Goal: Task Accomplishment & Management: Manage account settings

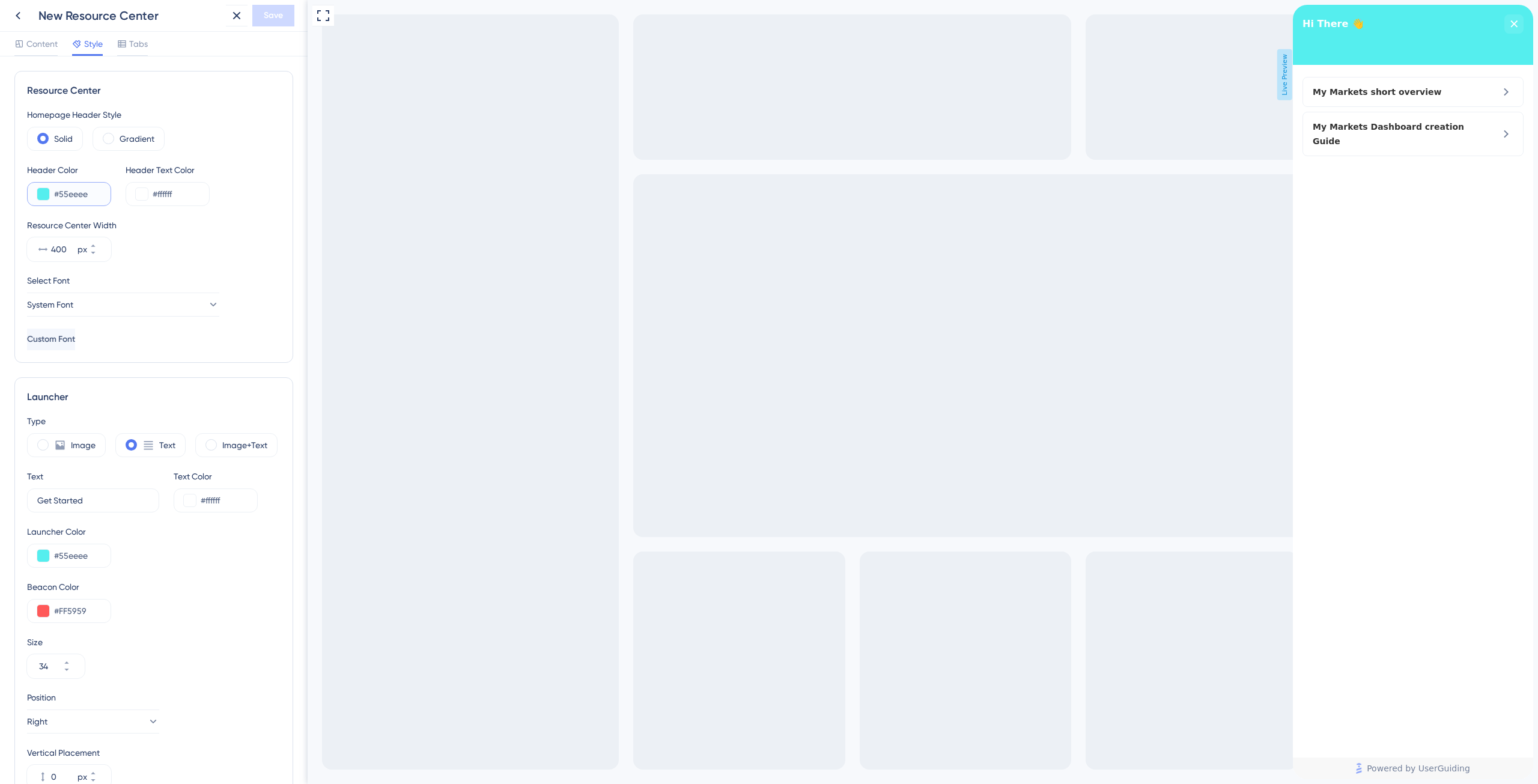
click at [98, 197] on input "#55eeee" at bounding box center [78, 194] width 47 height 14
paste input "68DBFA"
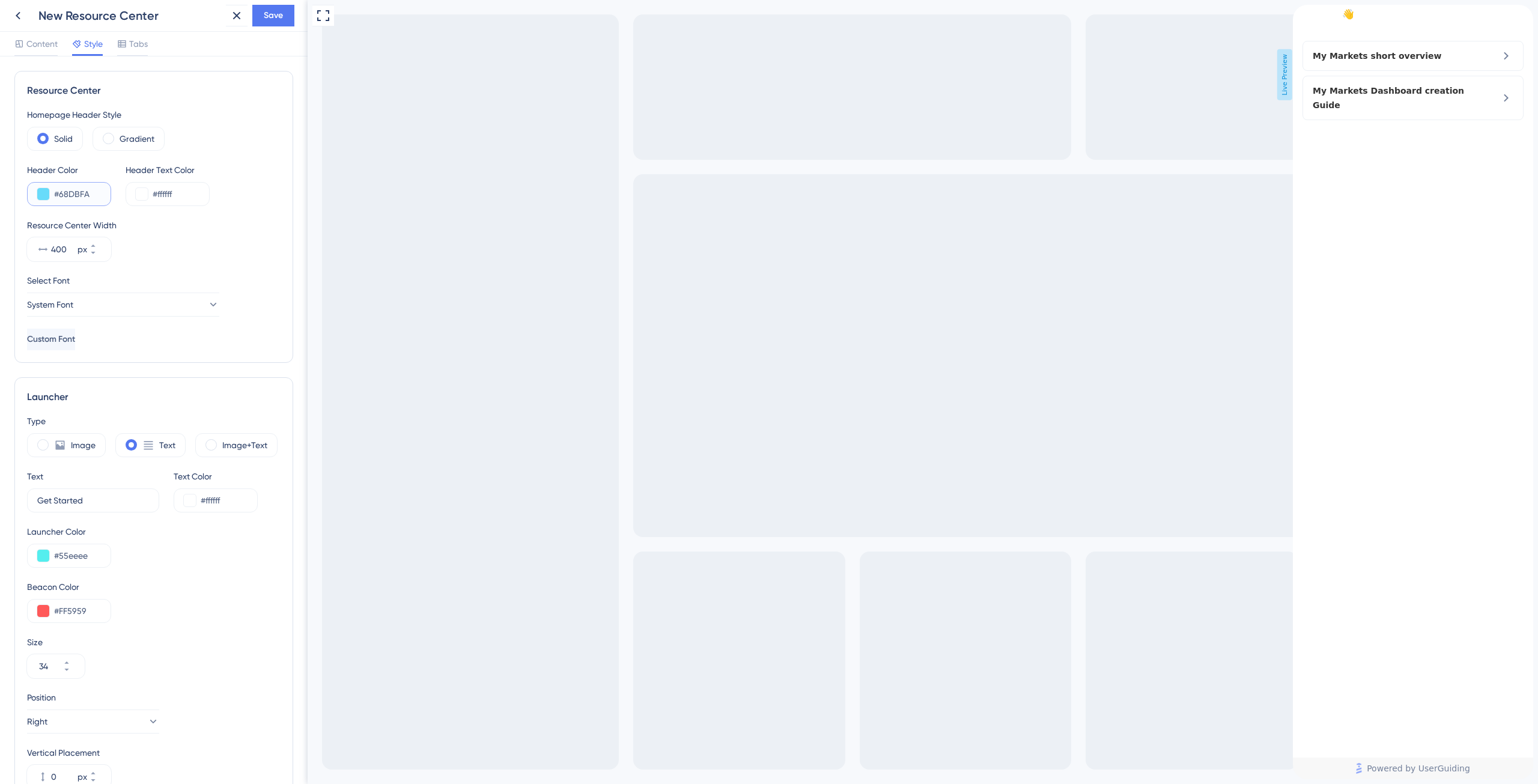
scroll to position [80, 0]
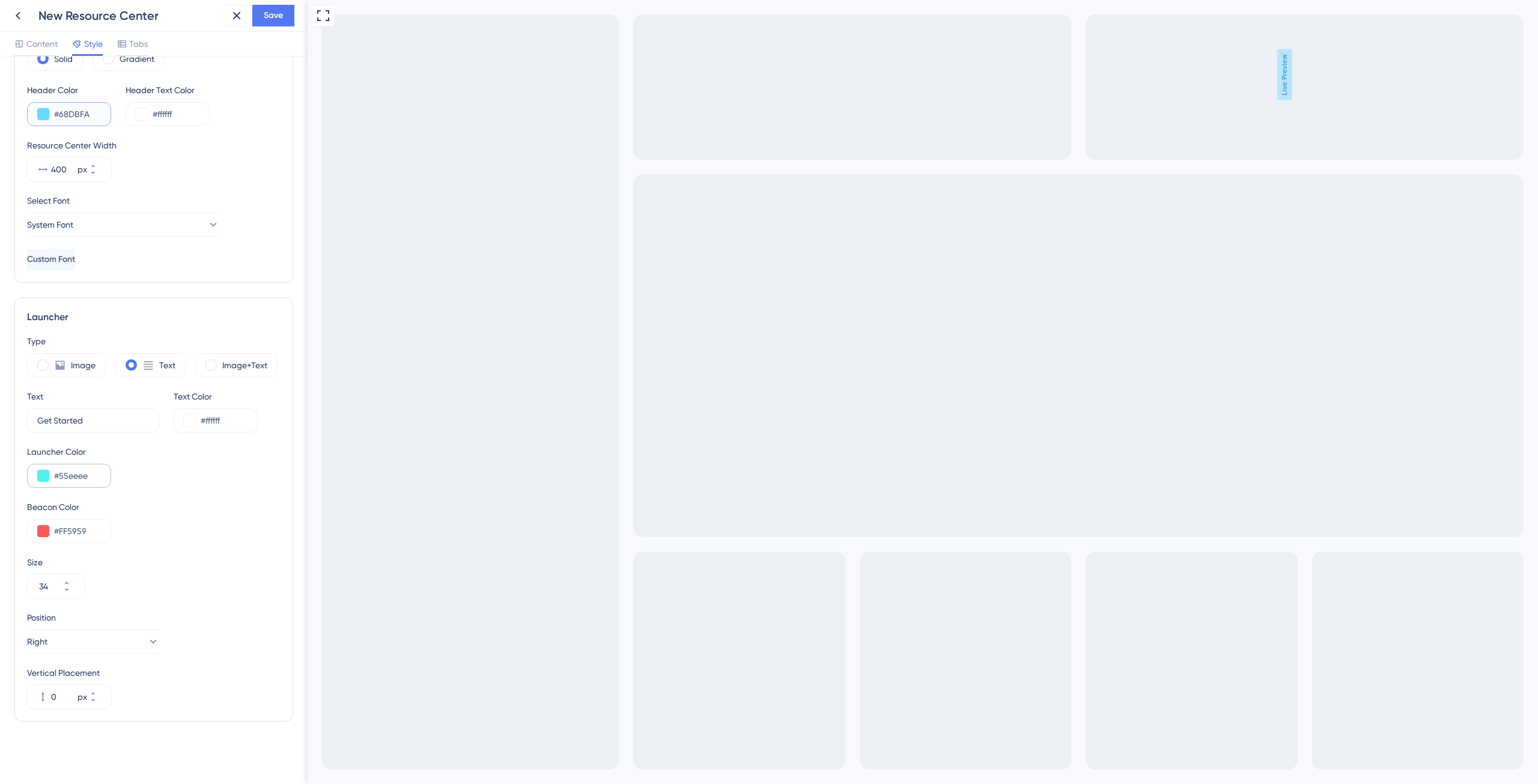
type input "#68DBFA"
click at [81, 478] on input "#55eeee" at bounding box center [78, 476] width 47 height 14
paste input "68DBFA"
type input "#68DBFA"
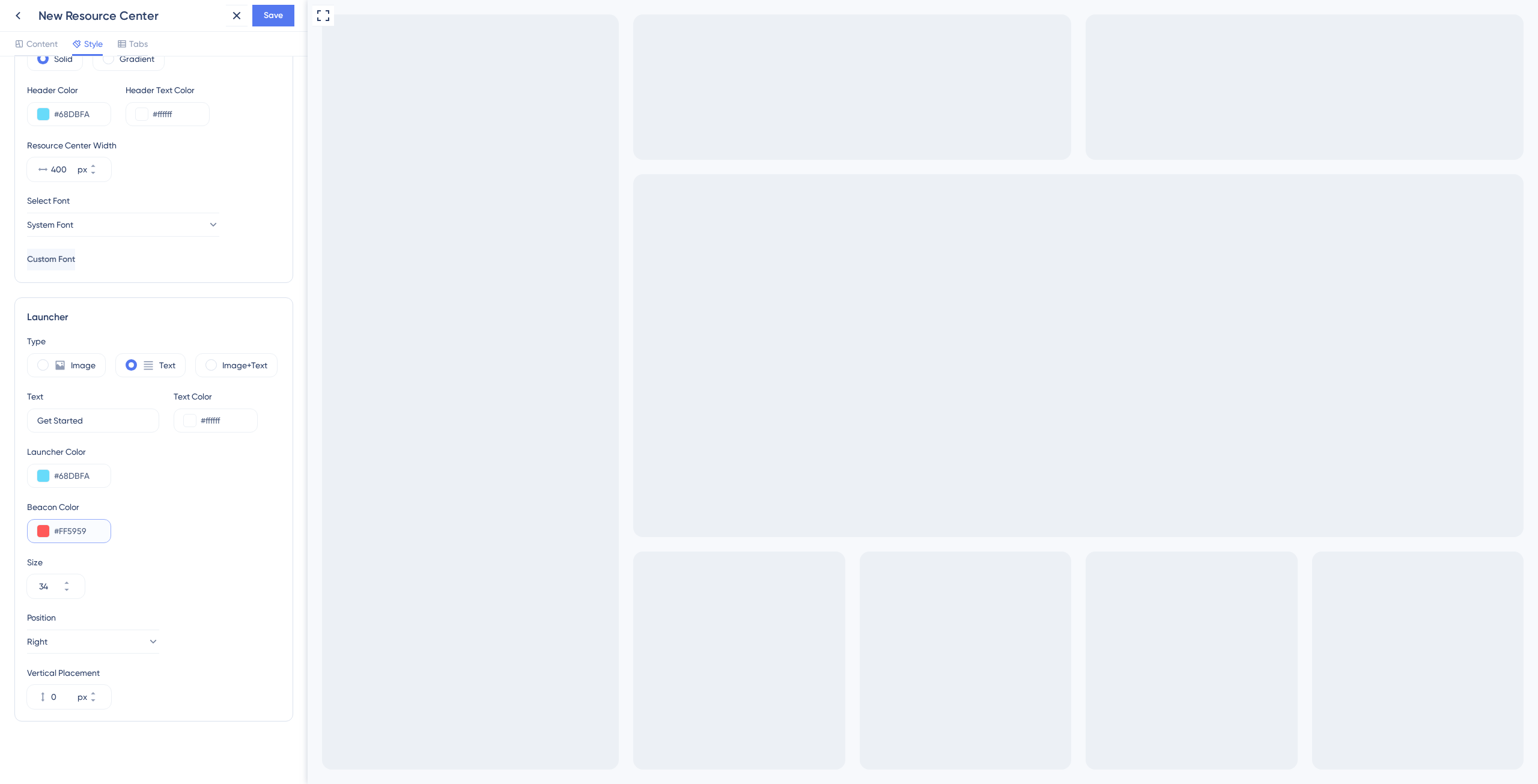
click at [66, 533] on input "#FF5959" at bounding box center [78, 531] width 47 height 14
click at [87, 531] on input "#FF5959" at bounding box center [78, 531] width 47 height 14
type input "#FFFF"
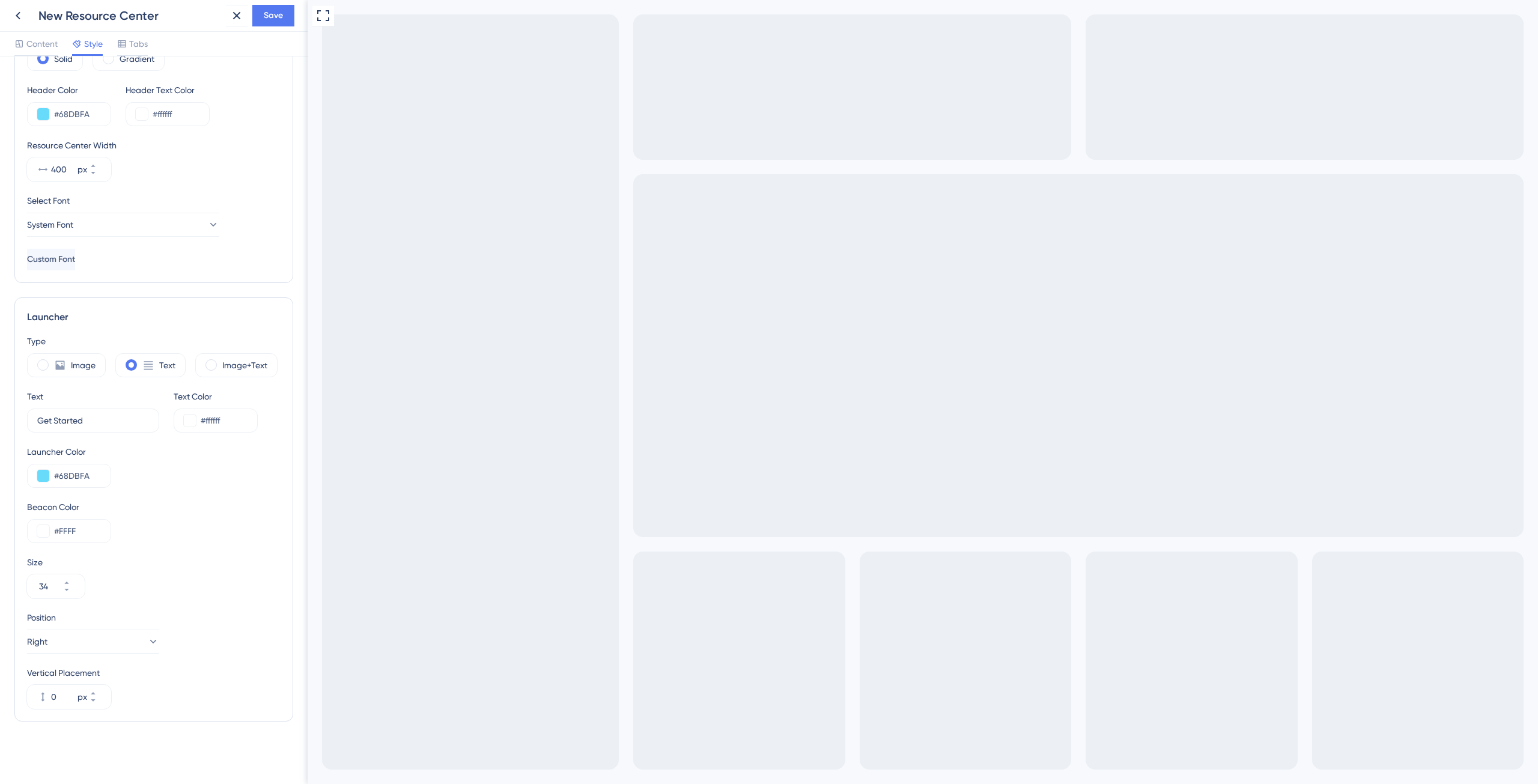
click at [230, 550] on div "Type Image Text Image+Text Text Get Started 9 Text Color #ffffff Launcher Color…" at bounding box center [153, 521] width 253 height 375
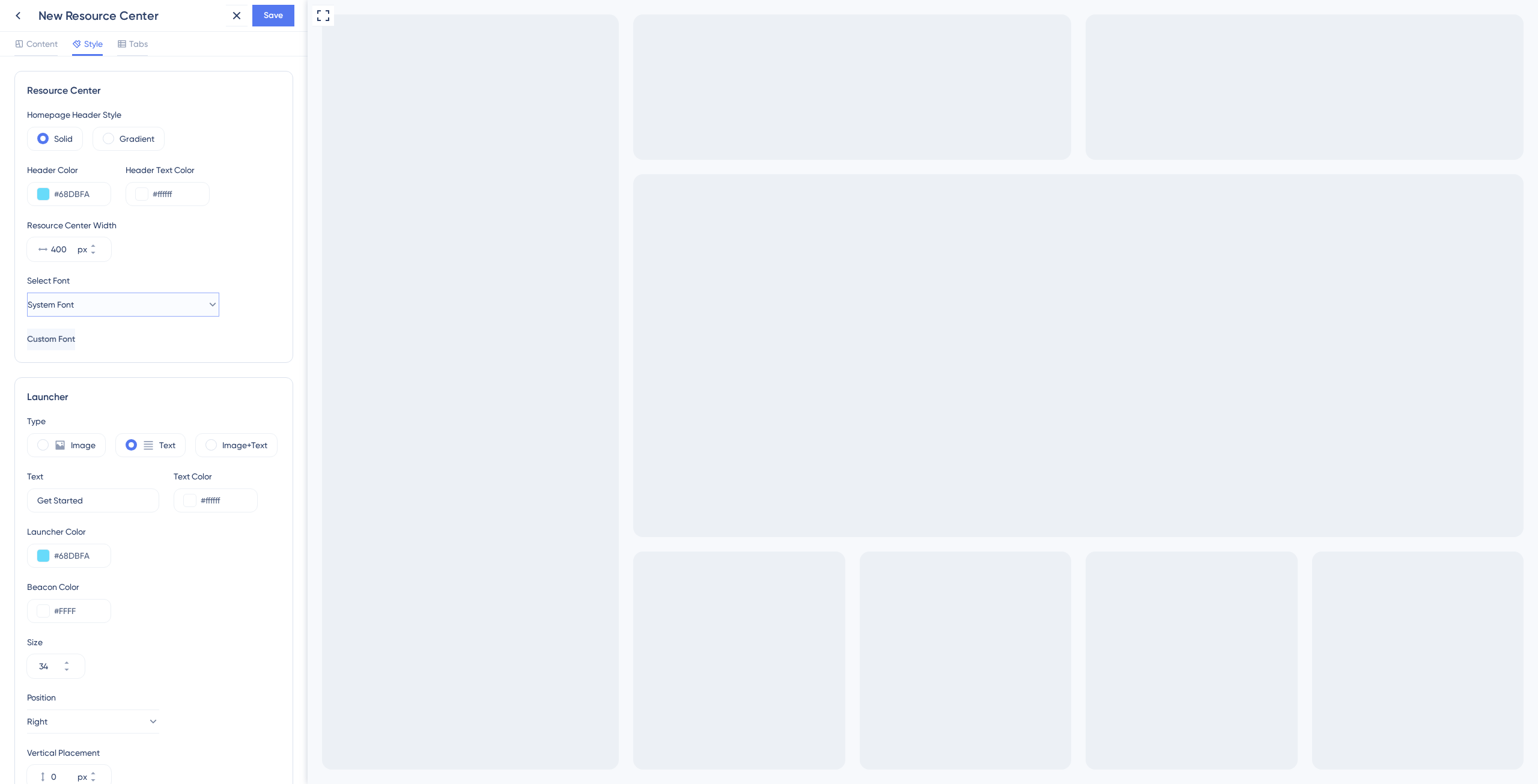
click at [156, 301] on button "System Font" at bounding box center [123, 304] width 192 height 24
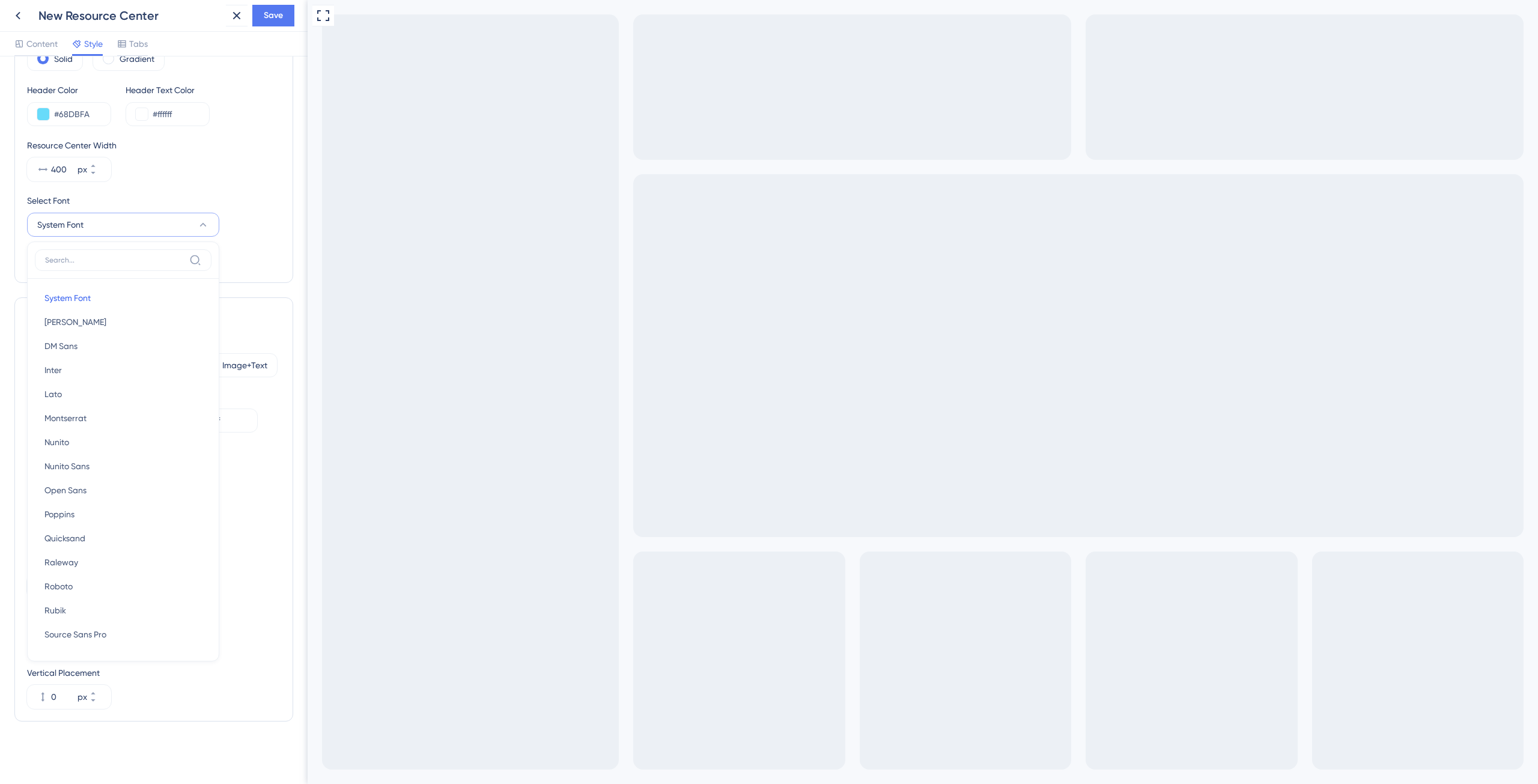
click at [158, 227] on button "System Font" at bounding box center [123, 224] width 192 height 24
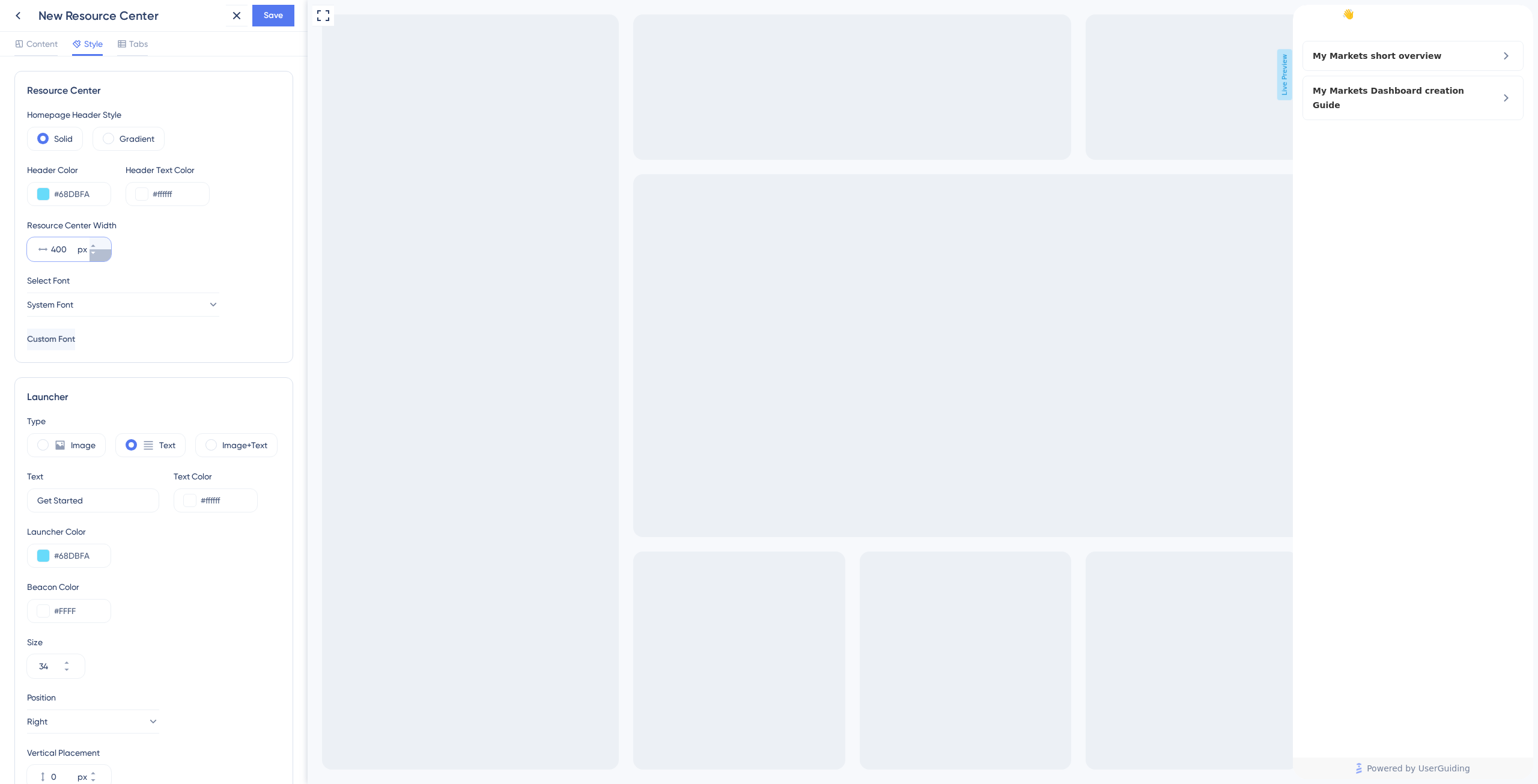
click at [95, 255] on button "400 px" at bounding box center [100, 255] width 22 height 12
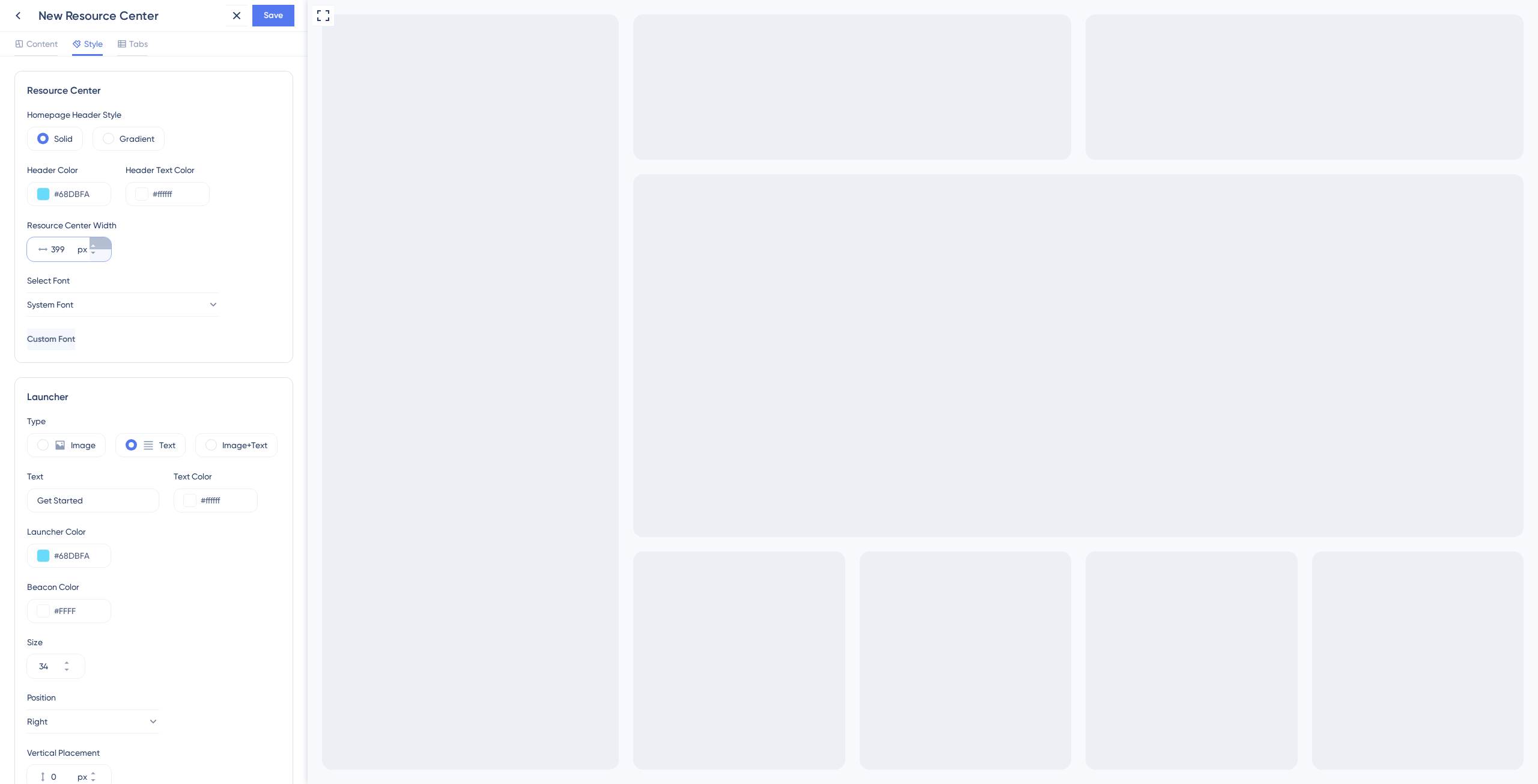
click at [96, 245] on button "399 px" at bounding box center [100, 243] width 22 height 12
type input "400"
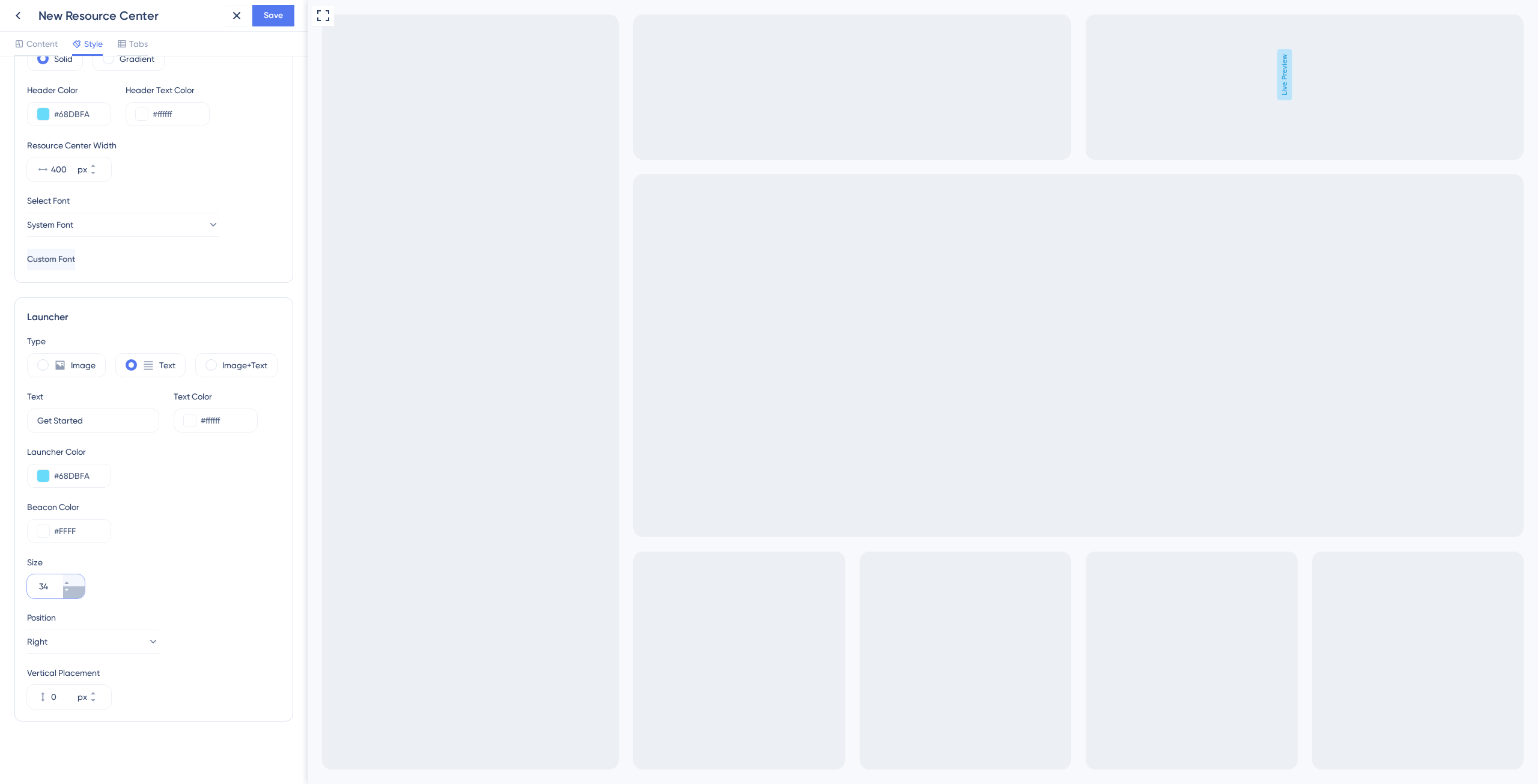
click at [70, 589] on icon at bounding box center [67, 590] width 7 height 7
type input "32"
click at [1519, 401] on div "Full Screen Preview Live Preview" at bounding box center [922, 439] width 1231 height 879
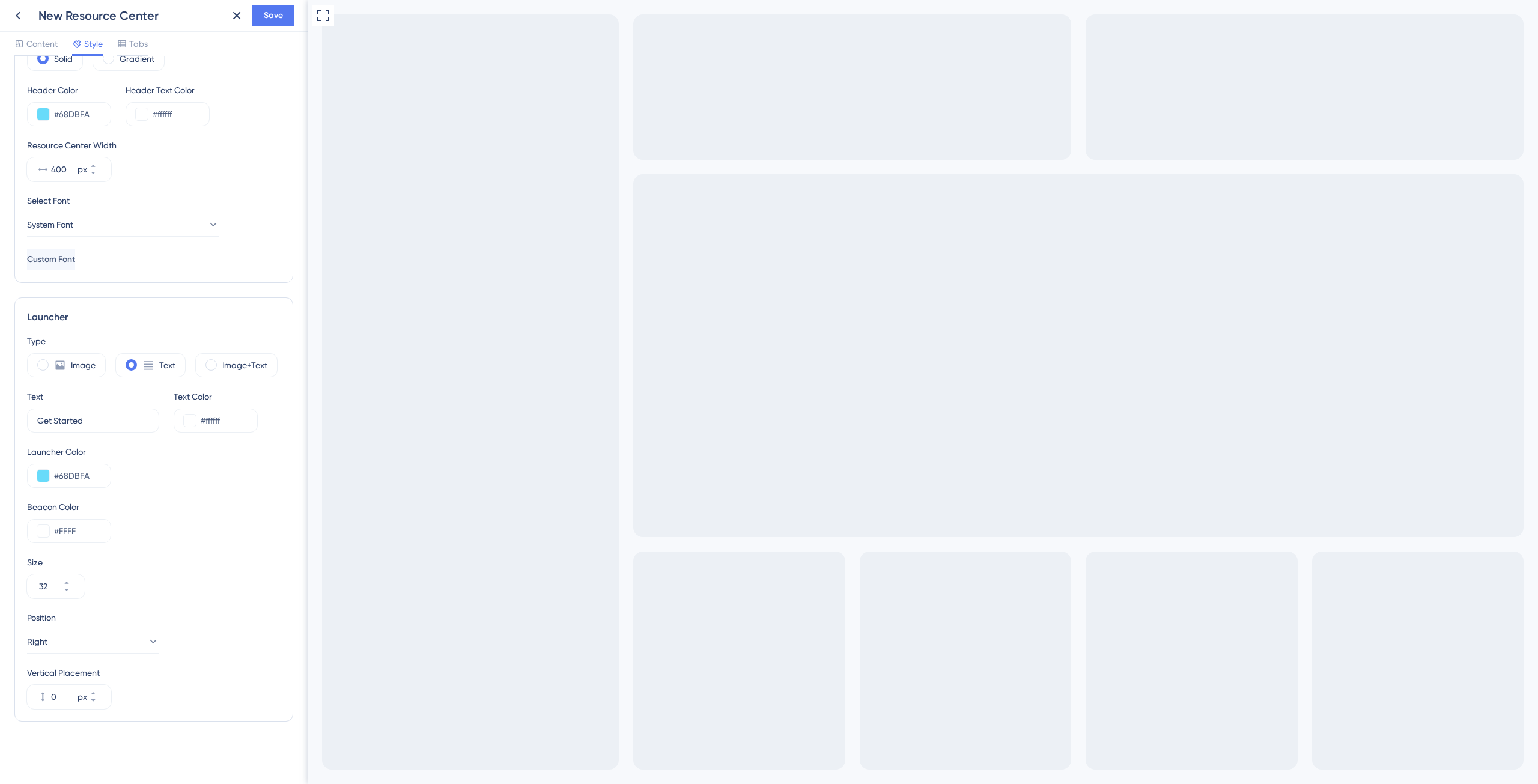
scroll to position [0, 0]
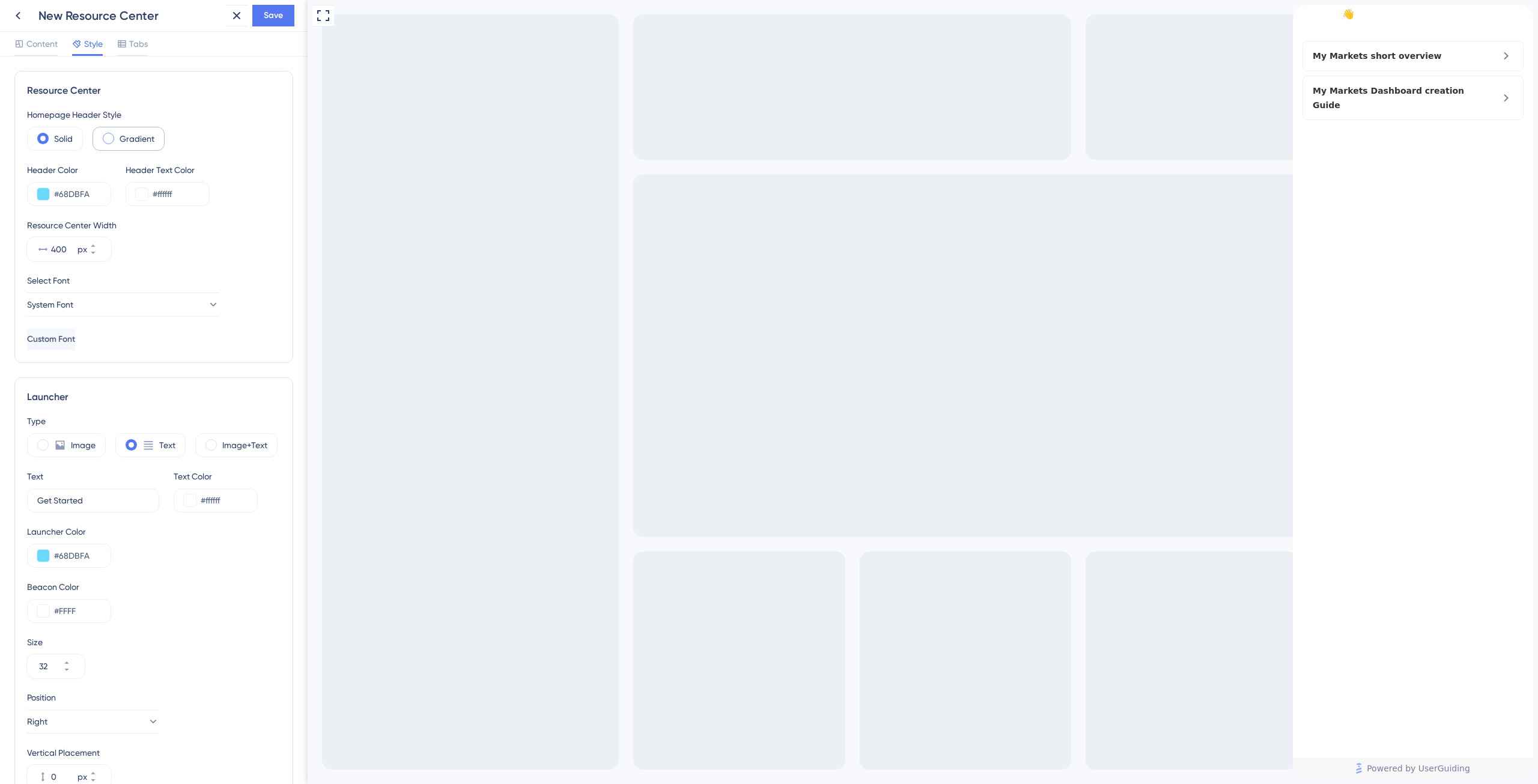
click at [115, 137] on div "Gradient" at bounding box center [129, 139] width 72 height 24
click at [40, 139] on span at bounding box center [43, 138] width 11 height 11
click at [52, 135] on input "radio" at bounding box center [52, 135] width 0 height 0
click at [43, 47] on span "Content" at bounding box center [42, 44] width 31 height 14
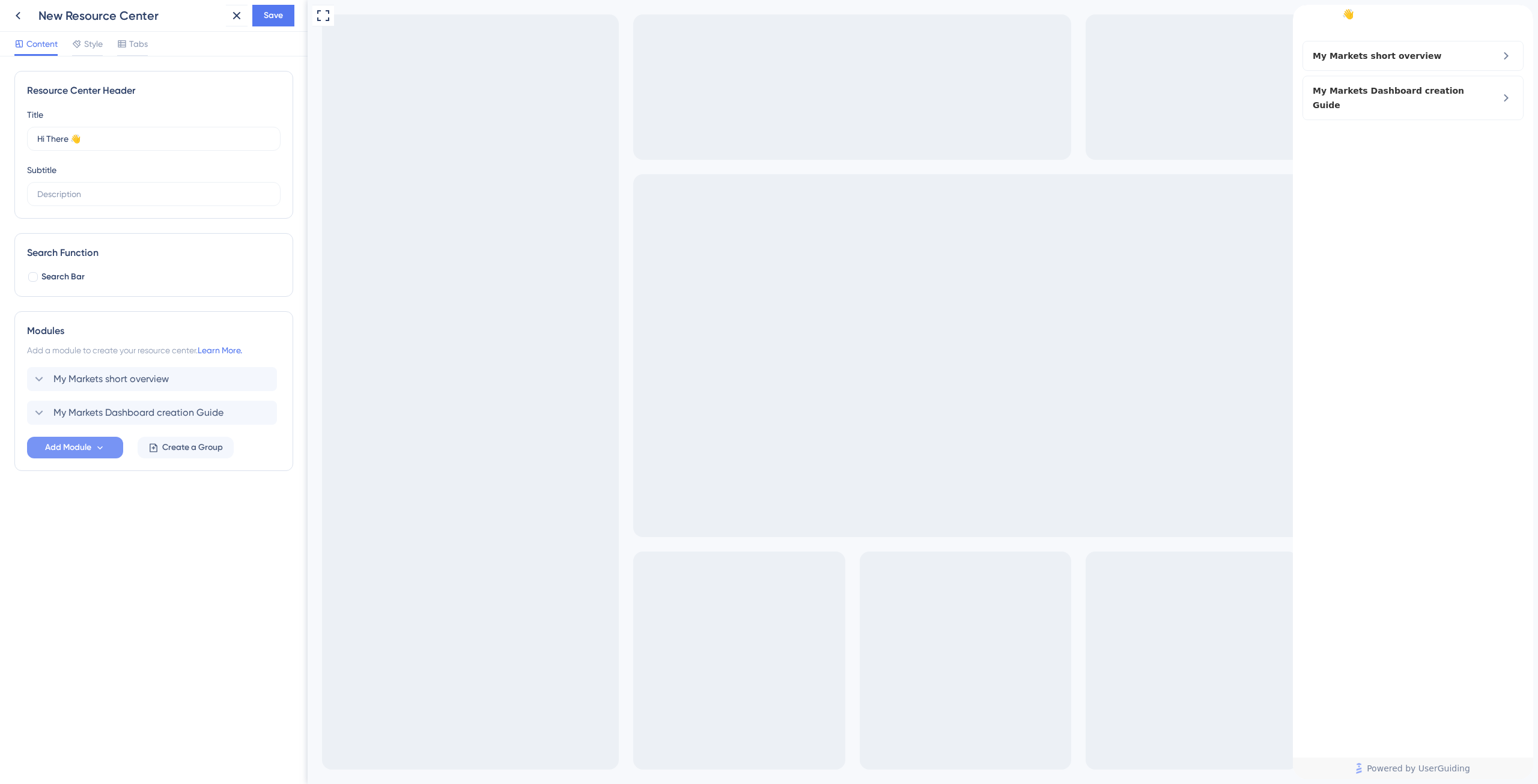
click at [85, 447] on span "Add Module" at bounding box center [68, 448] width 46 height 14
click at [231, 610] on div "Resource Center Header Title Hi There 👋 17 Hi There 👋 Subtitle Search Function …" at bounding box center [153, 420] width 307 height 727
click at [226, 350] on link "Learn More." at bounding box center [220, 350] width 45 height 10
click at [84, 41] on div "Style" at bounding box center [87, 44] width 31 height 14
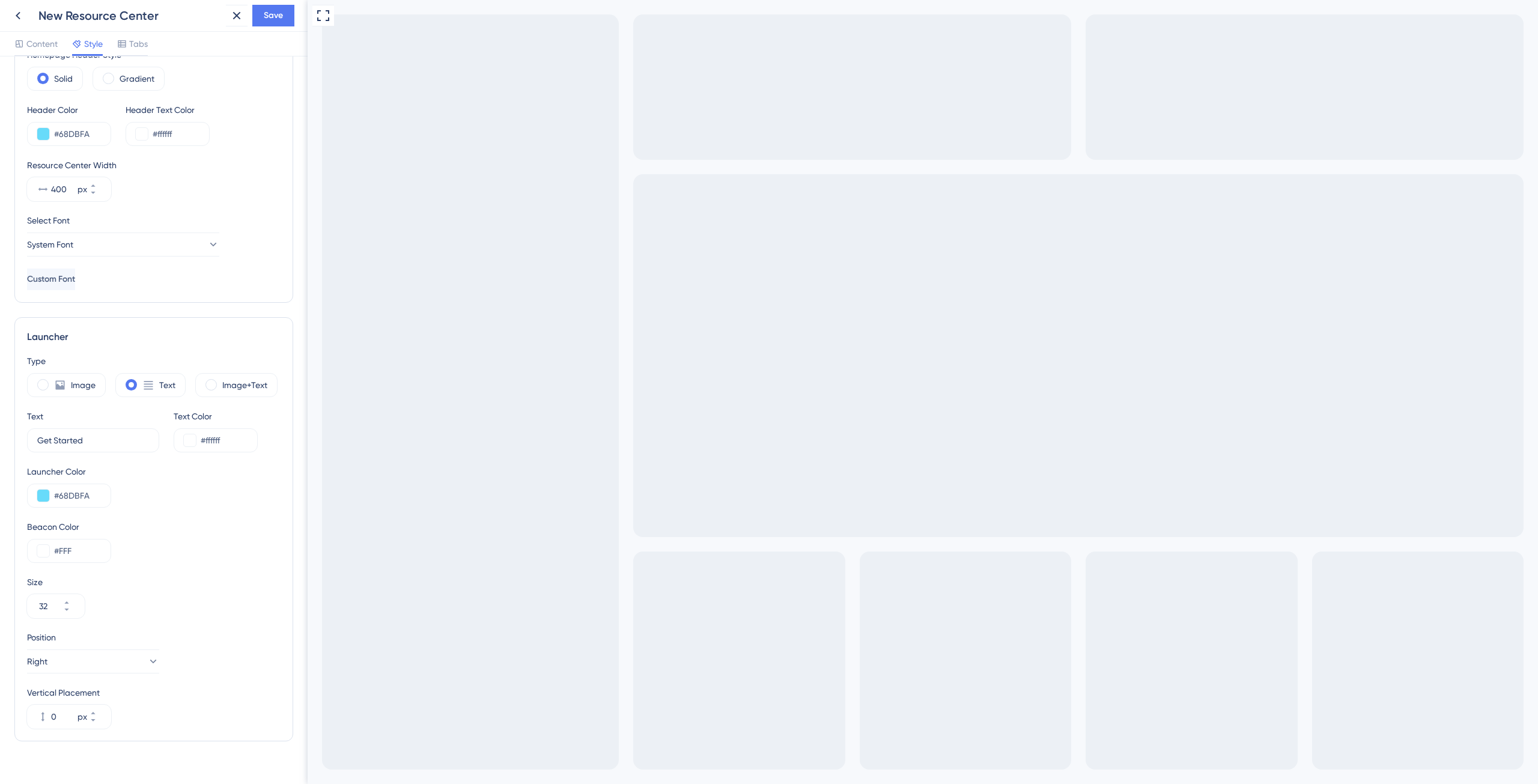
scroll to position [80, 0]
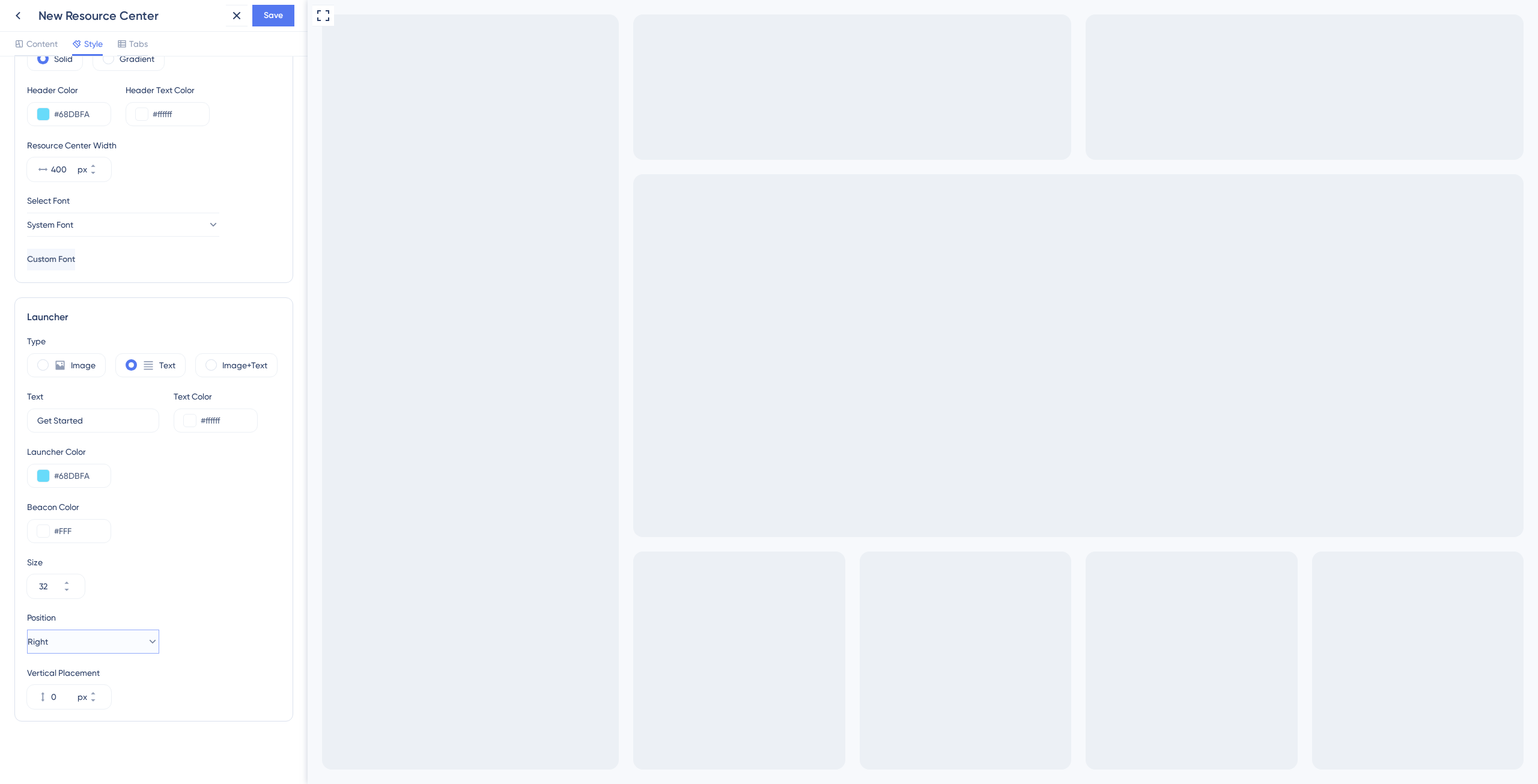
click at [99, 639] on button "Right" at bounding box center [93, 641] width 132 height 24
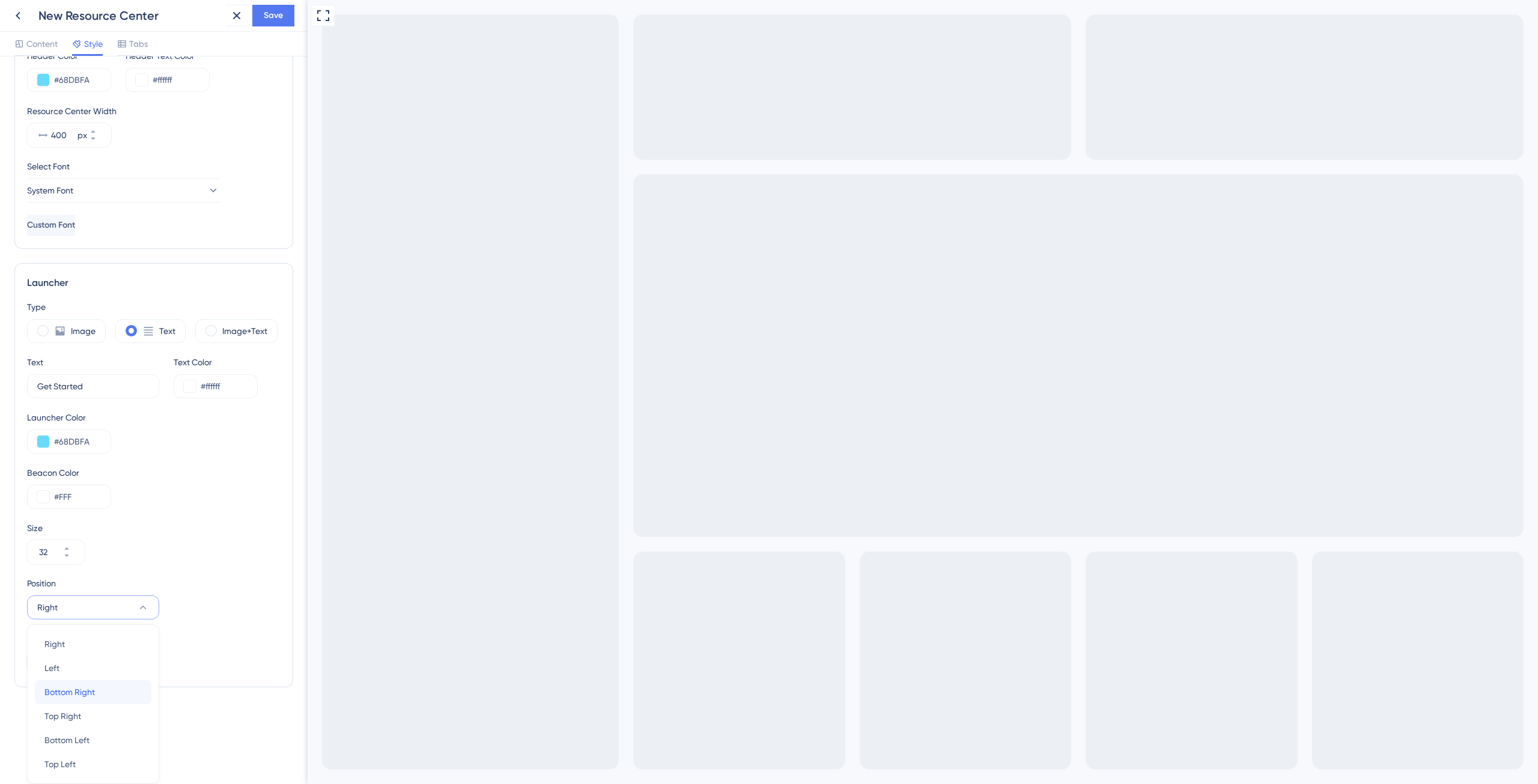
click at [84, 688] on span "Bottom Right" at bounding box center [70, 692] width 51 height 14
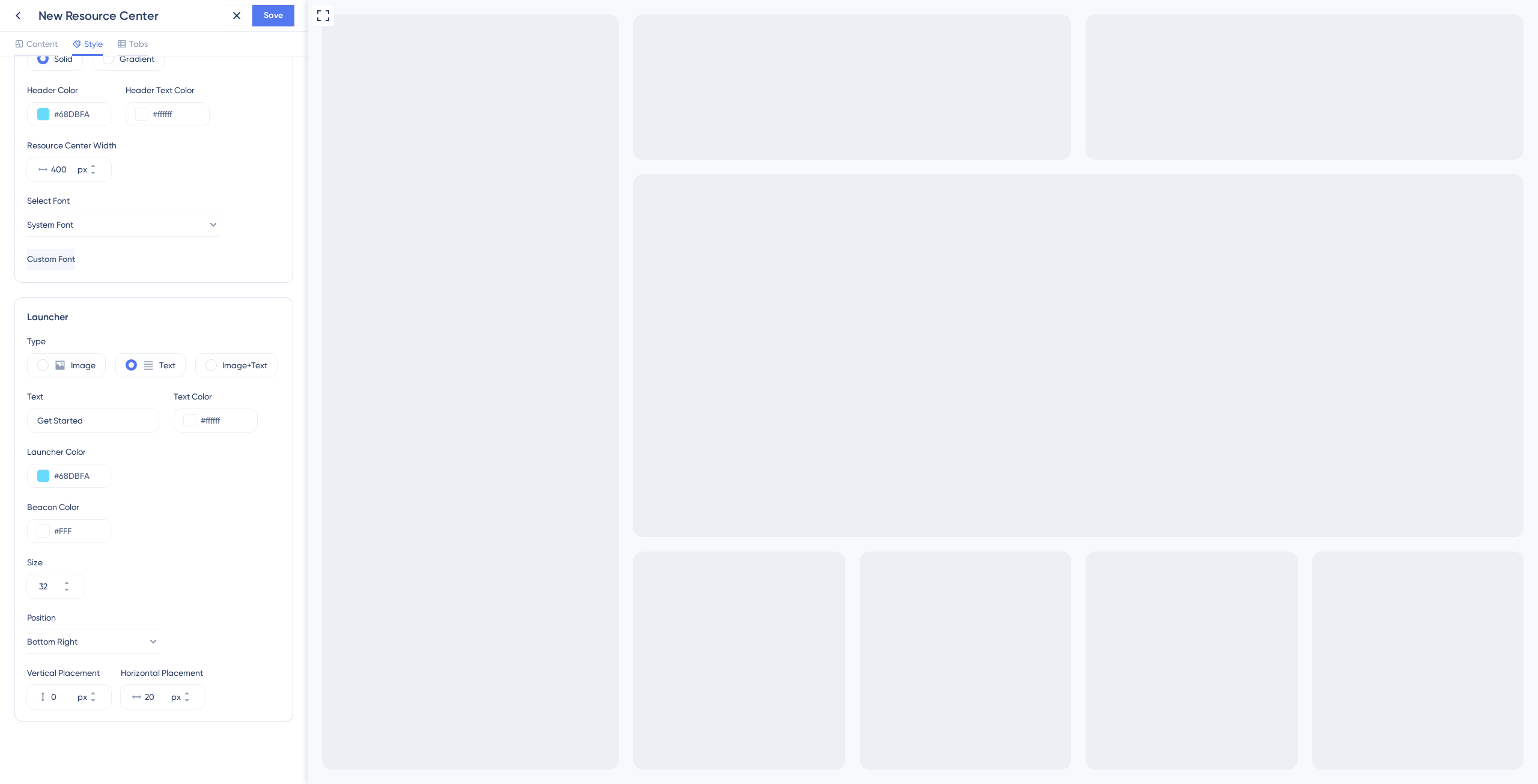
scroll to position [80, 0]
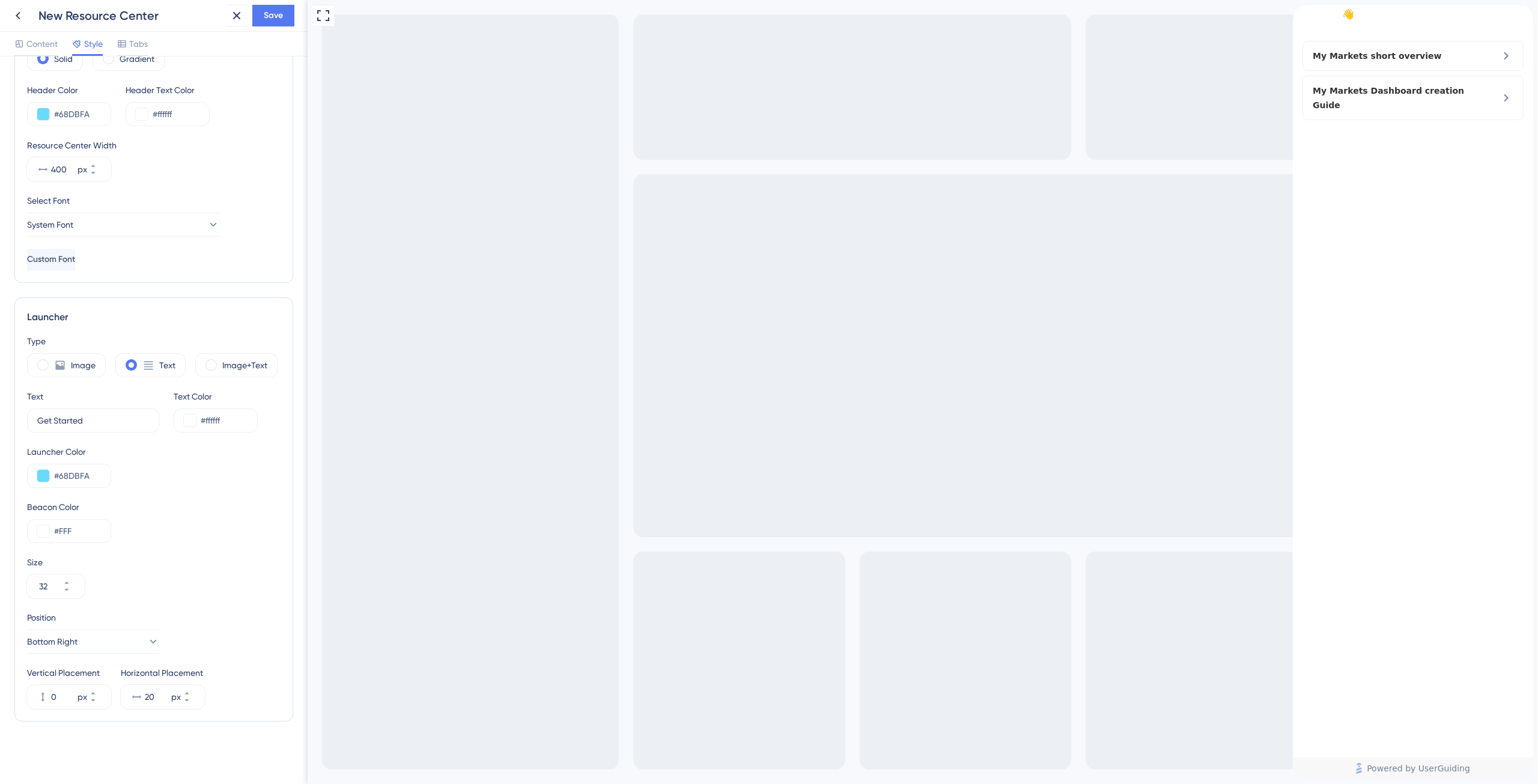
click at [1514, 22] on div "close resource center" at bounding box center [1524, 14] width 19 height 19
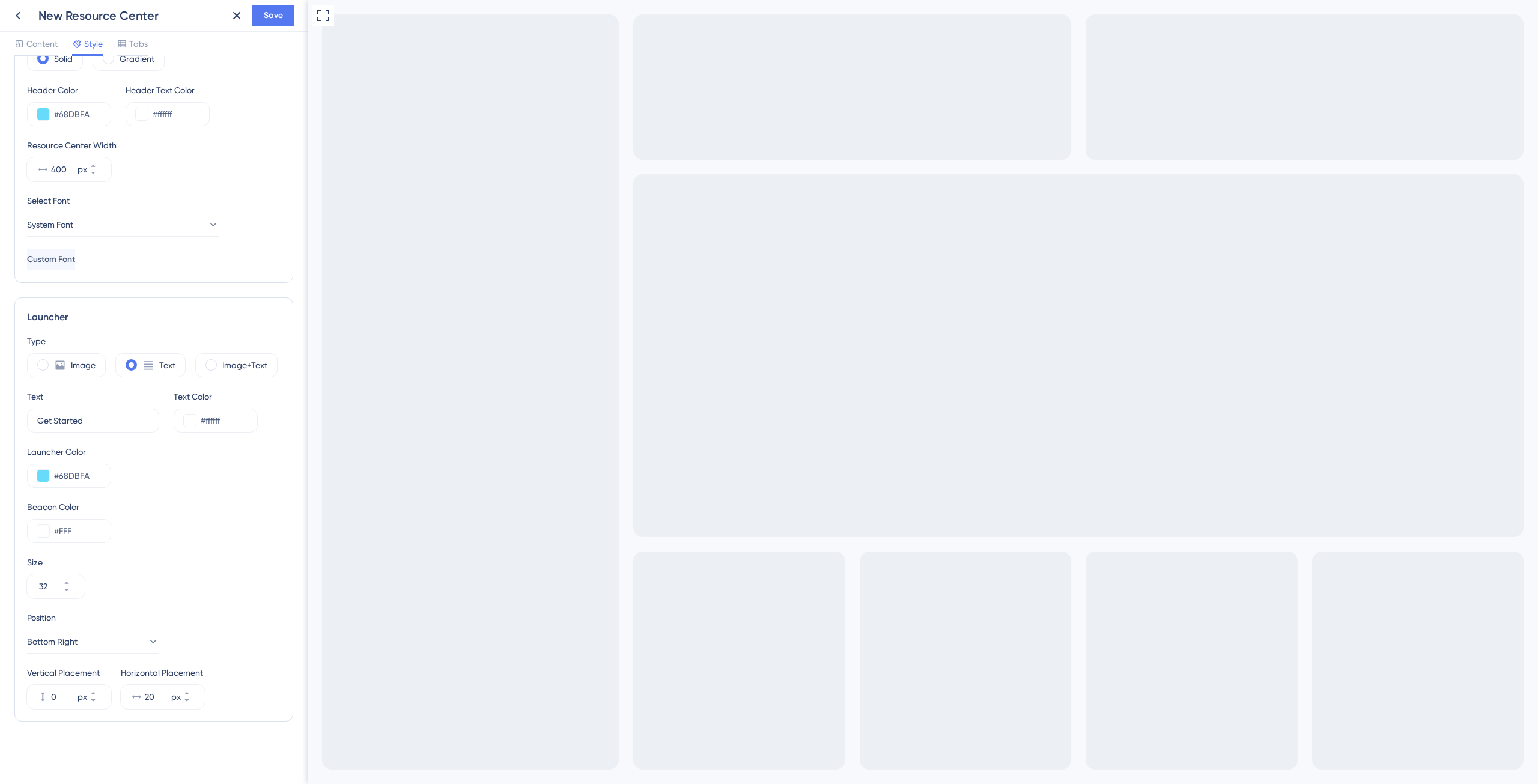
scroll to position [0, 0]
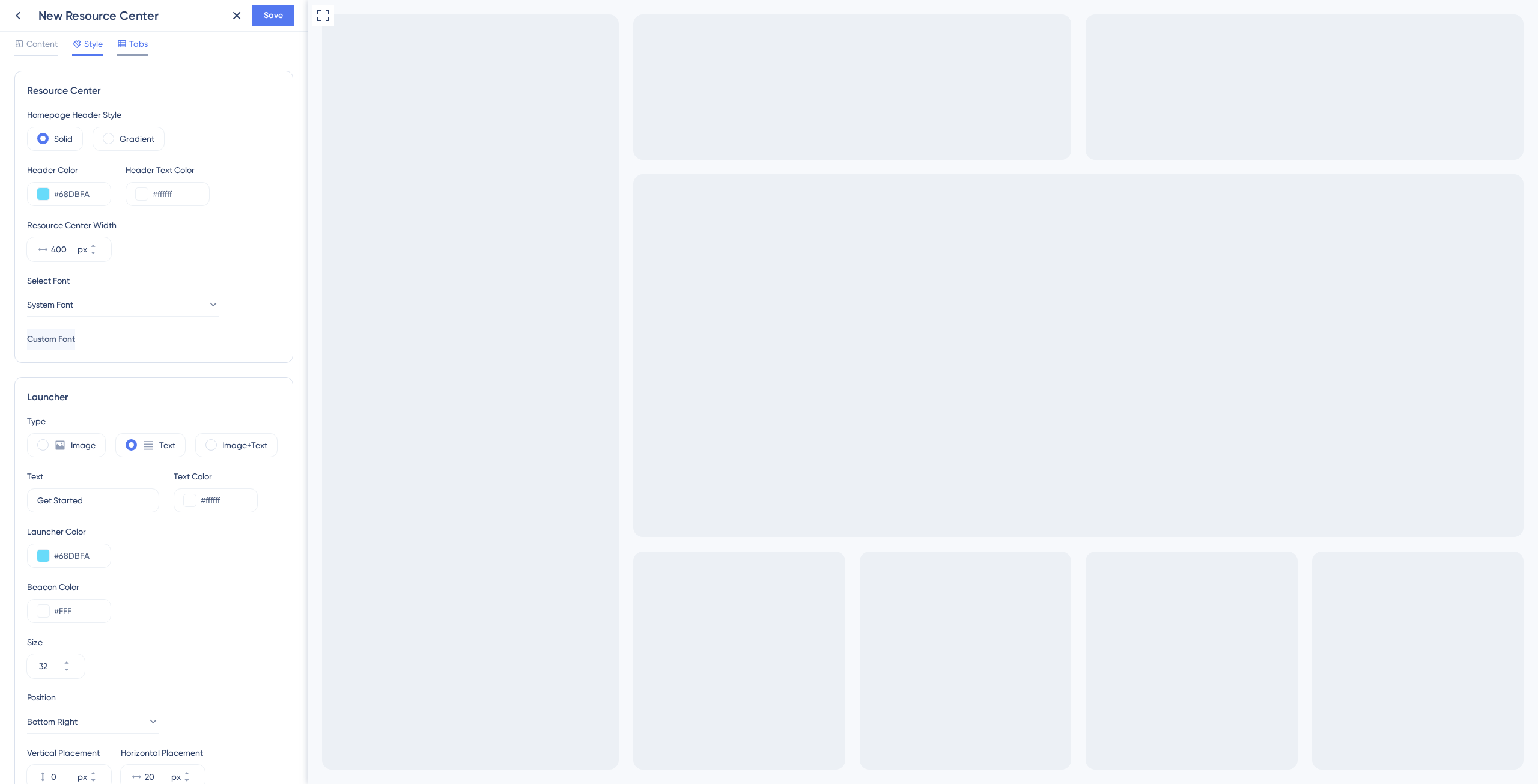
click at [140, 49] on span "Tabs" at bounding box center [138, 44] width 19 height 14
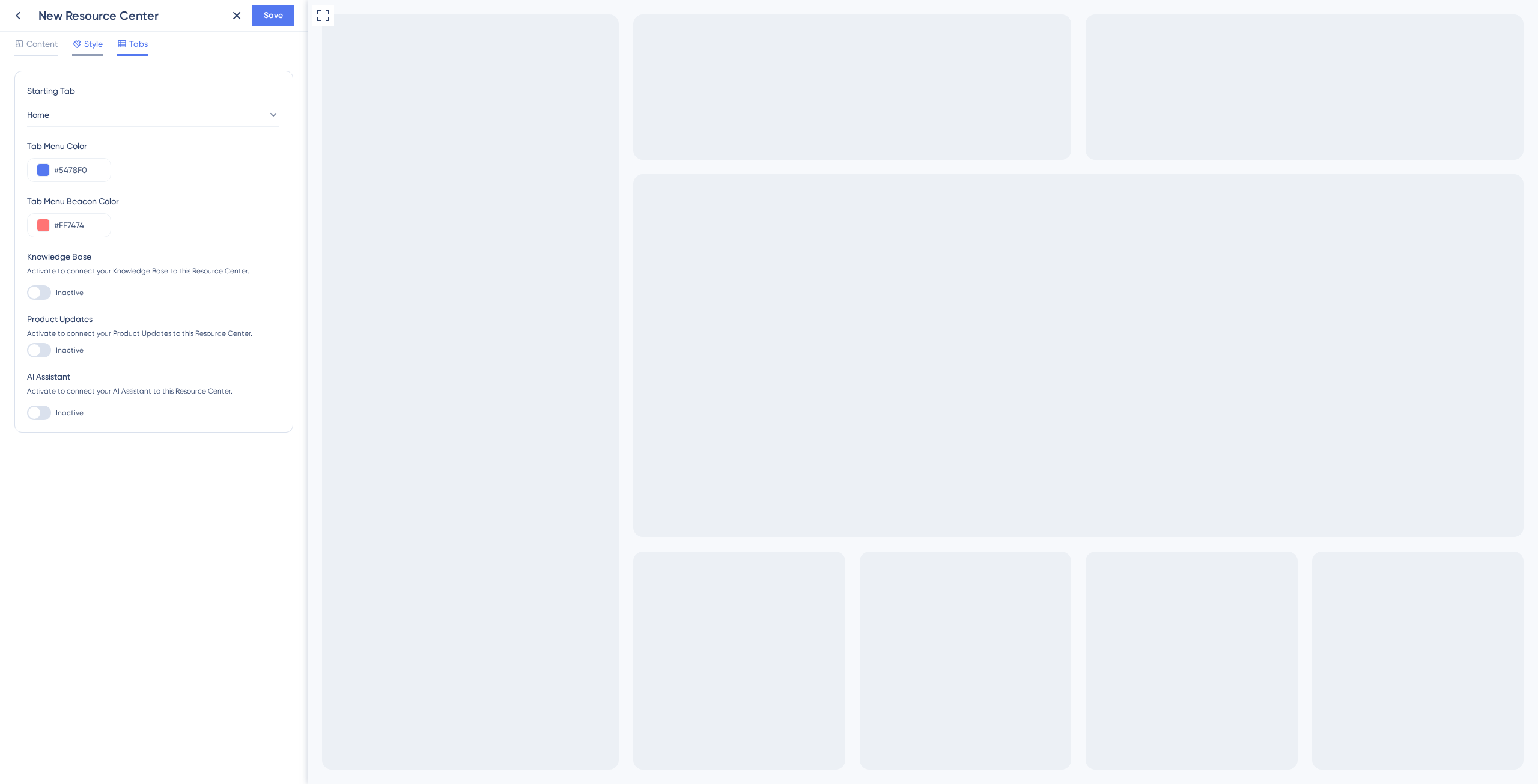
click at [89, 44] on span "Style" at bounding box center [93, 44] width 19 height 14
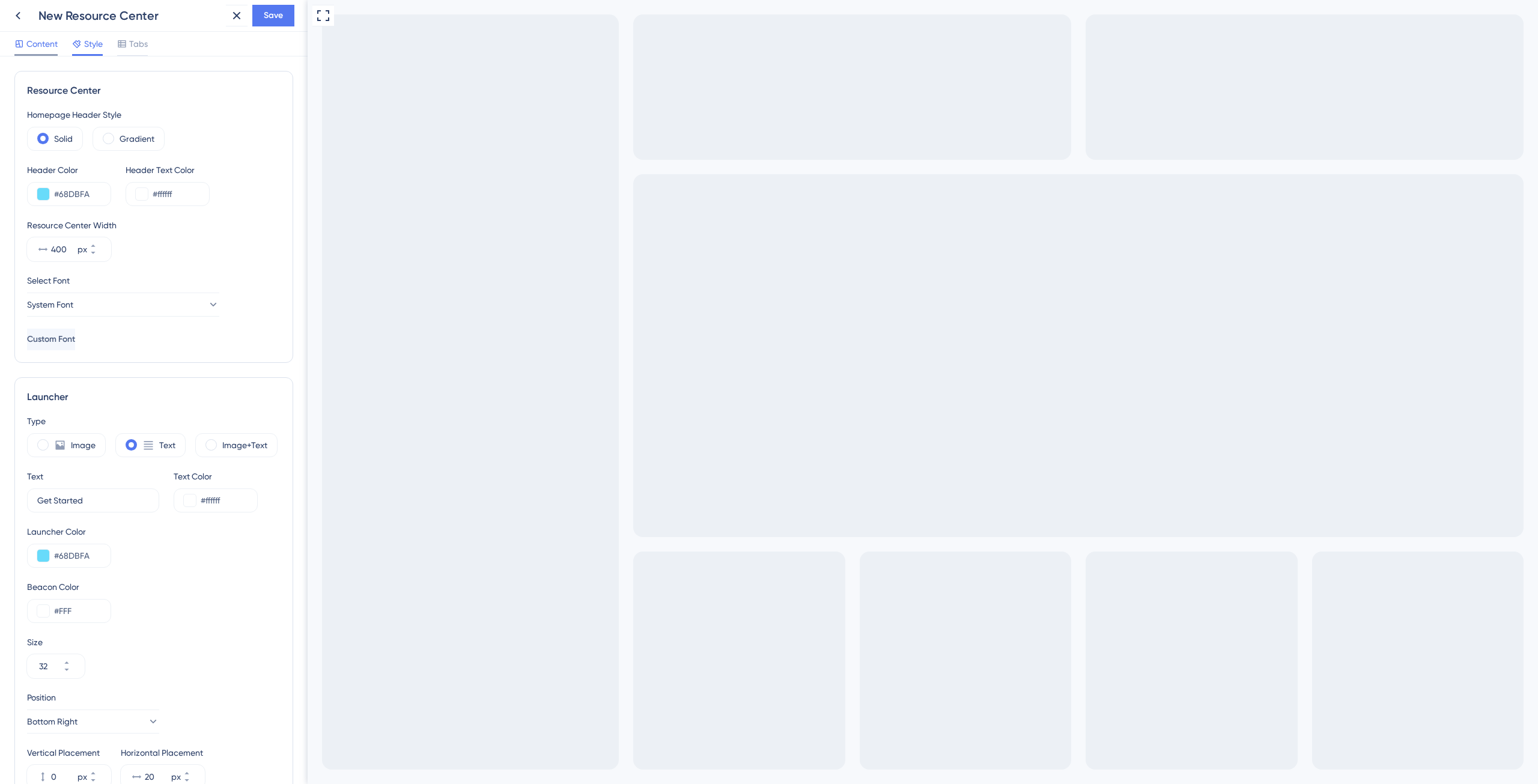
click at [42, 42] on span "Content" at bounding box center [42, 44] width 31 height 14
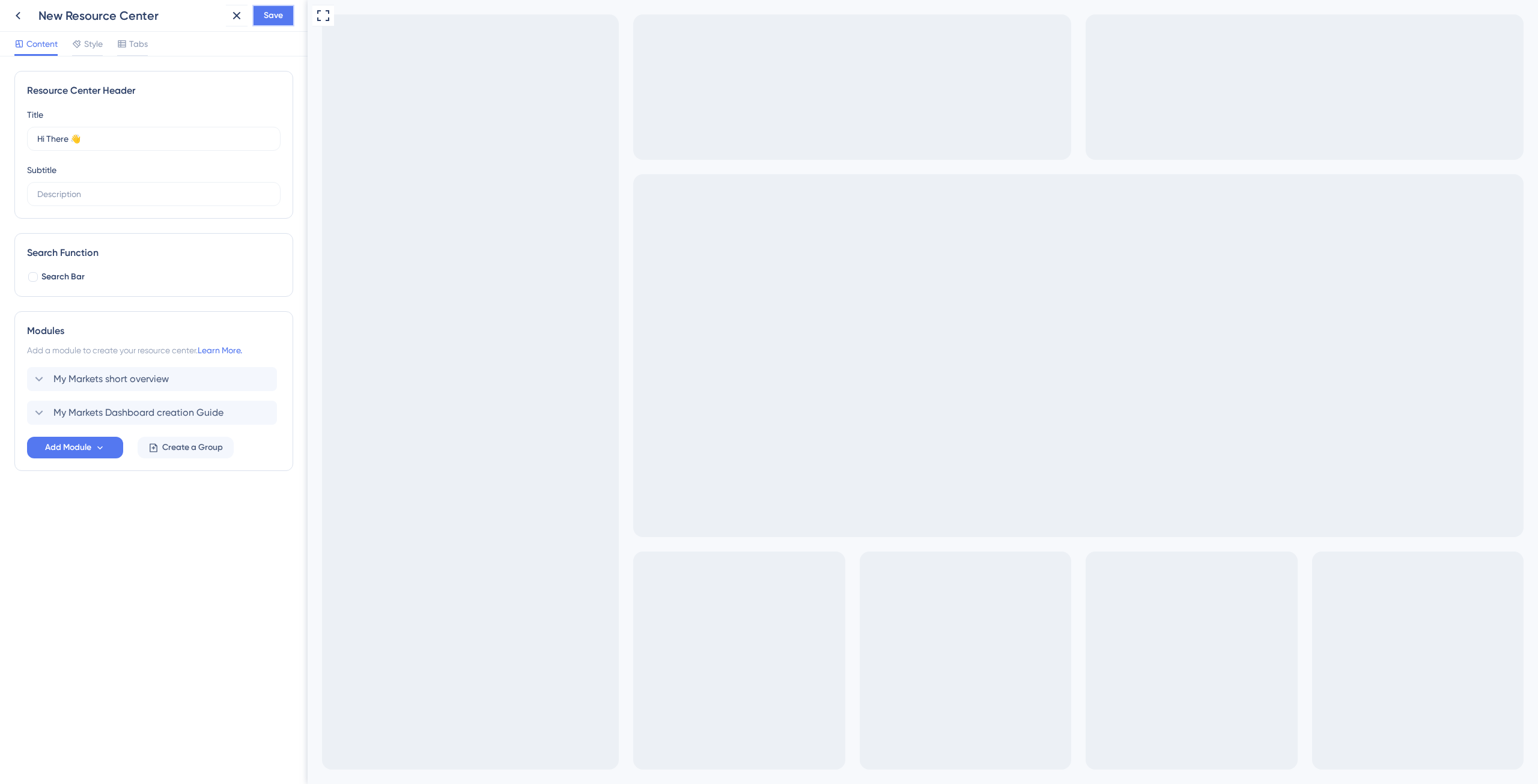
click at [278, 15] on span "Save" at bounding box center [273, 16] width 19 height 14
click at [232, 26] on icon at bounding box center [228, 22] width 12 height 12
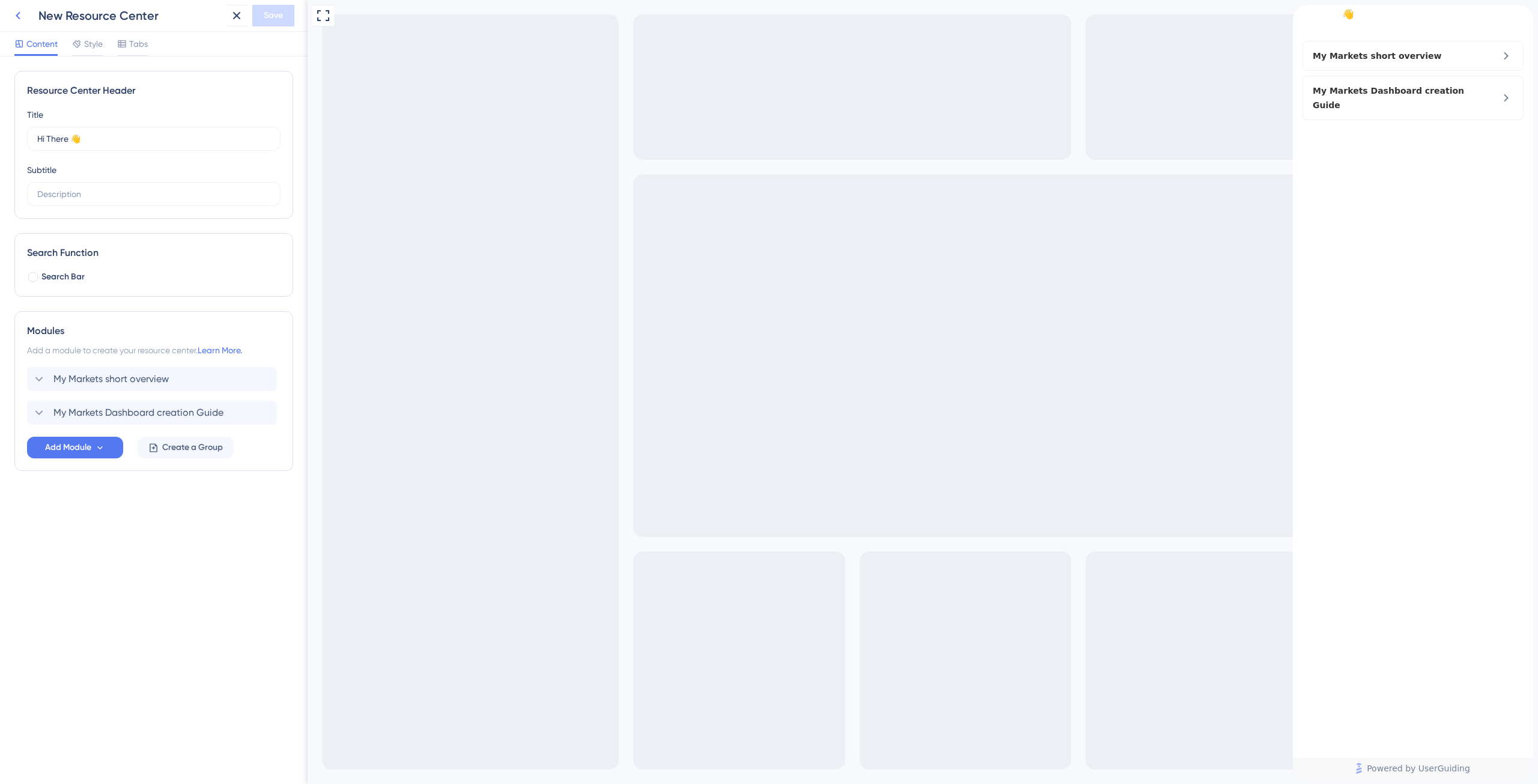
click at [18, 16] on icon at bounding box center [18, 16] width 14 height 14
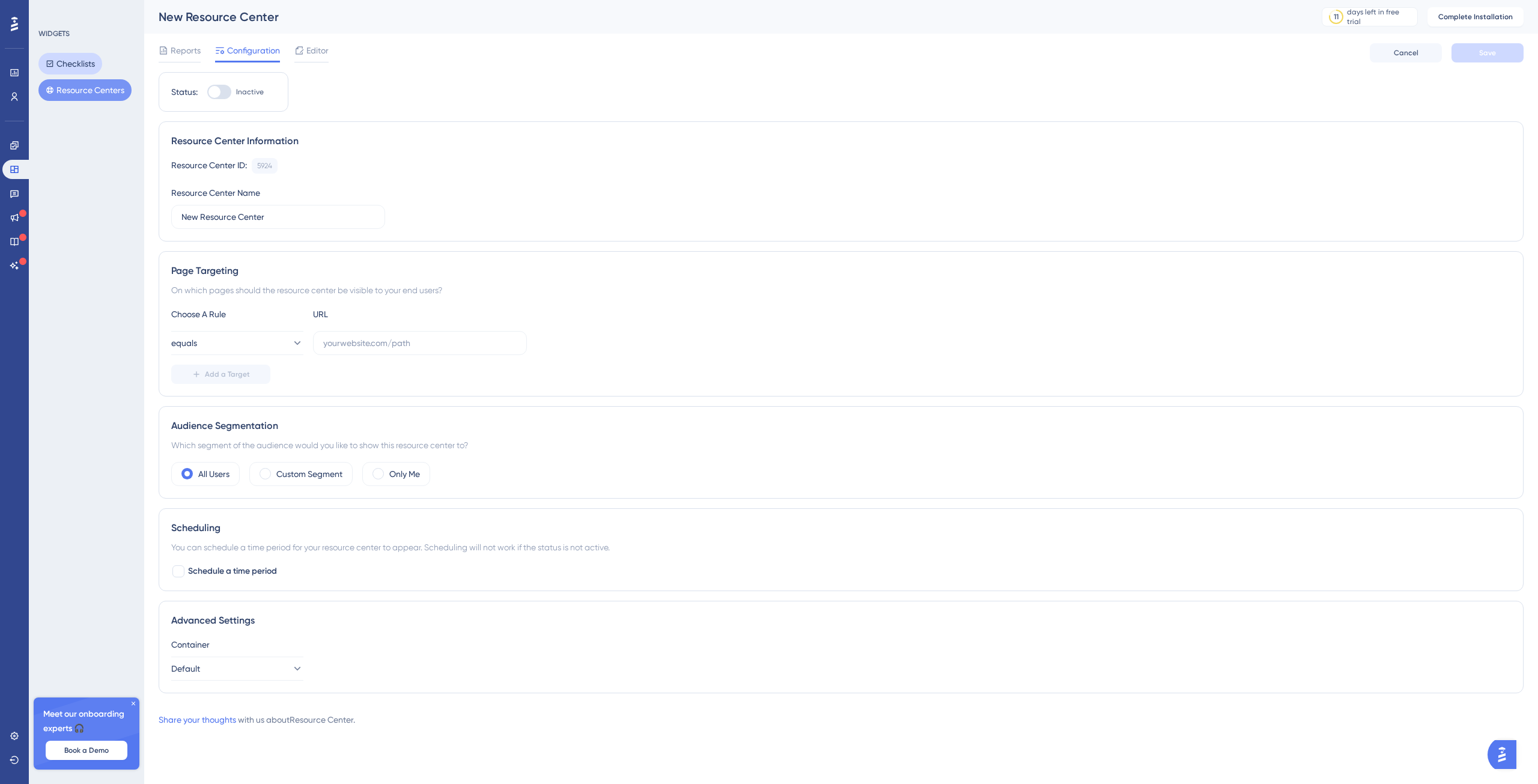
click at [77, 66] on button "Checklists" at bounding box center [70, 64] width 64 height 22
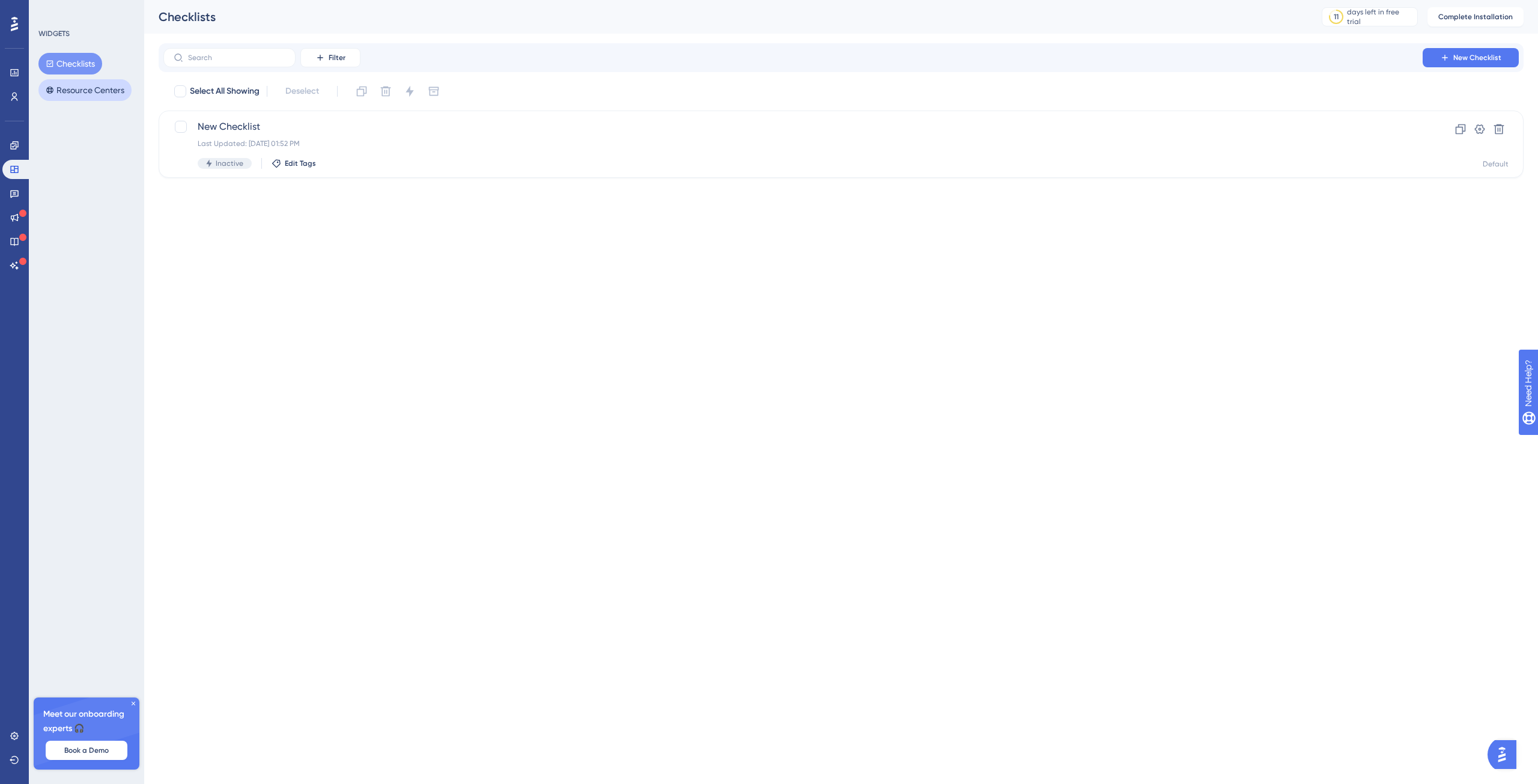
click at [91, 87] on button "Resource Centers" at bounding box center [85, 90] width 93 height 22
click at [59, 64] on button "Checklists" at bounding box center [70, 64] width 64 height 22
click at [253, 125] on span "New Checklist" at bounding box center [792, 127] width 1191 height 14
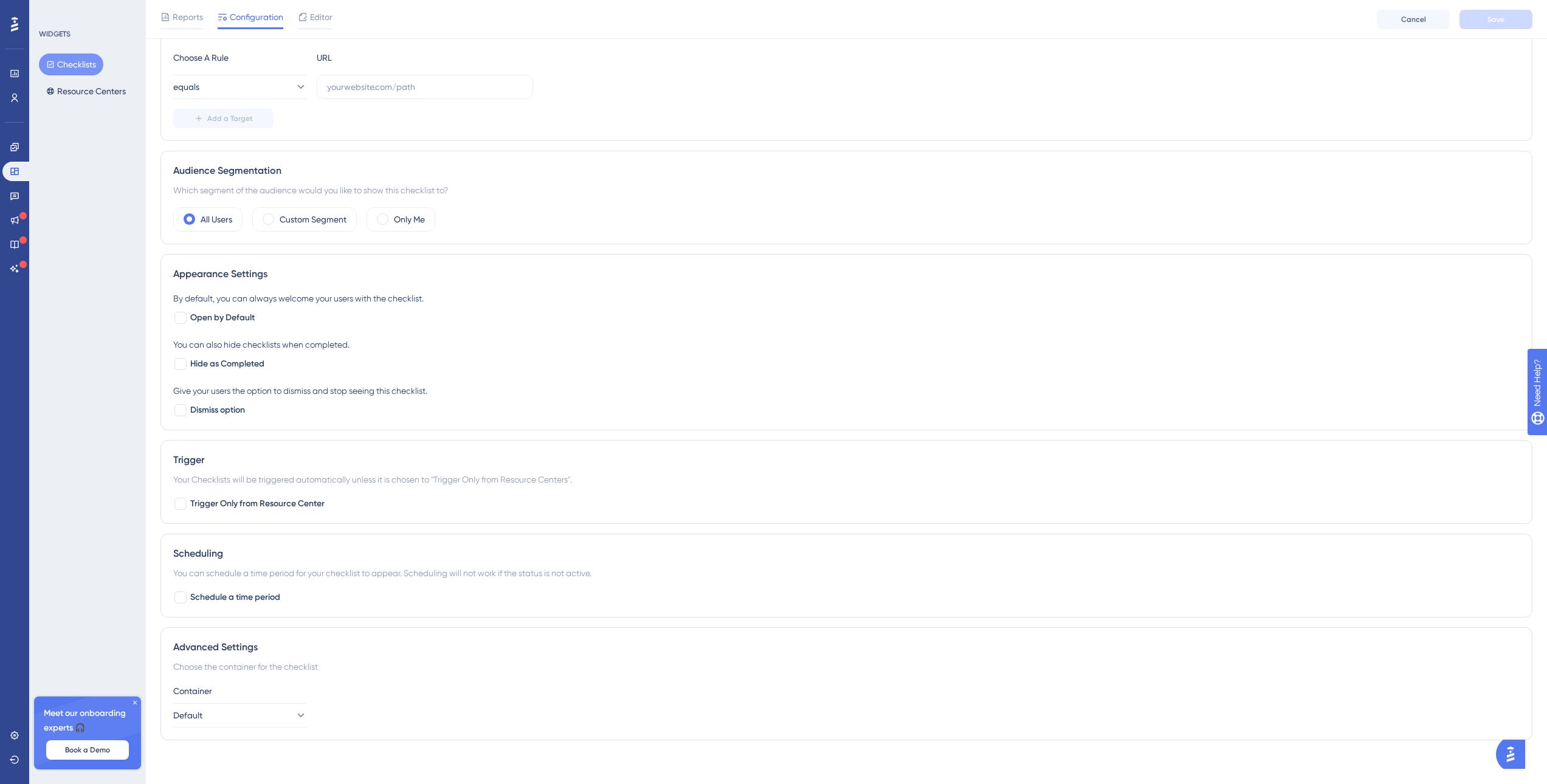
scroll to position [270, 0]
click at [133, 699] on icon at bounding box center [135, 702] width 7 height 7
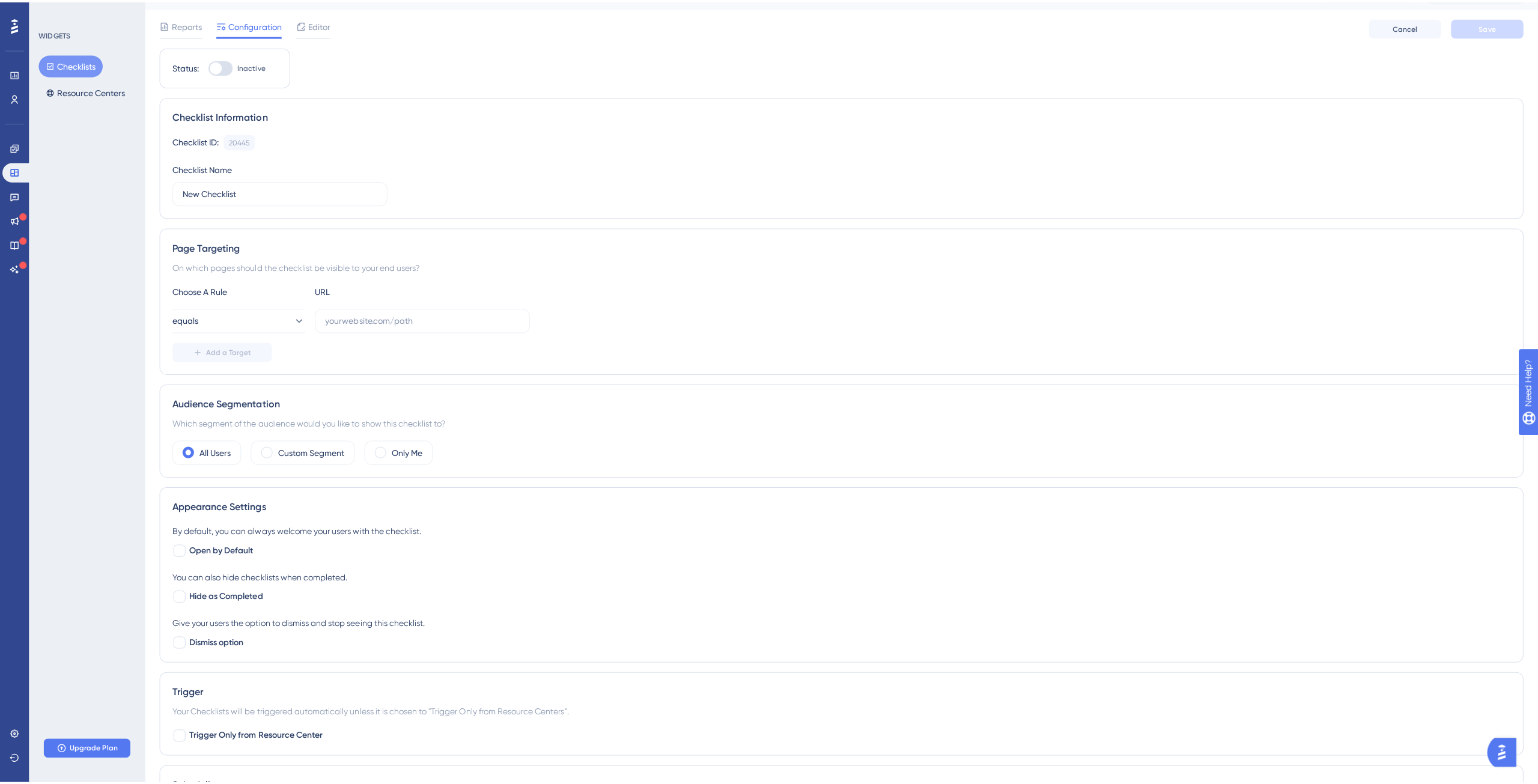
scroll to position [0, 0]
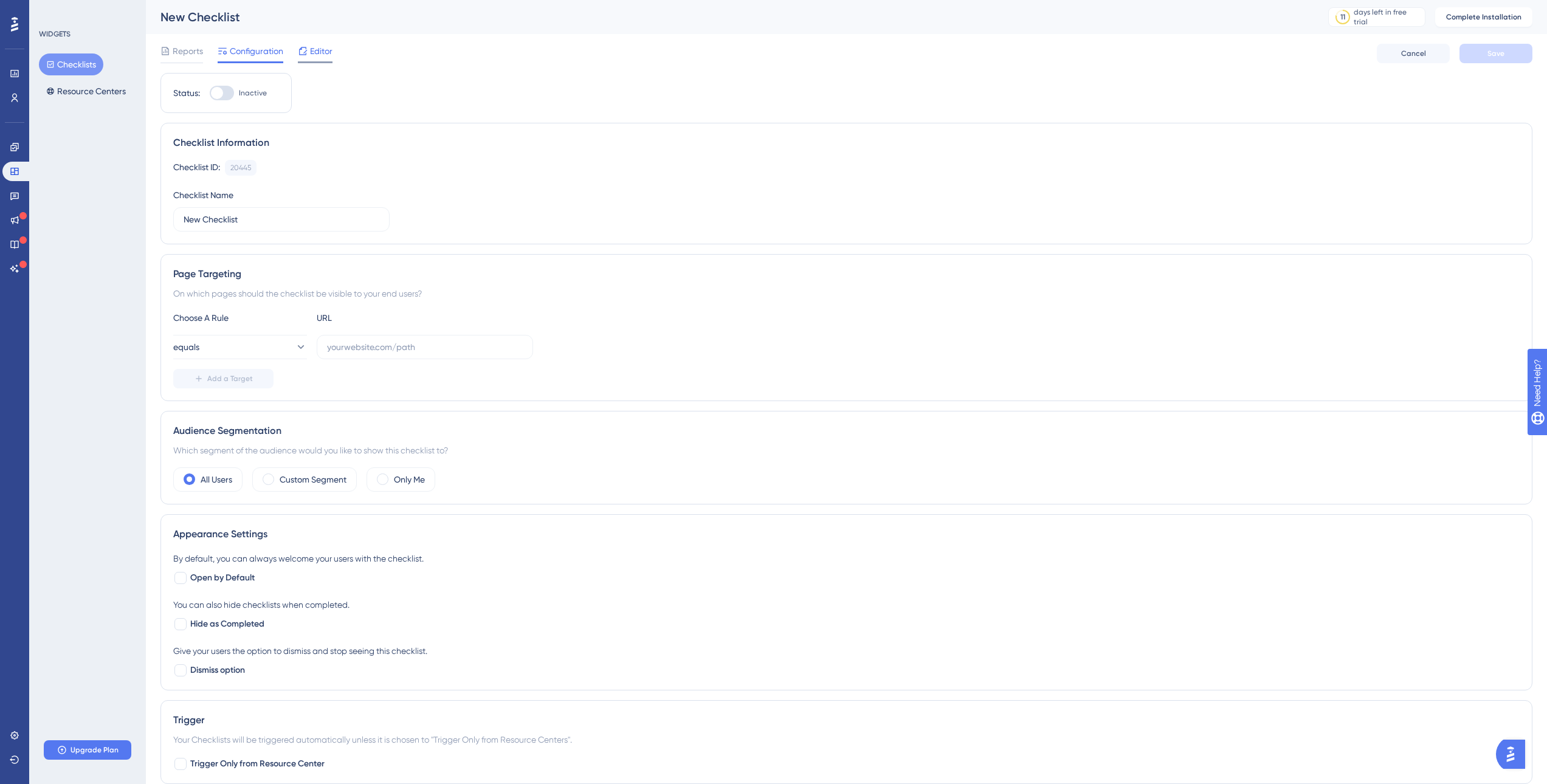
click at [330, 61] on div "Editor" at bounding box center [315, 54] width 35 height 19
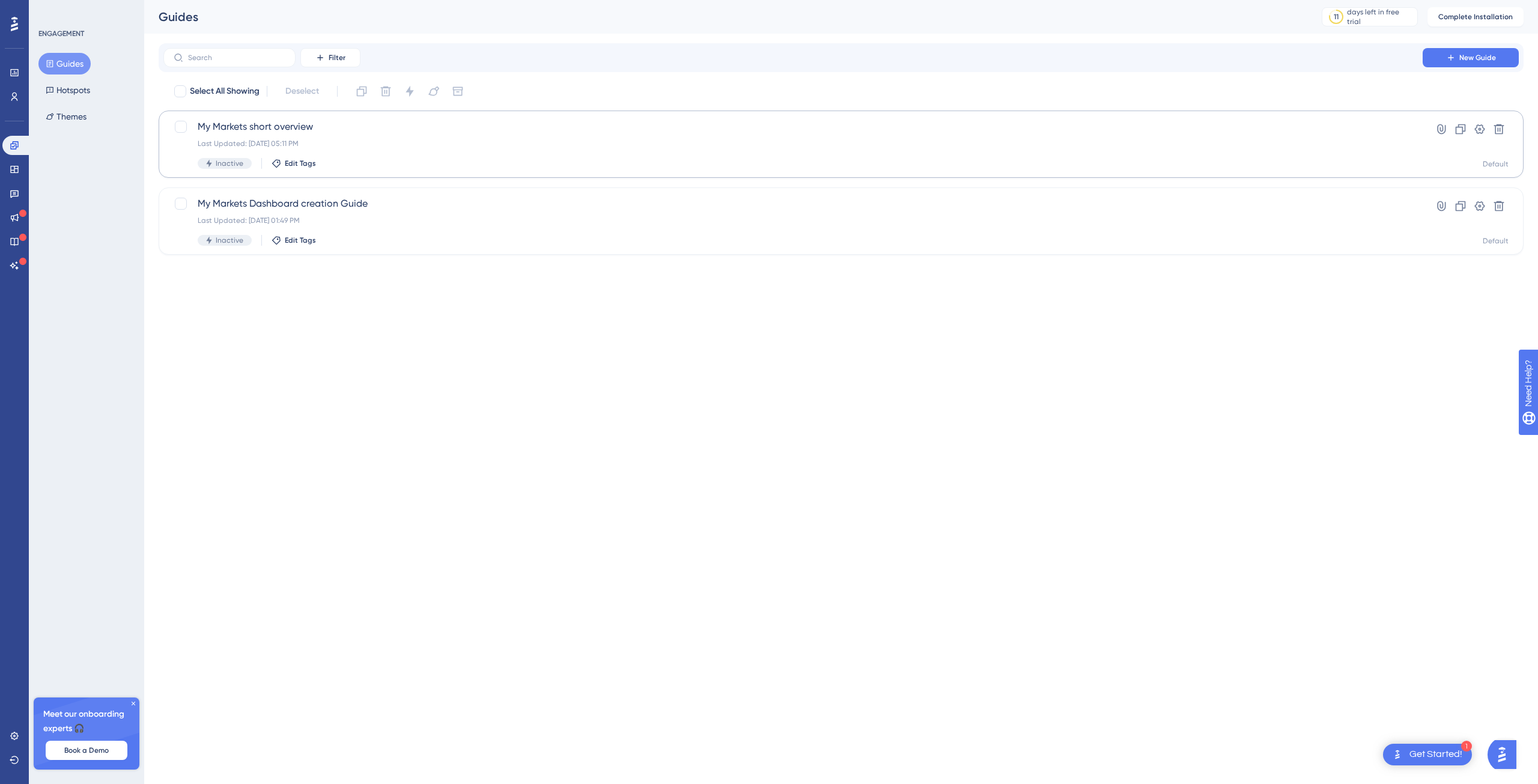
drag, startPoint x: 715, startPoint y: 106, endPoint x: 649, endPoint y: 142, distance: 75.2
click at [707, 112] on div "Select All Showing Deselect My Markets short overview Last Updated: [DATE] 05:1…" at bounding box center [841, 168] width 1365 height 173
click at [639, 147] on div "Last Updated: [DATE] 05:11 PM" at bounding box center [792, 144] width 1191 height 10
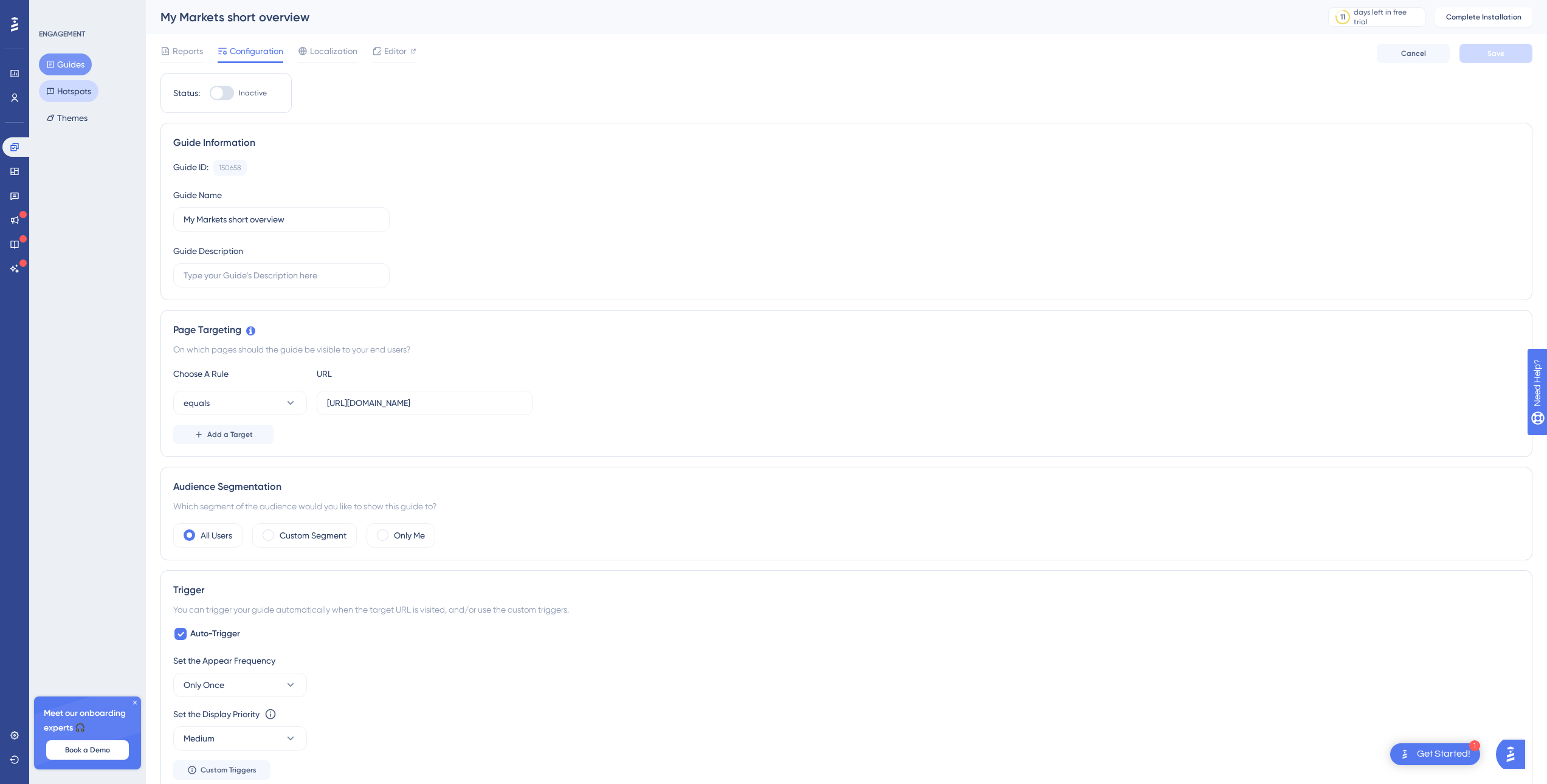
click at [68, 94] on button "Hotspots" at bounding box center [69, 91] width 60 height 22
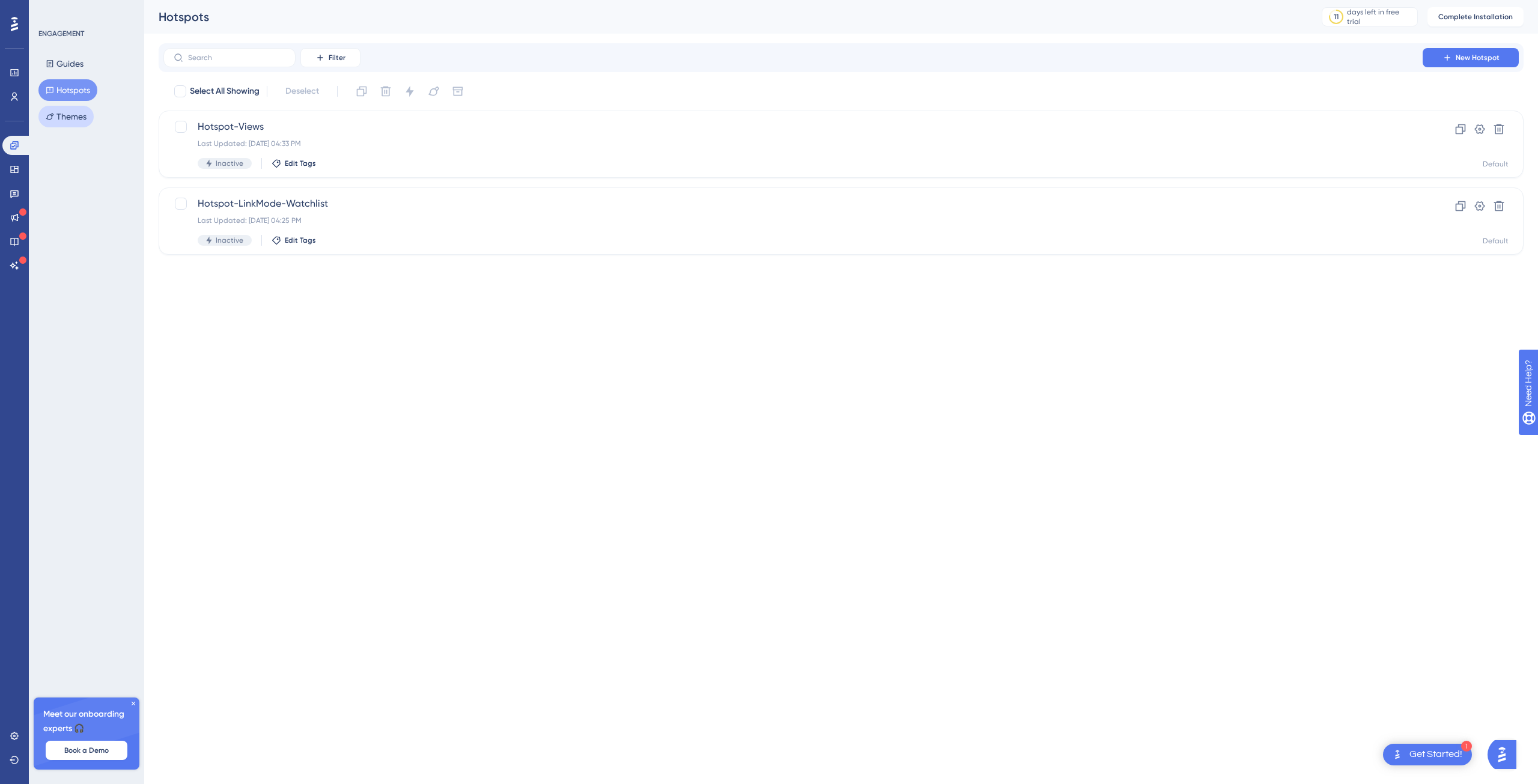
click at [58, 117] on button "Themes" at bounding box center [66, 117] width 55 height 22
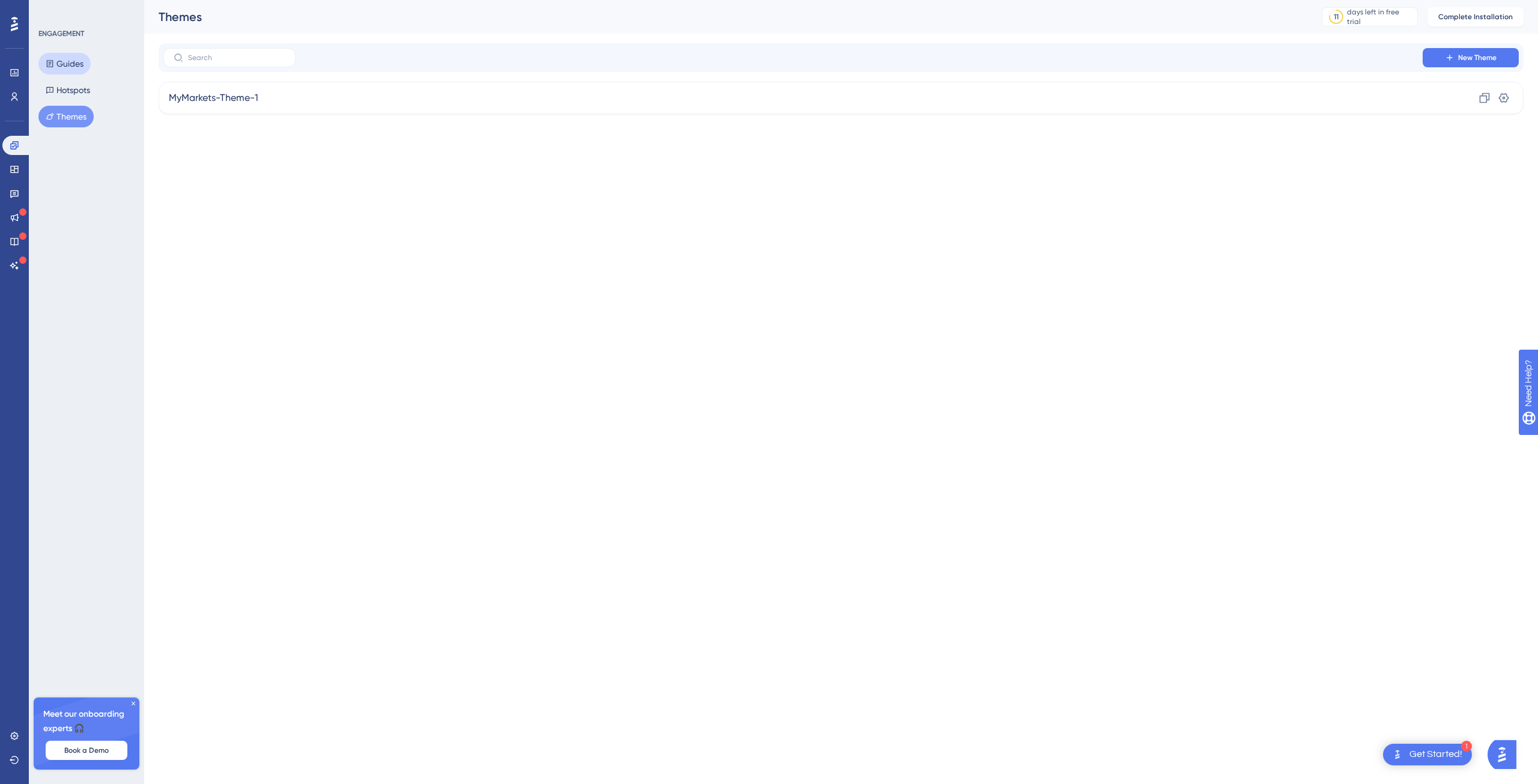
click at [69, 68] on button "Guides" at bounding box center [64, 64] width 52 height 22
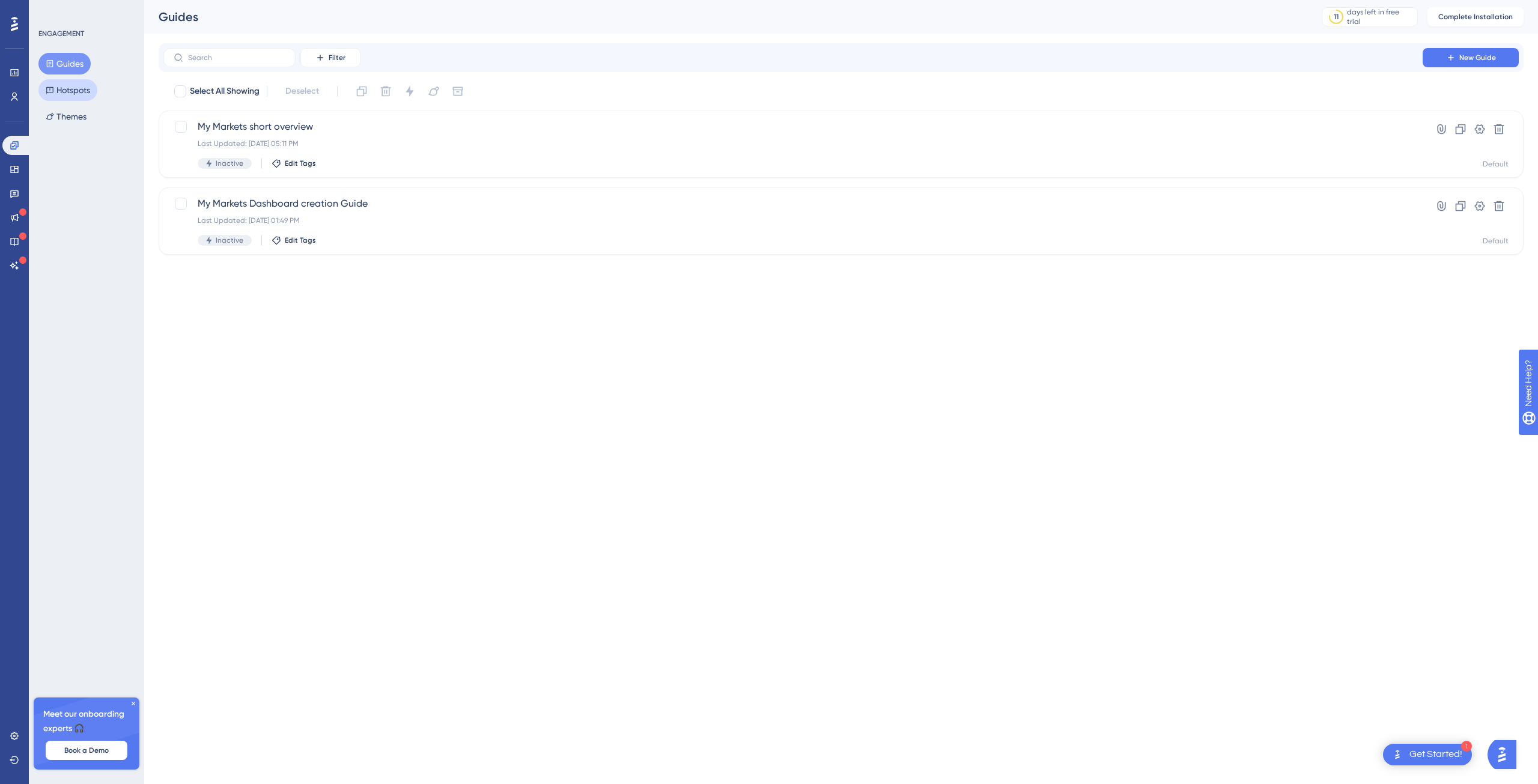
click at [68, 96] on button "Hotspots" at bounding box center [68, 90] width 59 height 22
click at [14, 171] on icon at bounding box center [14, 170] width 8 height 7
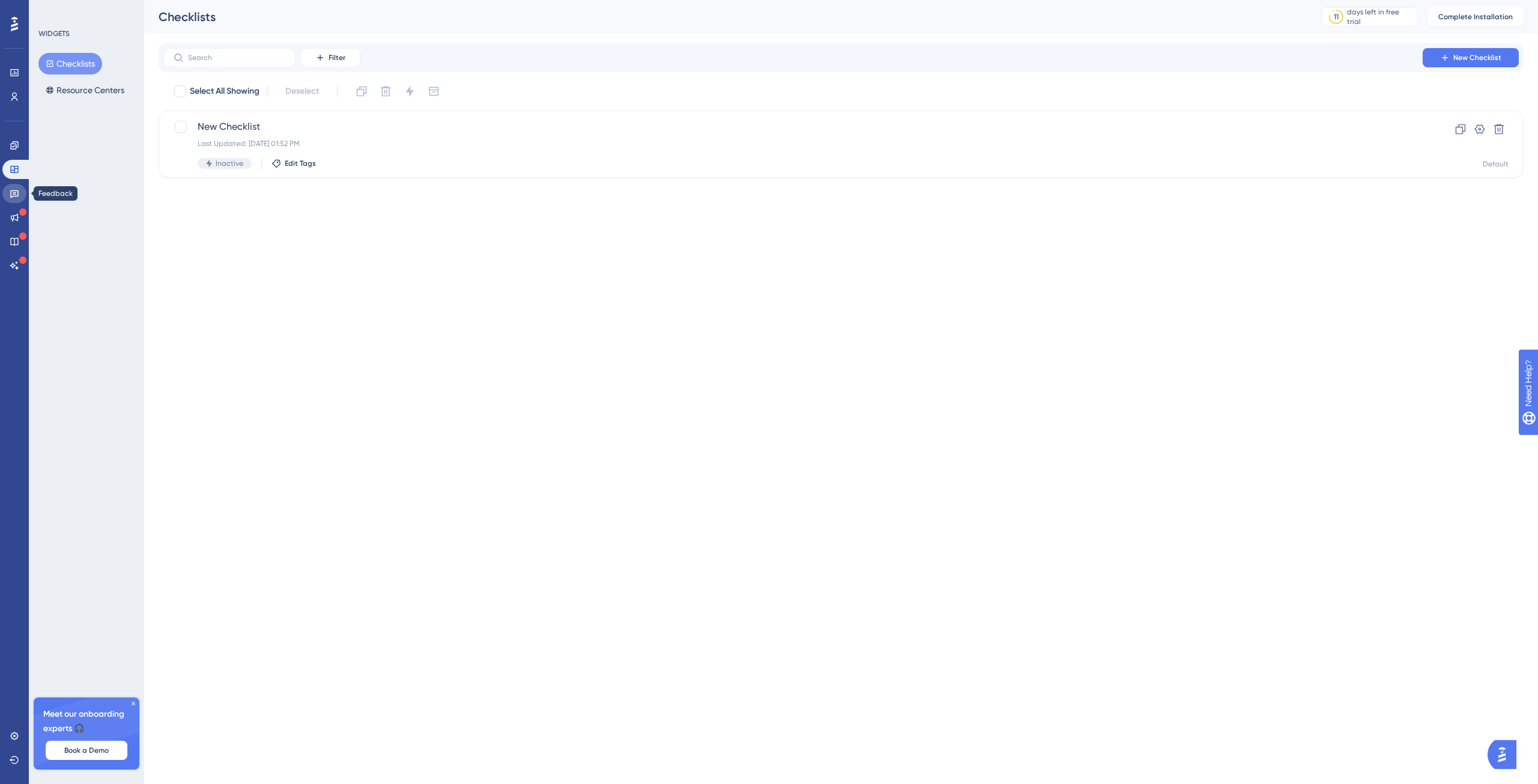
click at [16, 188] on link at bounding box center [14, 194] width 24 height 19
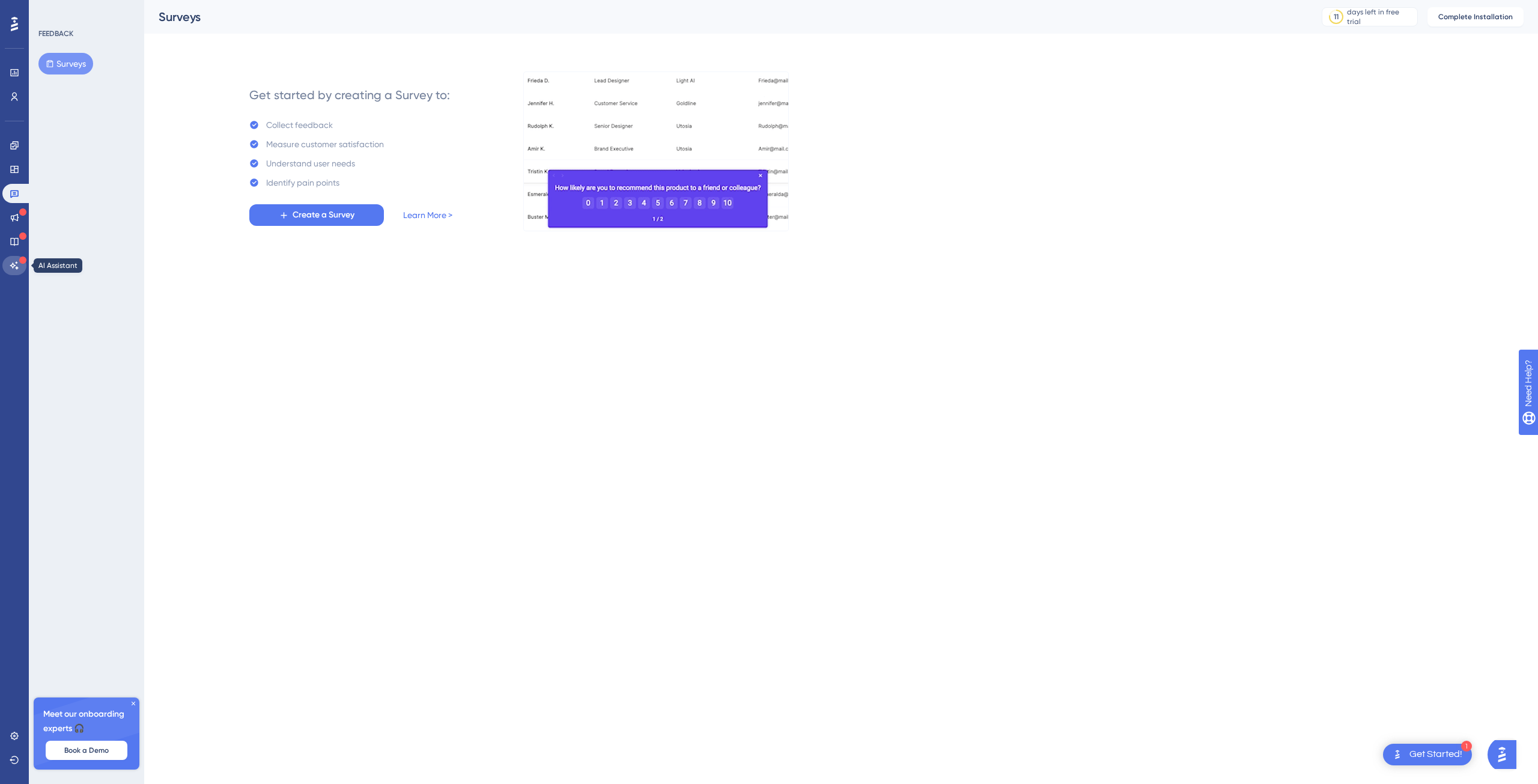
click at [17, 270] on link at bounding box center [14, 265] width 24 height 19
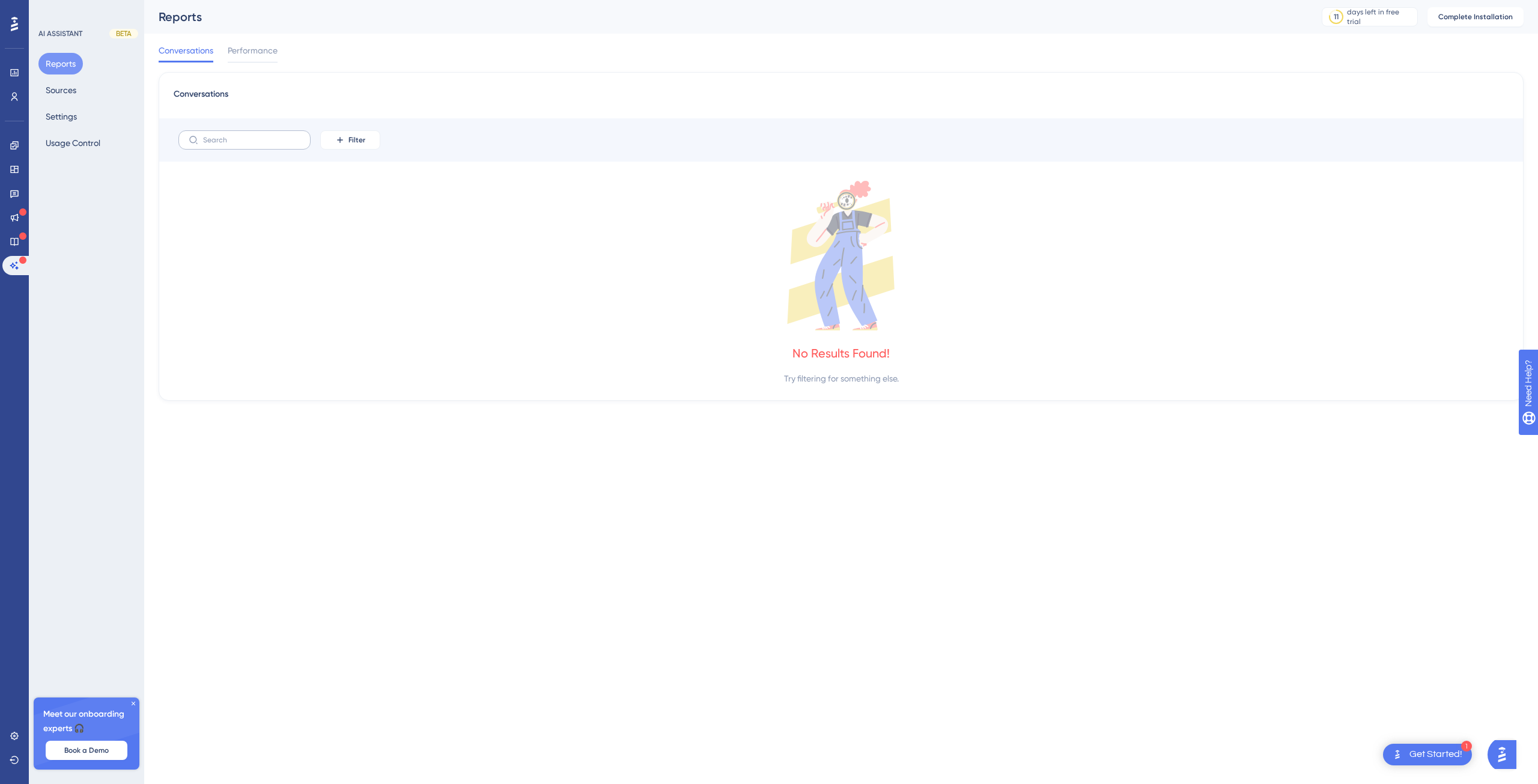
click at [241, 146] on label at bounding box center [245, 140] width 132 height 19
click at [241, 144] on input "text" at bounding box center [252, 140] width 97 height 8
click at [238, 57] on span "Performance" at bounding box center [252, 51] width 50 height 14
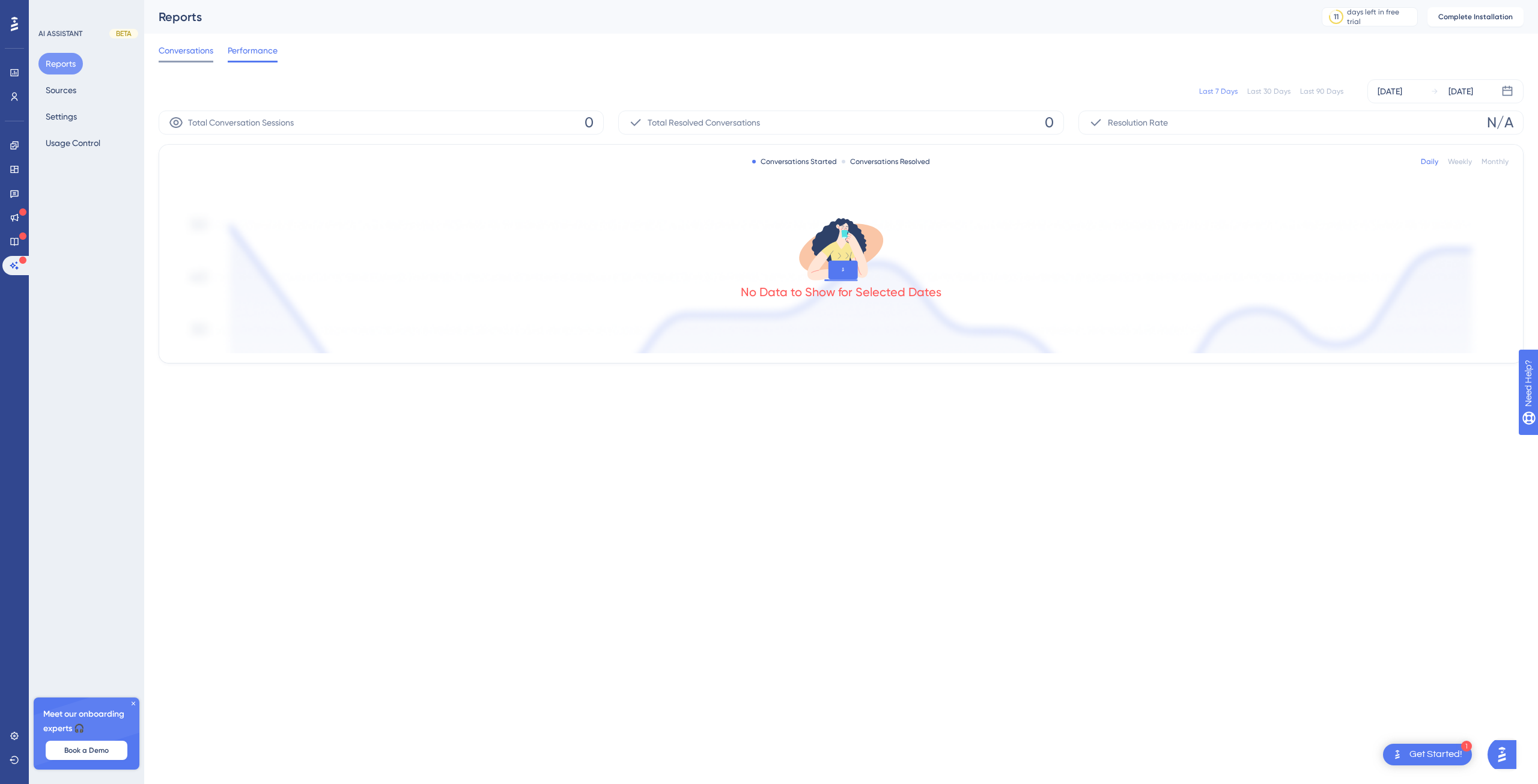
click at [187, 51] on span "Conversations" at bounding box center [186, 51] width 55 height 14
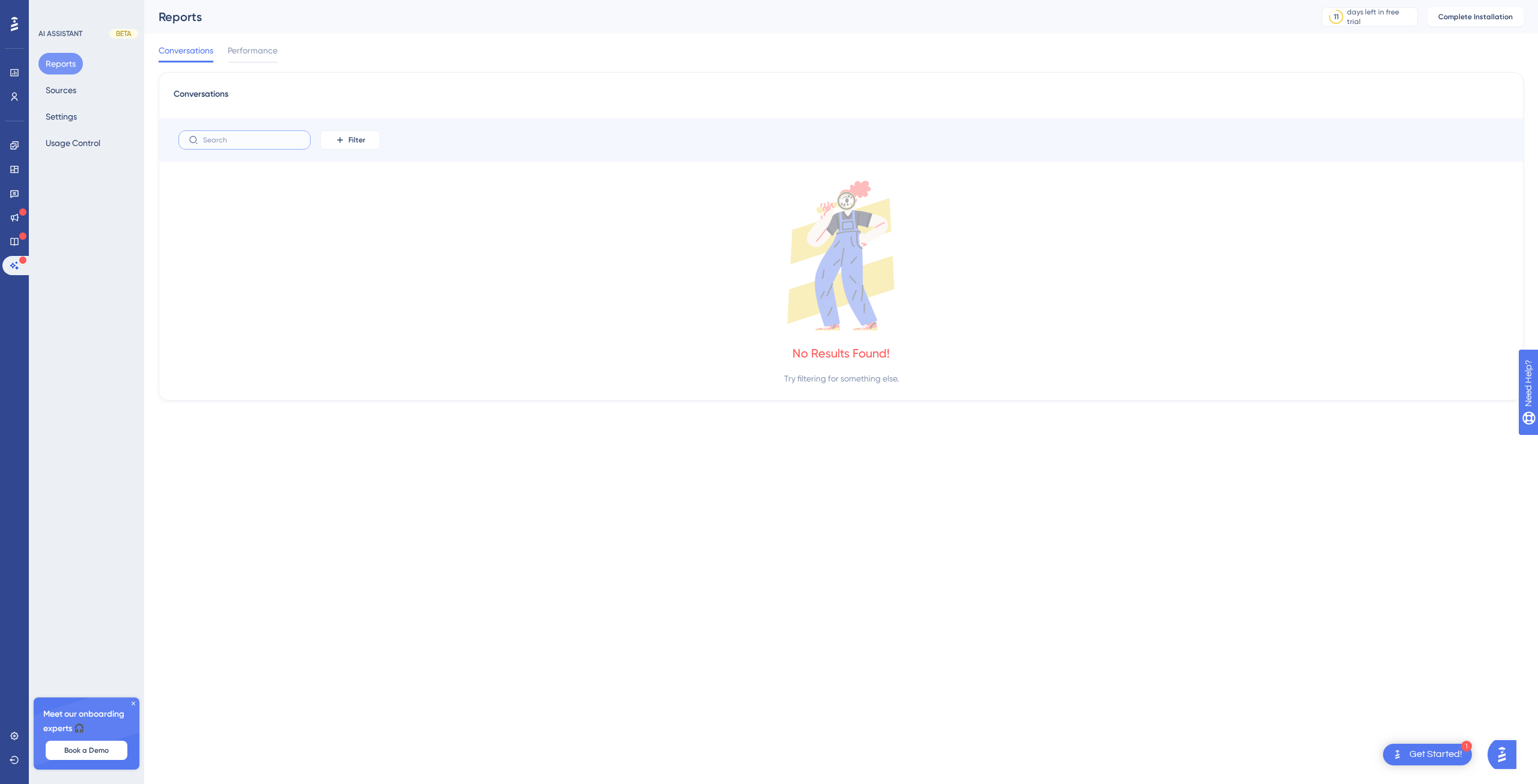
click at [229, 143] on input "text" at bounding box center [252, 140] width 97 height 8
type input "link mode"
click at [55, 88] on button "Sources" at bounding box center [61, 90] width 45 height 22
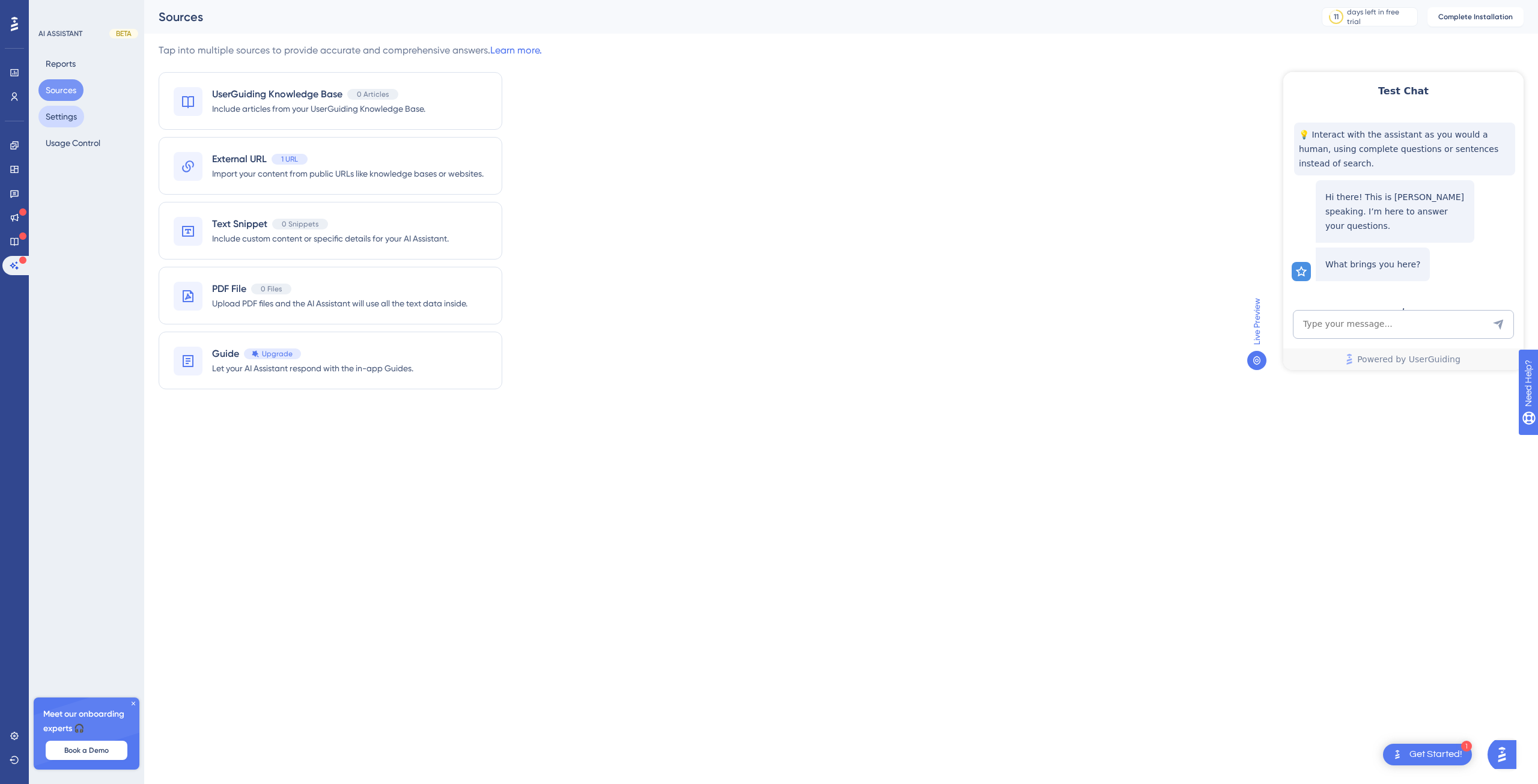
click at [66, 122] on button "Settings" at bounding box center [61, 117] width 46 height 22
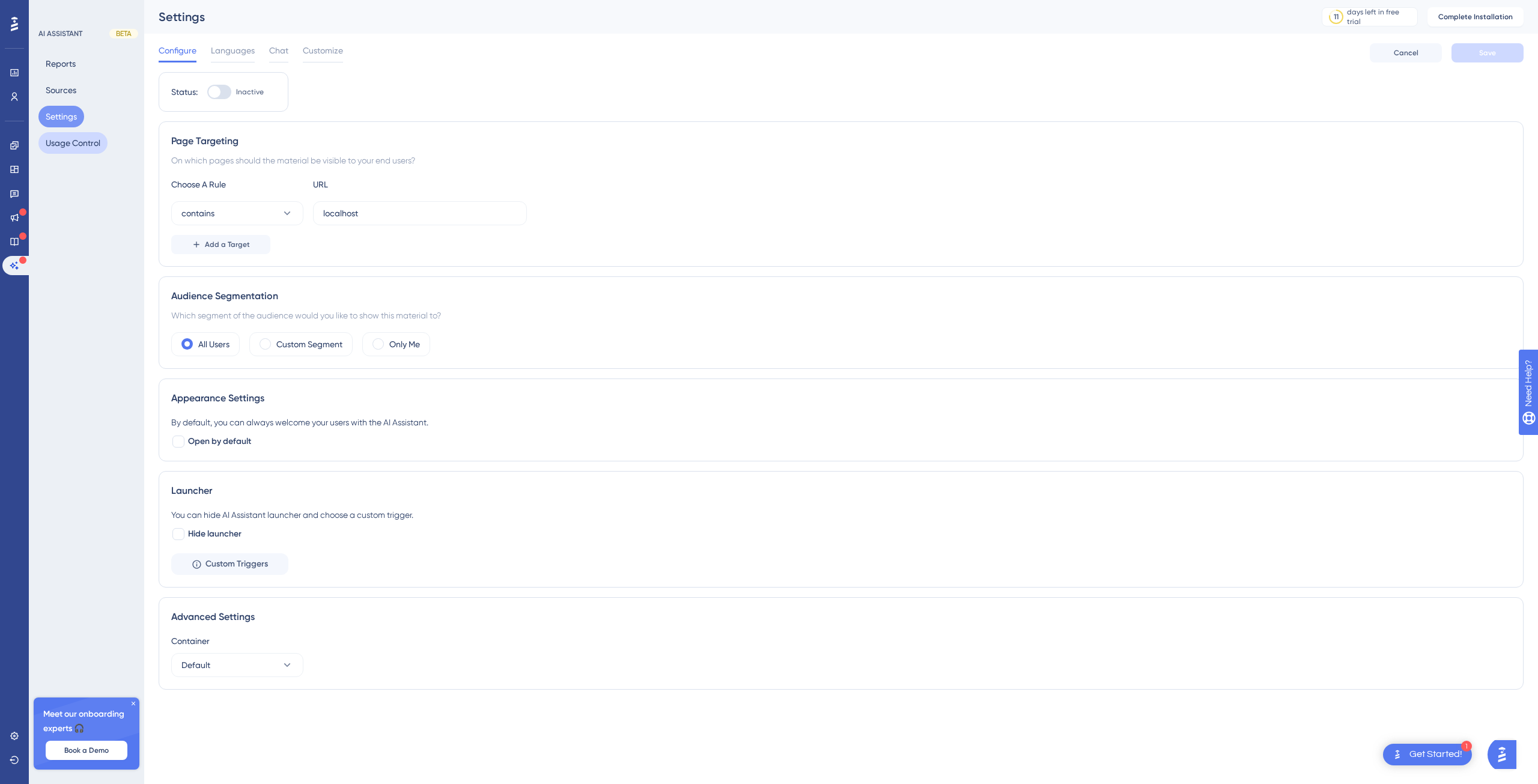
click at [73, 141] on button "Usage Control" at bounding box center [73, 143] width 69 height 22
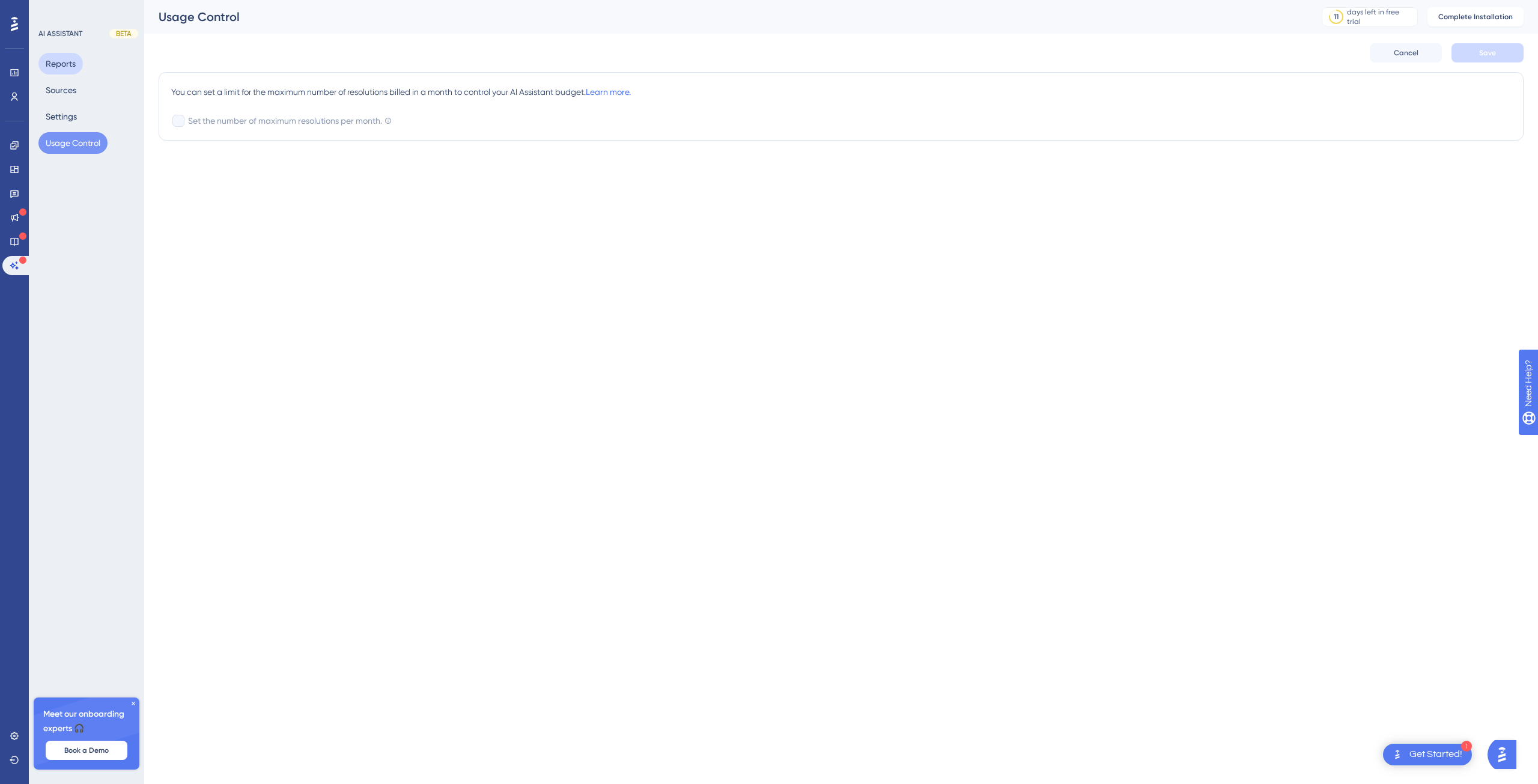
click at [54, 70] on button "Reports" at bounding box center [61, 64] width 45 height 22
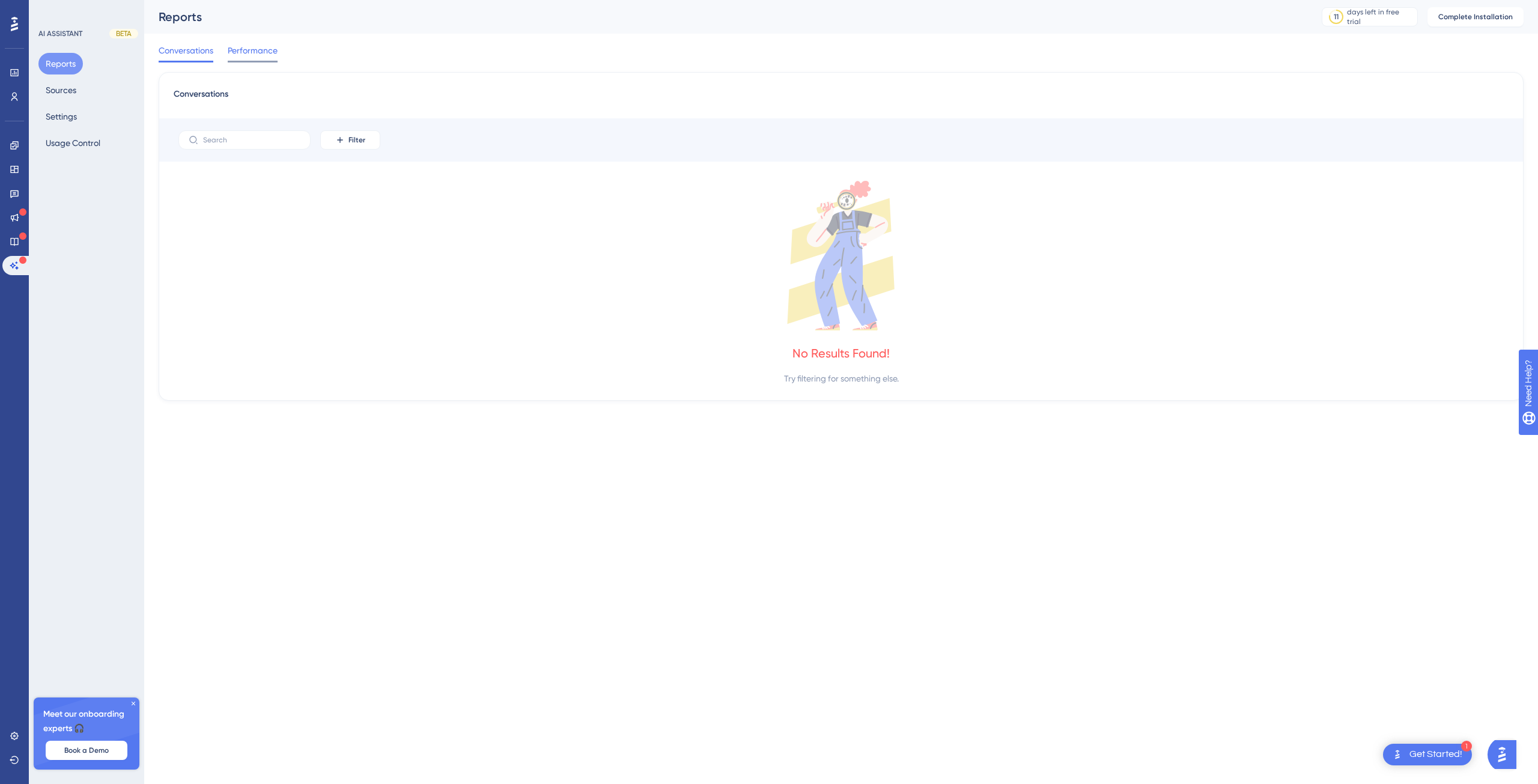
click at [239, 48] on span "Performance" at bounding box center [252, 51] width 50 height 14
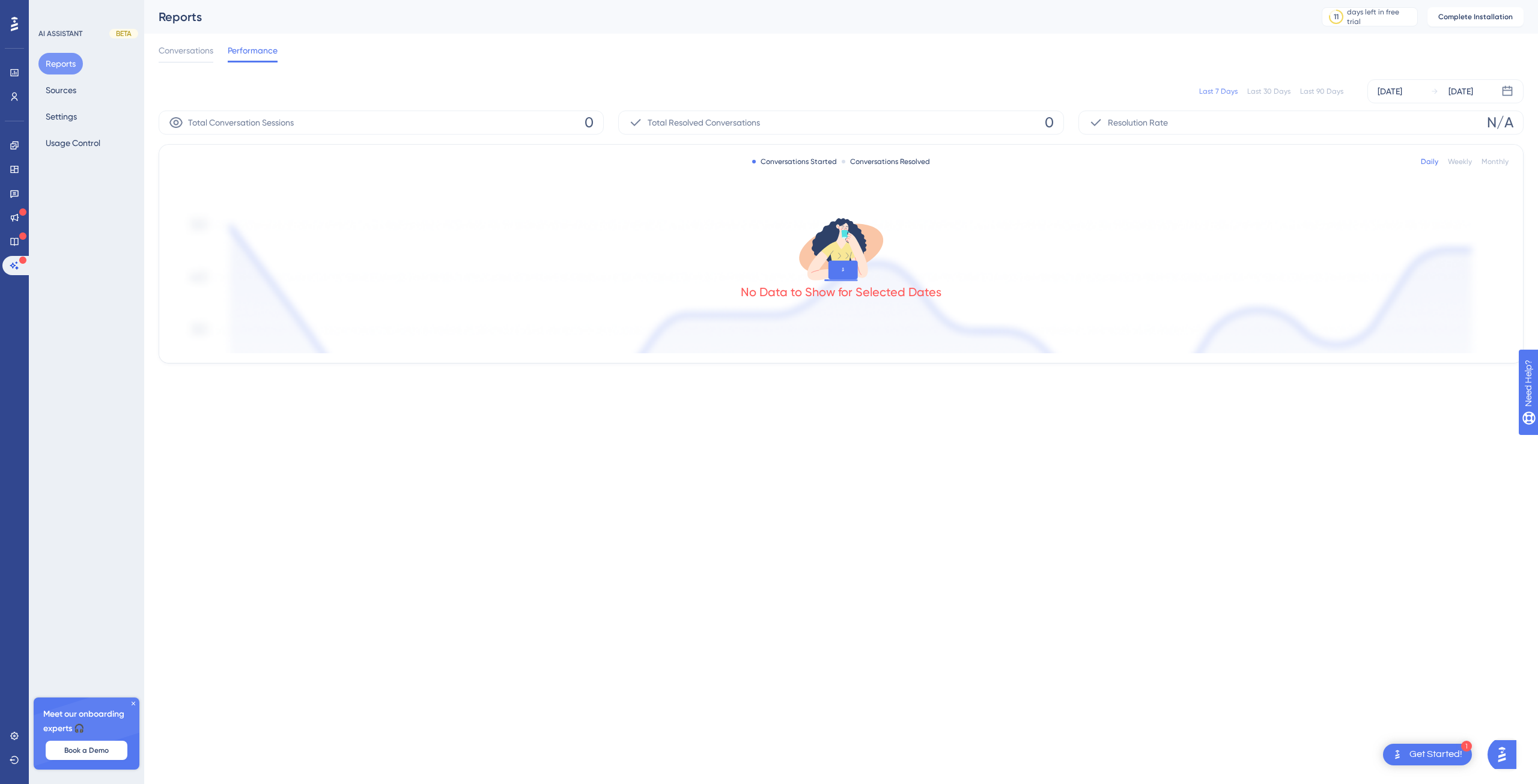
click at [1469, 162] on div "Weekly" at bounding box center [1460, 162] width 24 height 10
click at [1507, 165] on div "Monthly" at bounding box center [1495, 162] width 27 height 10
click at [1425, 161] on div "Daily" at bounding box center [1429, 162] width 17 height 10
click at [1272, 93] on div "Last 30 Days" at bounding box center [1269, 91] width 43 height 10
click at [1211, 93] on div "Last 7 Days" at bounding box center [1218, 91] width 39 height 10
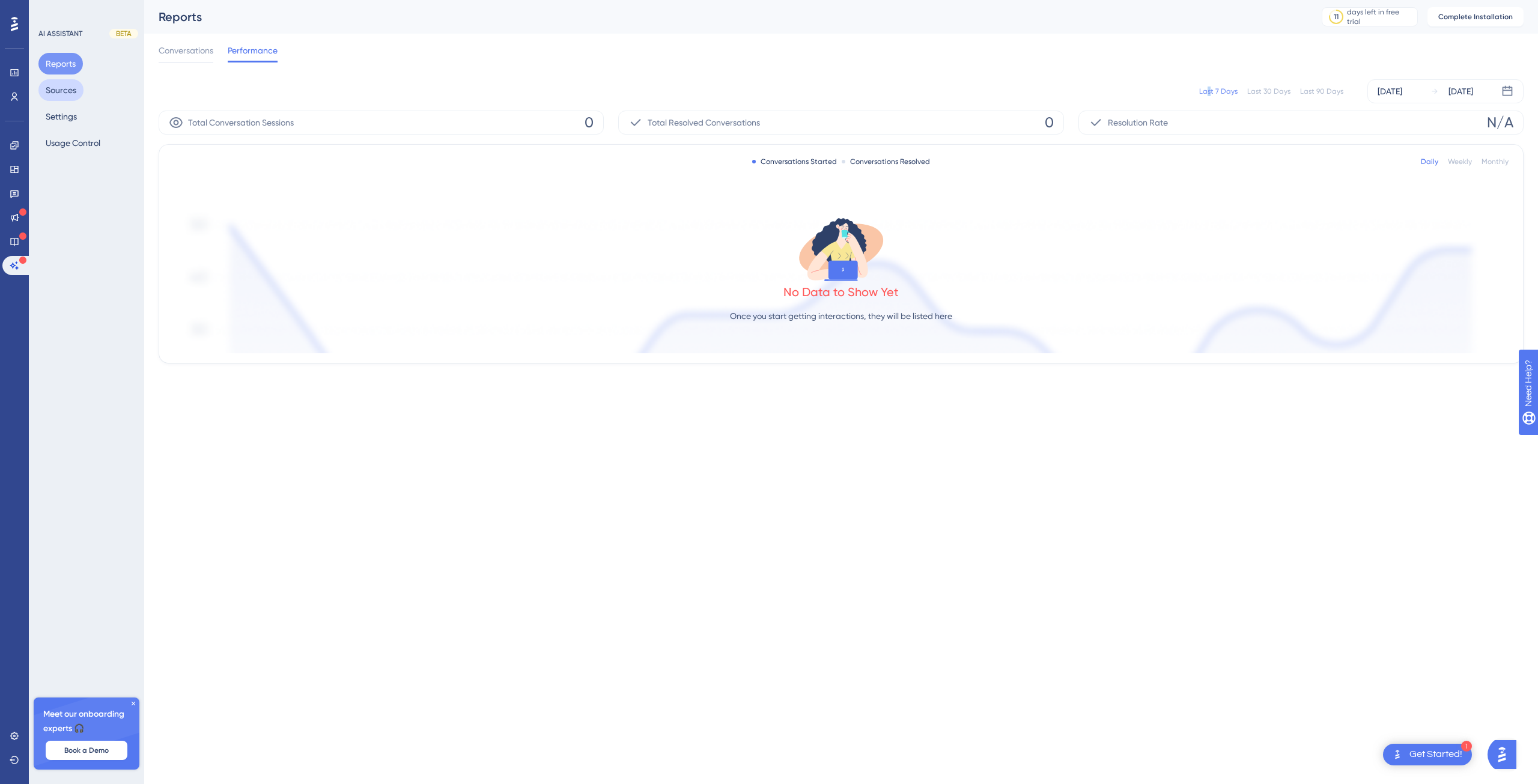
click at [63, 86] on button "Sources" at bounding box center [61, 90] width 45 height 22
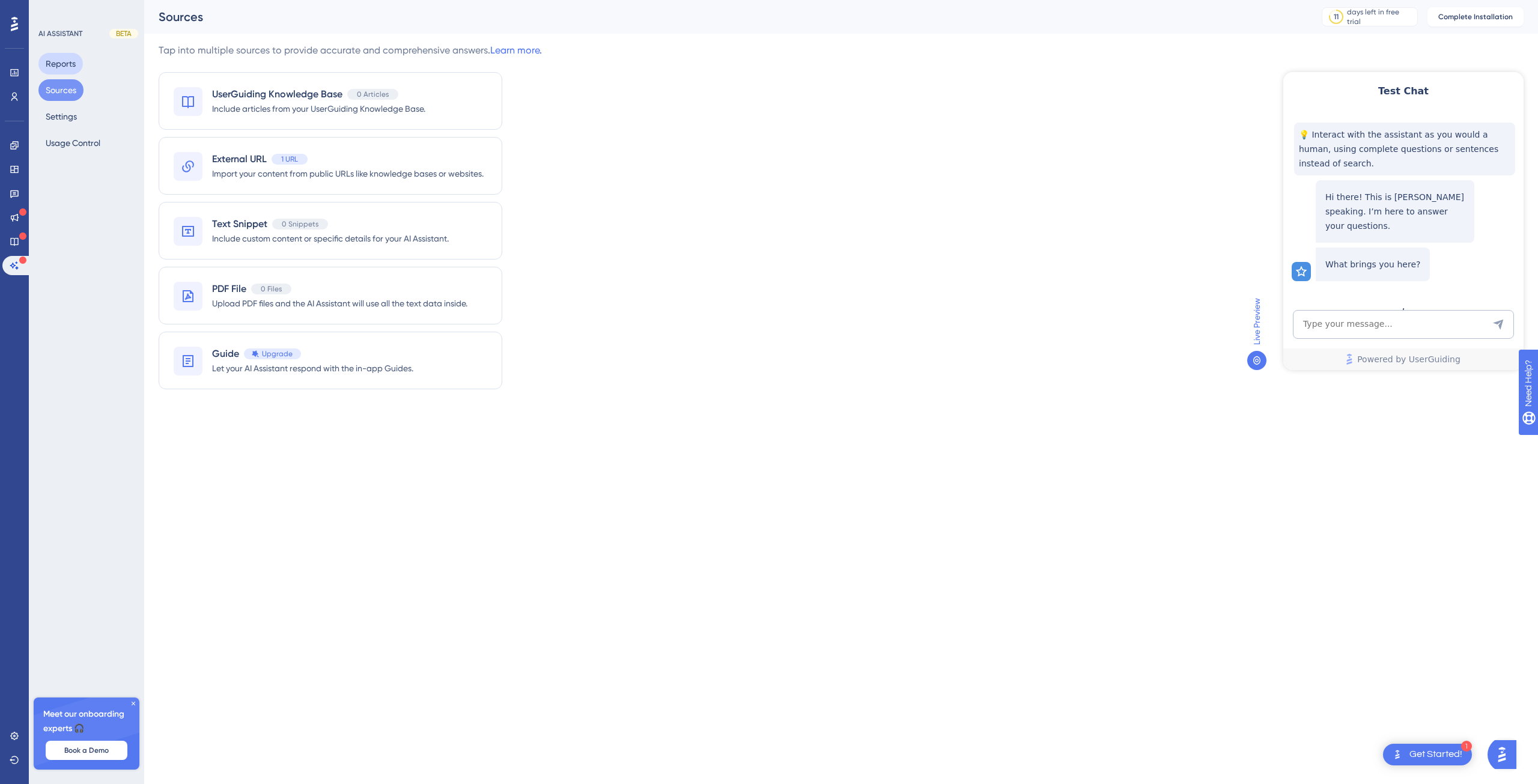
click at [46, 64] on button "Reports" at bounding box center [61, 64] width 45 height 22
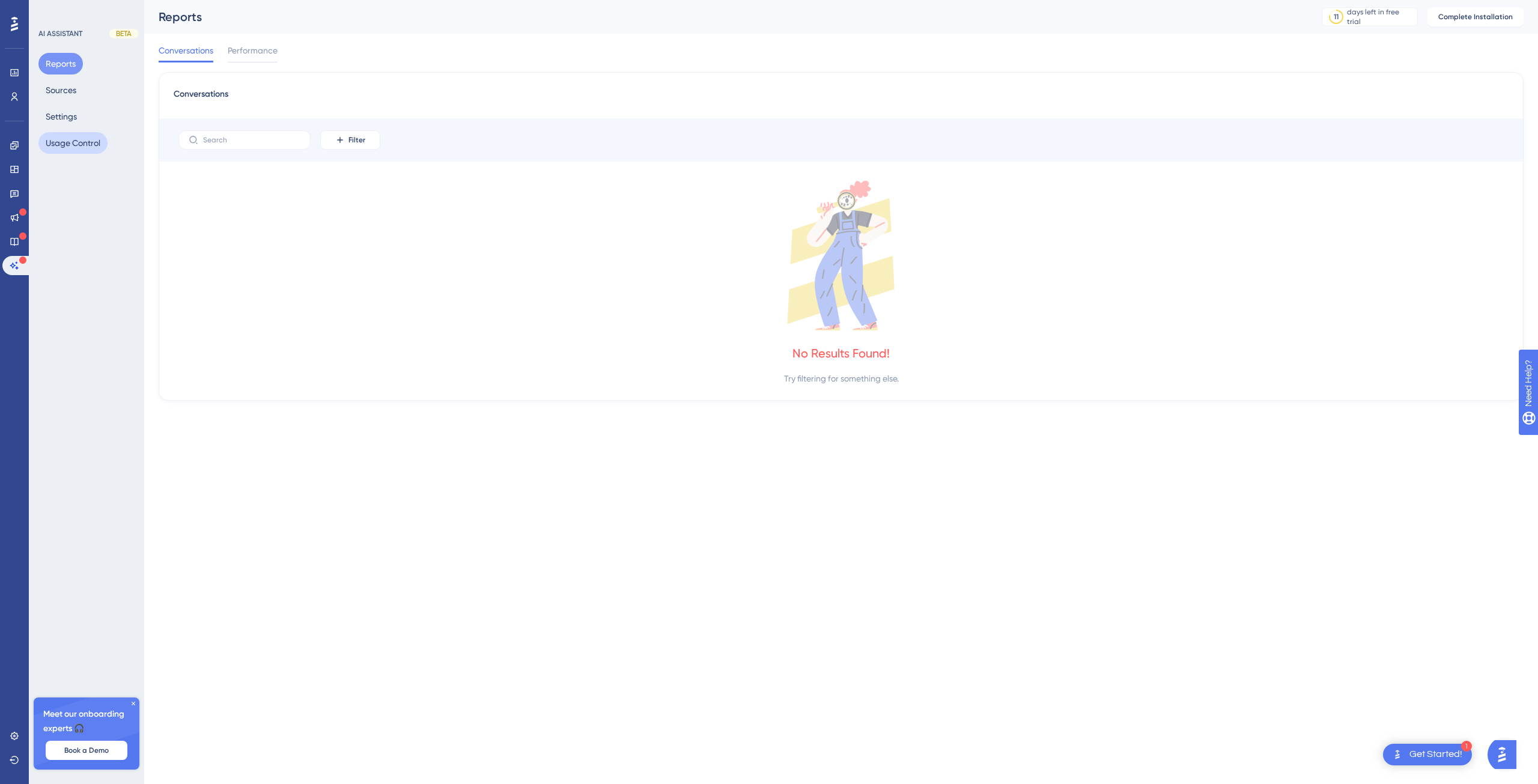
click at [68, 138] on button "Usage Control" at bounding box center [73, 143] width 69 height 22
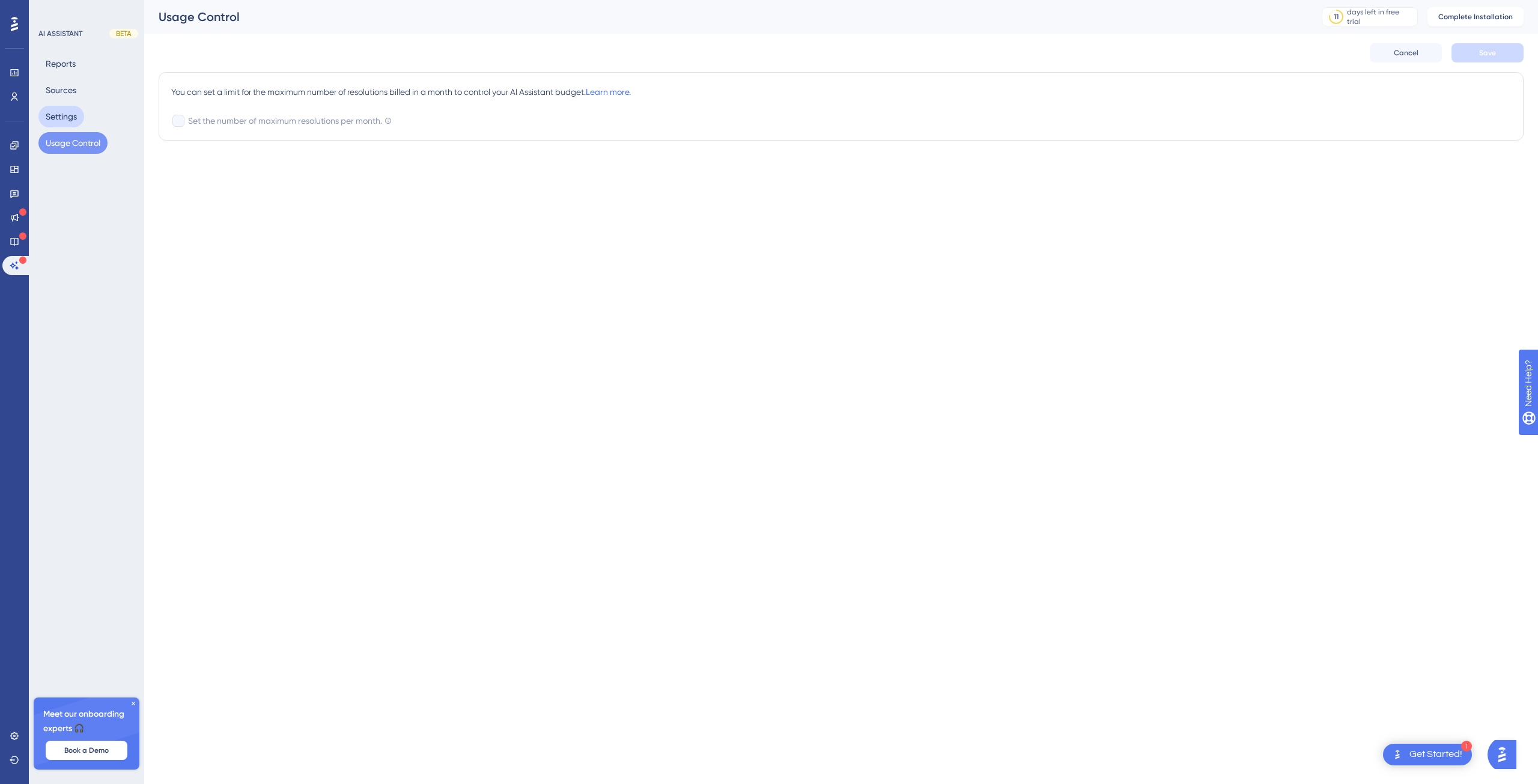
click at [54, 122] on button "Settings" at bounding box center [61, 117] width 46 height 22
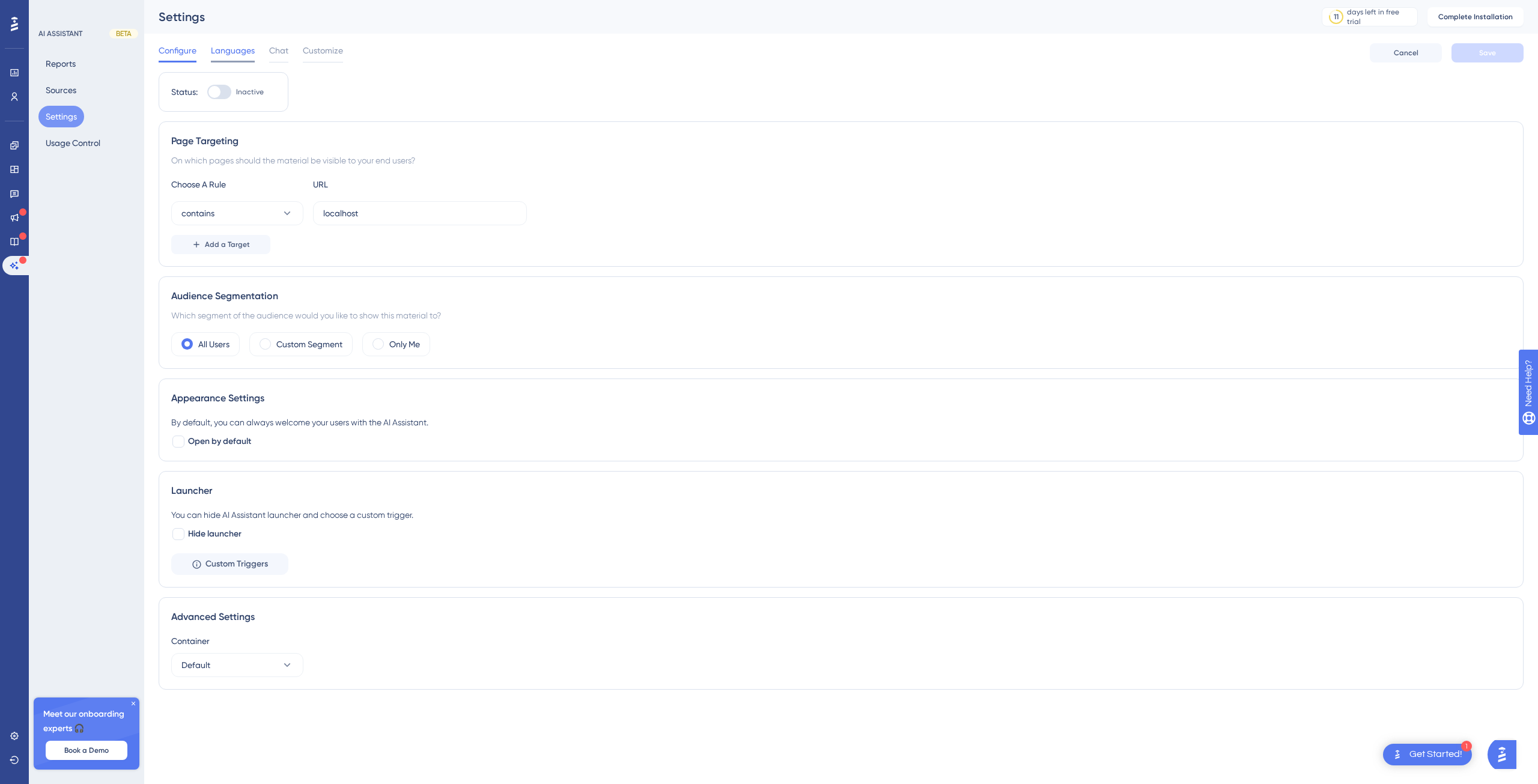
click at [227, 55] on span "Languages" at bounding box center [232, 51] width 44 height 14
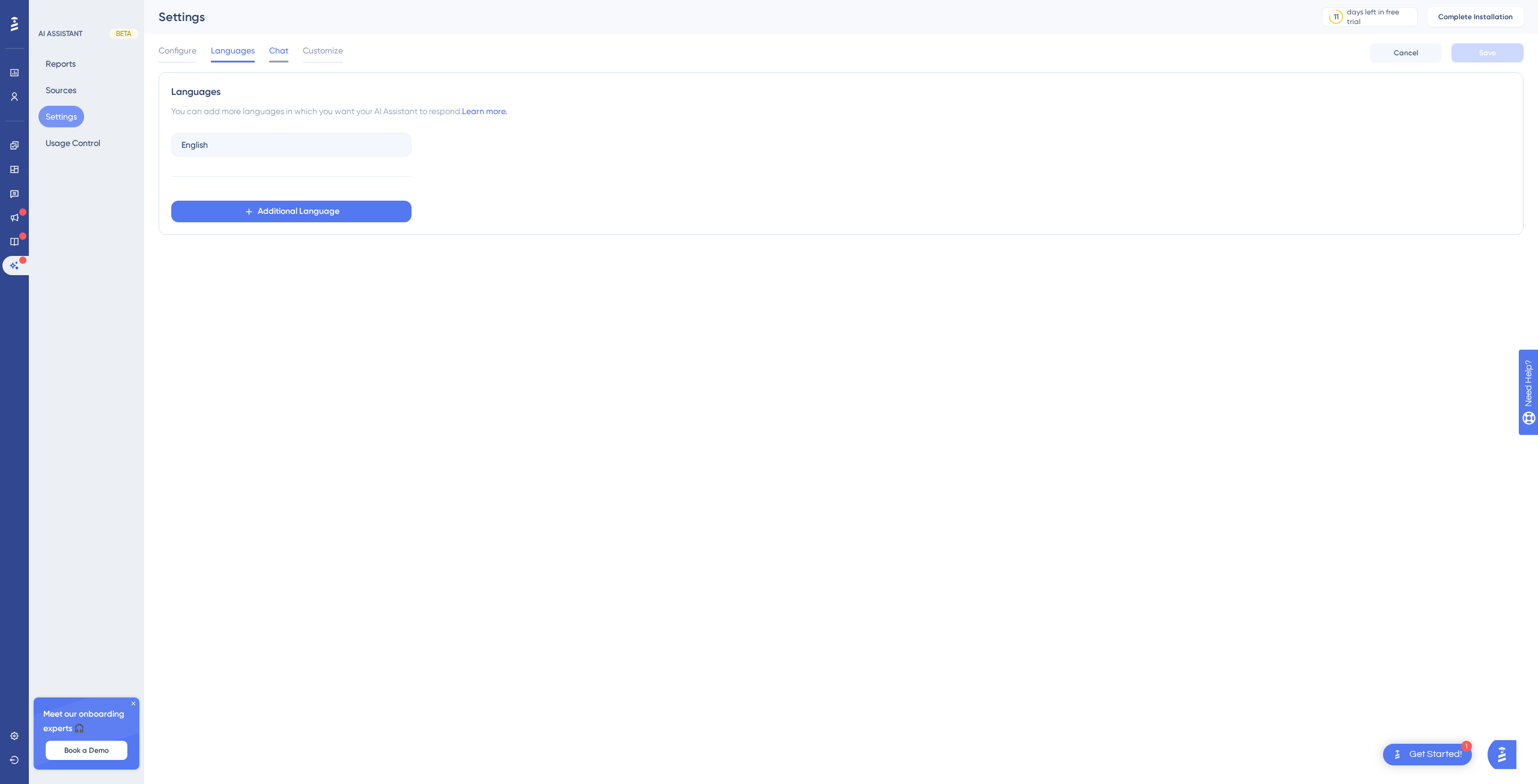
click at [281, 50] on span "Chat" at bounding box center [279, 51] width 19 height 14
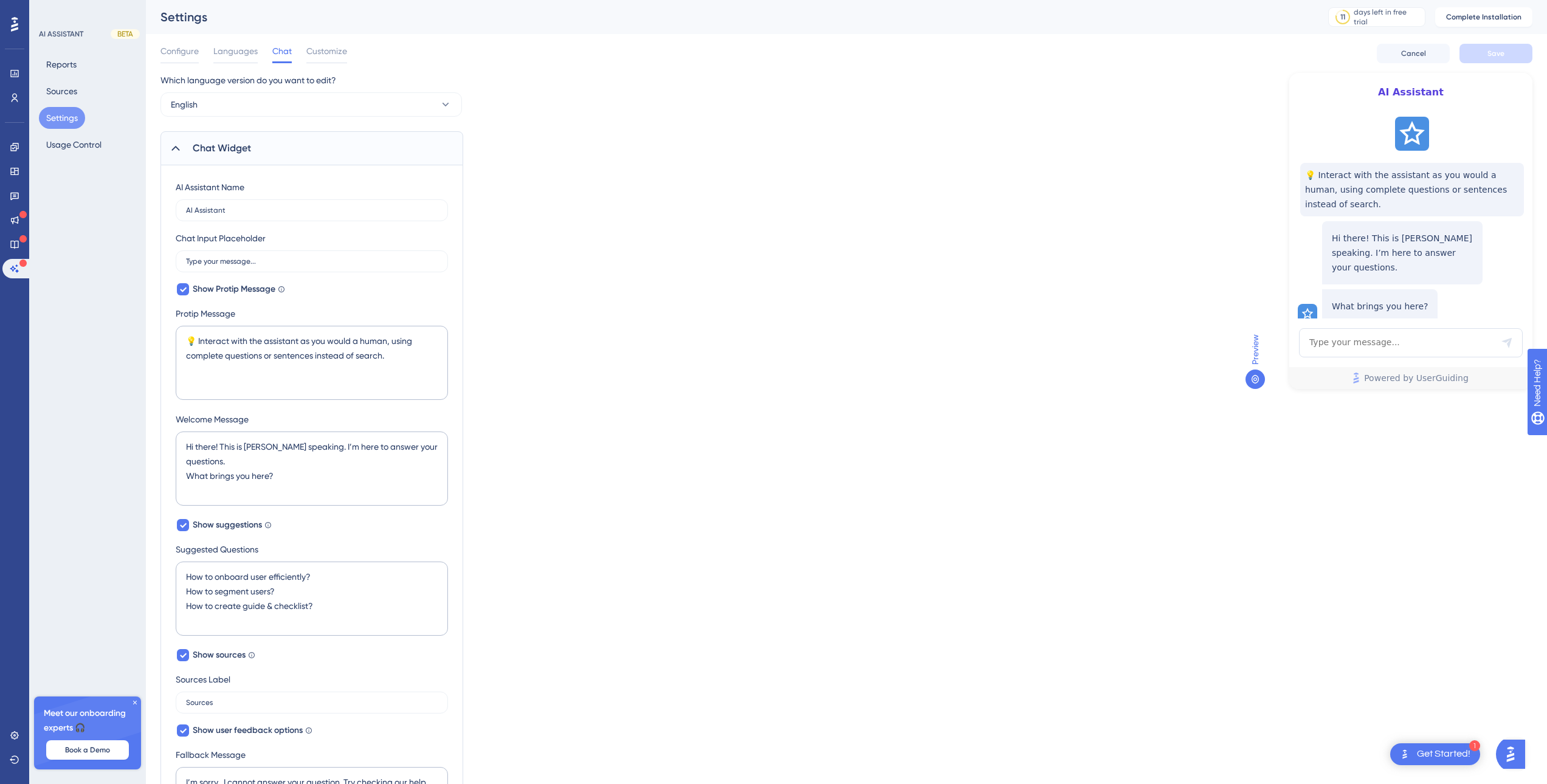
click at [1257, 346] on span "Preview" at bounding box center [1255, 349] width 15 height 30
click at [1257, 346] on span "Preview" at bounding box center [1255, 349] width 15 height 30
click at [1409, 112] on div "💡 Interact with the assistant as you would a human, using complete questions or…" at bounding box center [1409, 215] width 243 height 206
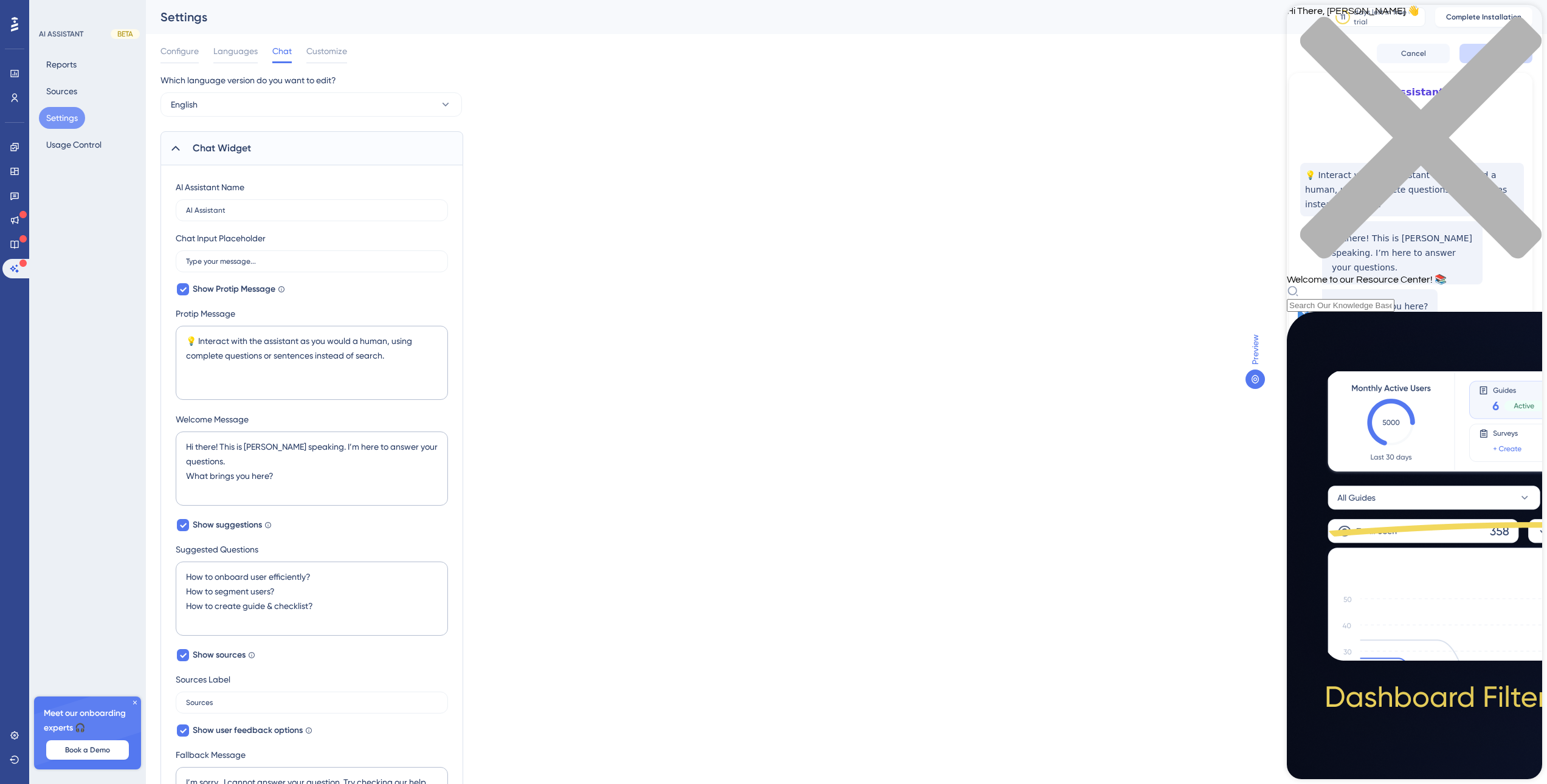
click at [1523, 24] on icon "close resource center" at bounding box center [1421, 138] width 241 height 241
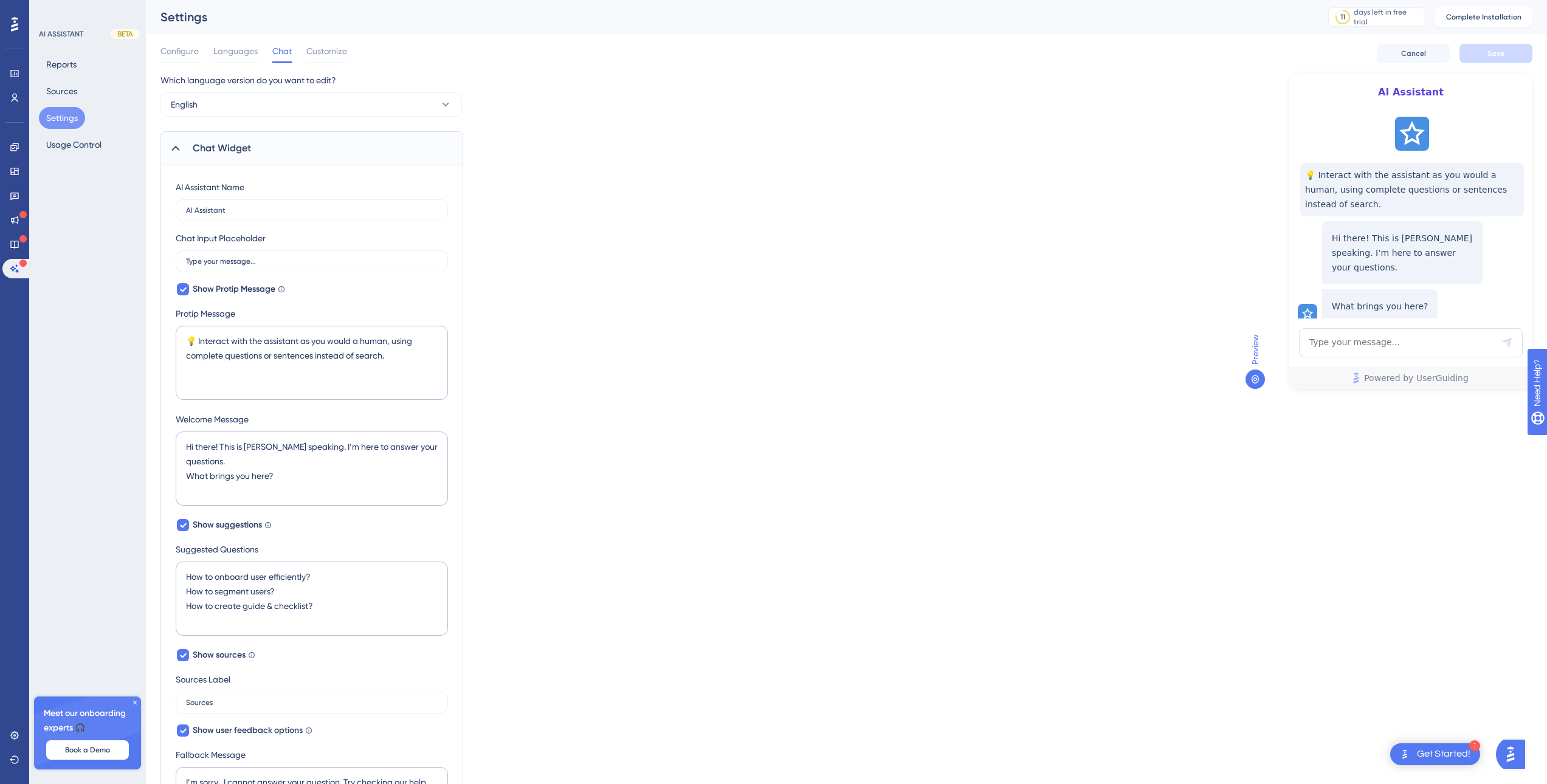
click at [172, 139] on div "Chat Widget" at bounding box center [312, 149] width 303 height 34
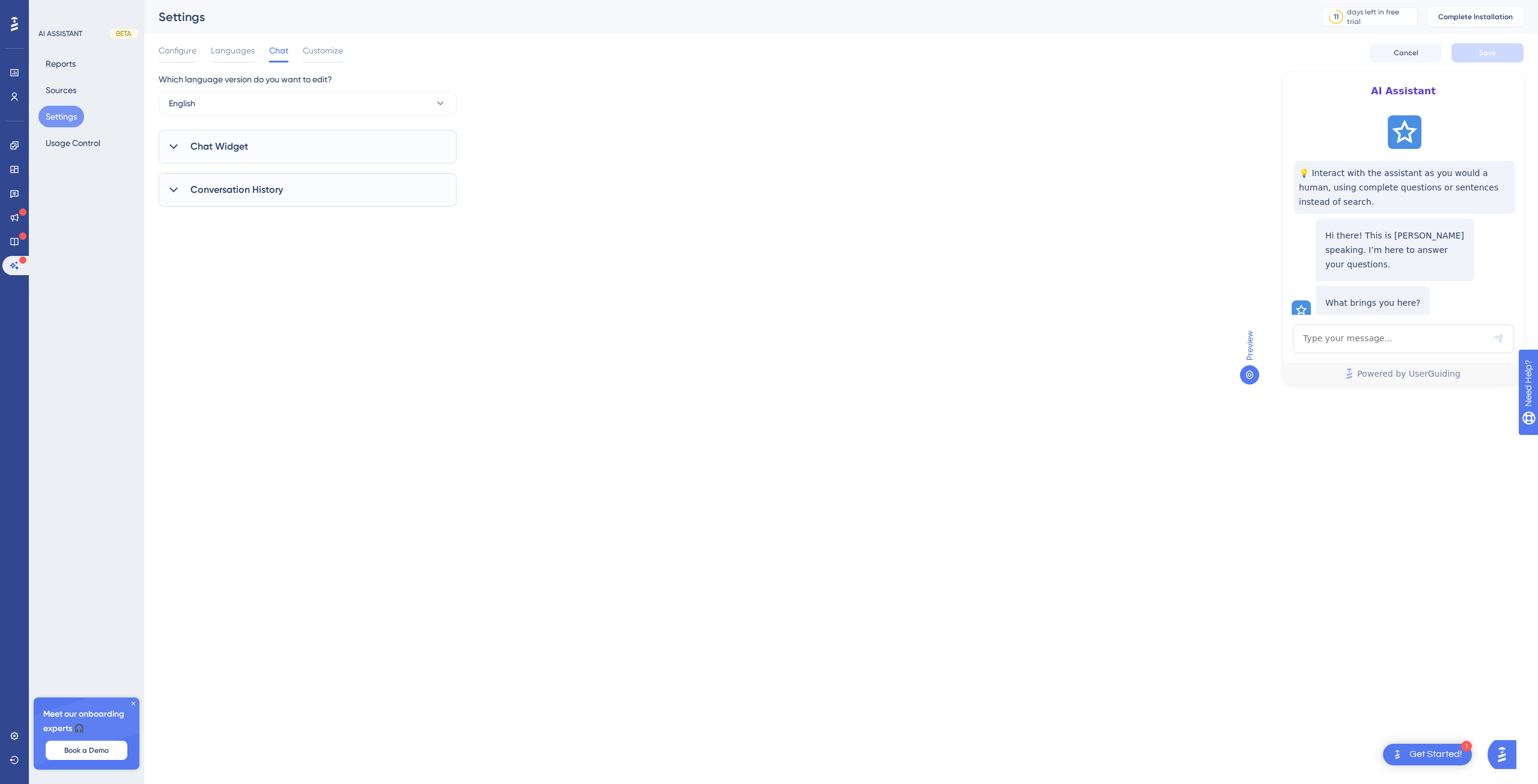
click at [178, 190] on icon at bounding box center [174, 190] width 12 height 12
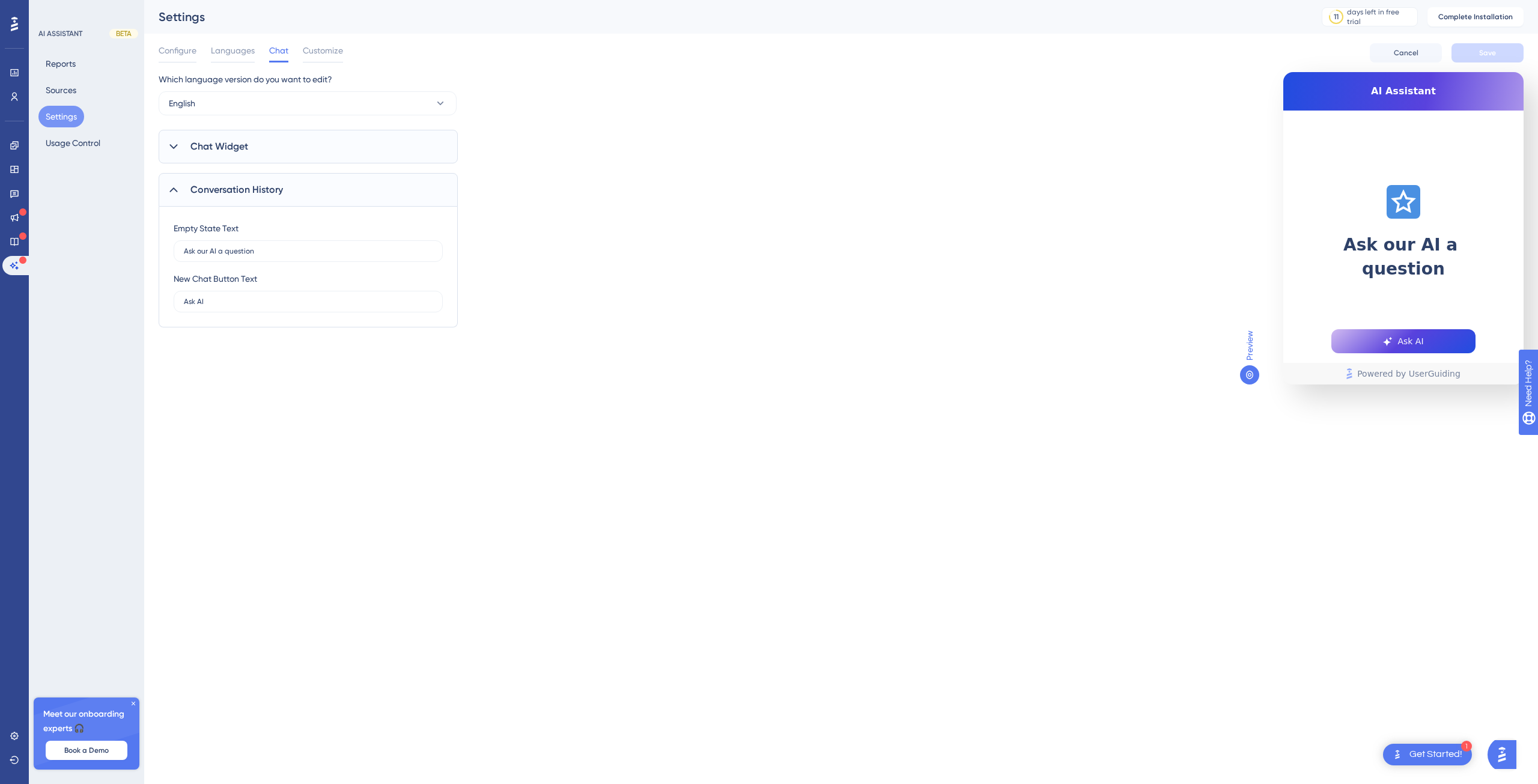
click at [1413, 339] on span "Ask AI" at bounding box center [1410, 341] width 26 height 14
click at [1401, 341] on span "Ask AI" at bounding box center [1410, 341] width 26 height 14
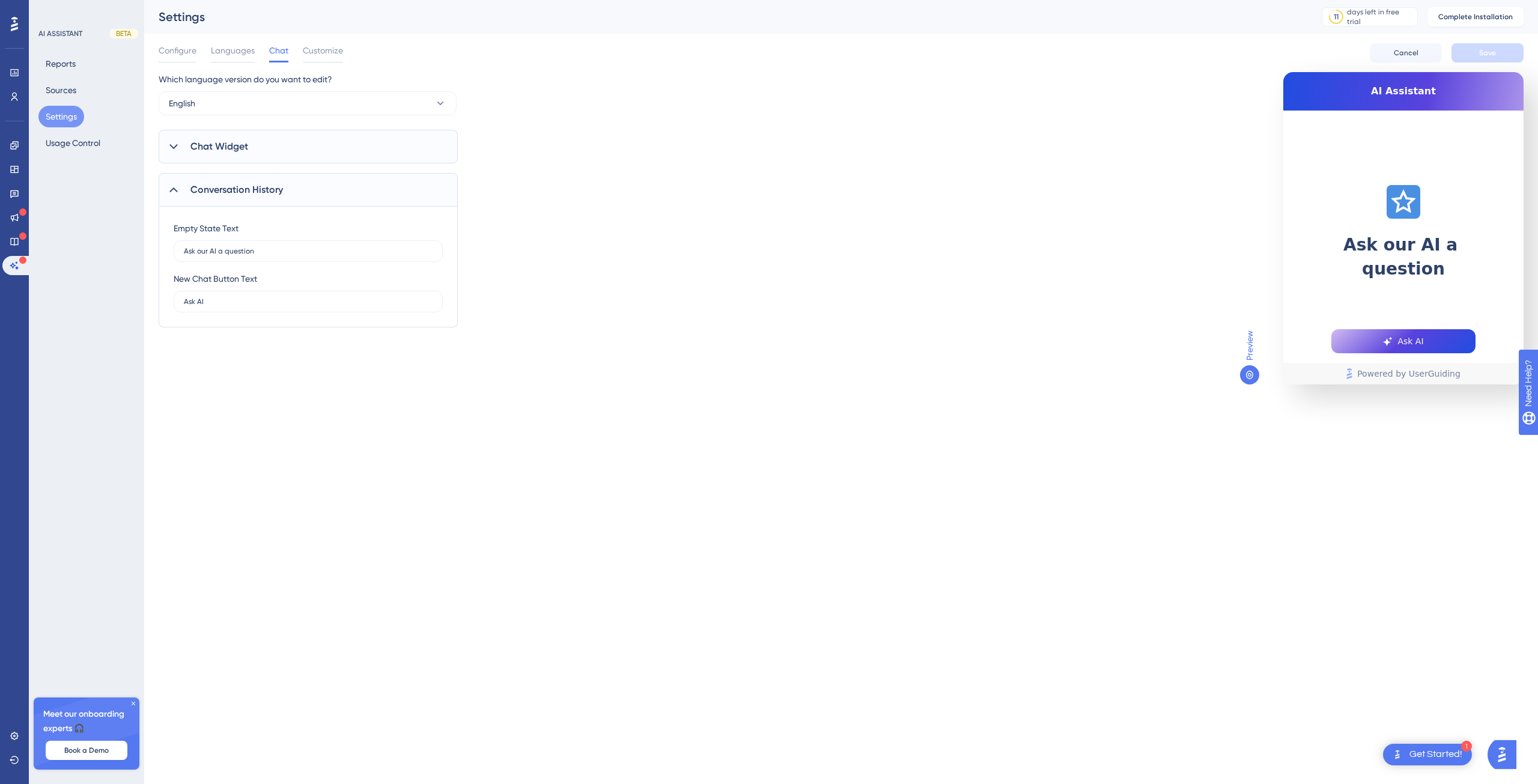
click at [1341, 234] on span "Ask our AI a question" at bounding box center [1403, 257] width 192 height 48
click at [181, 143] on div "Chat Widget" at bounding box center [308, 147] width 299 height 34
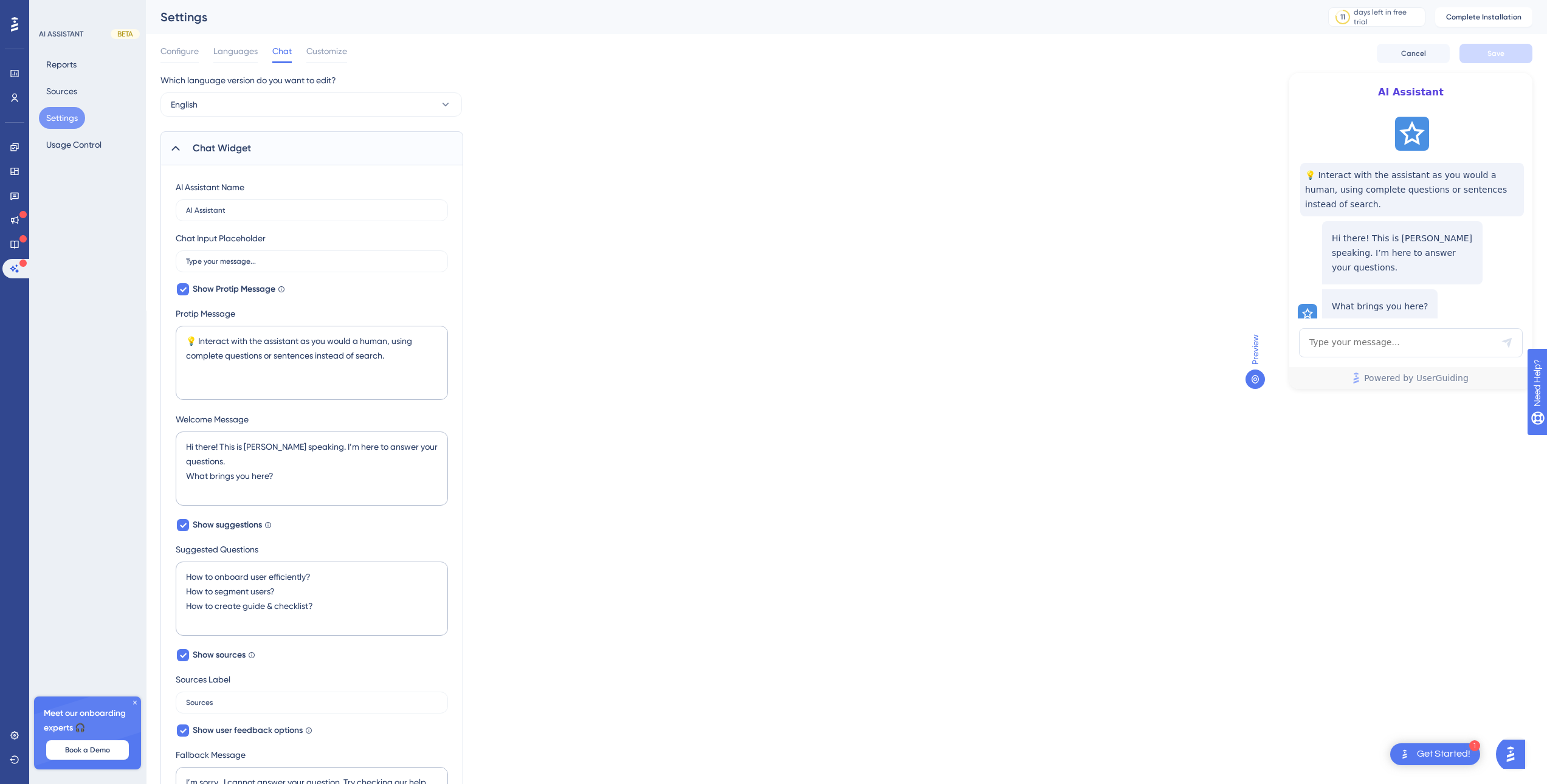
click at [1308, 307] on icon at bounding box center [1308, 313] width 12 height 12
click at [1363, 299] on p "What brings you here?" at bounding box center [1380, 306] width 96 height 15
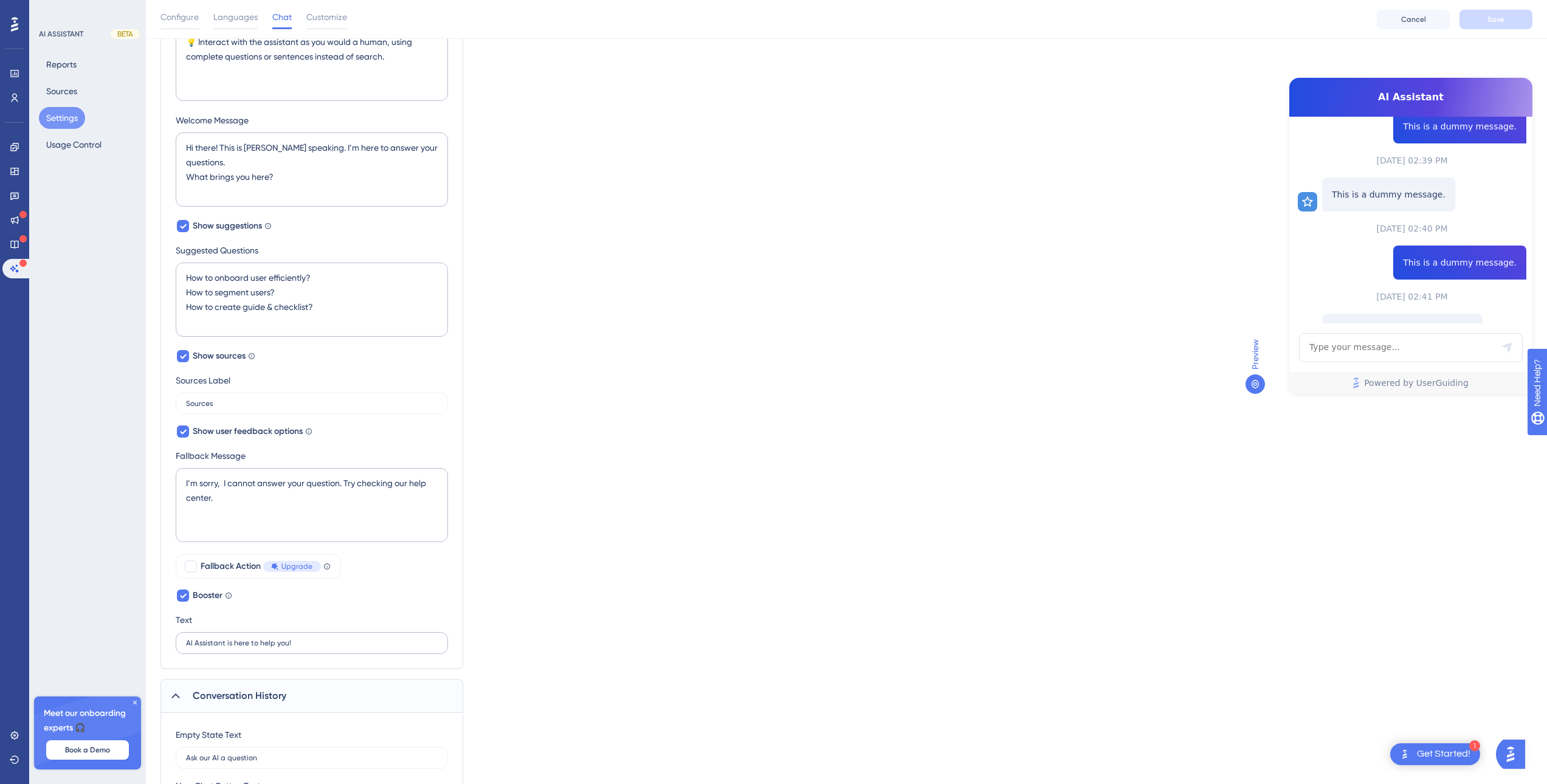
scroll to position [394, 0]
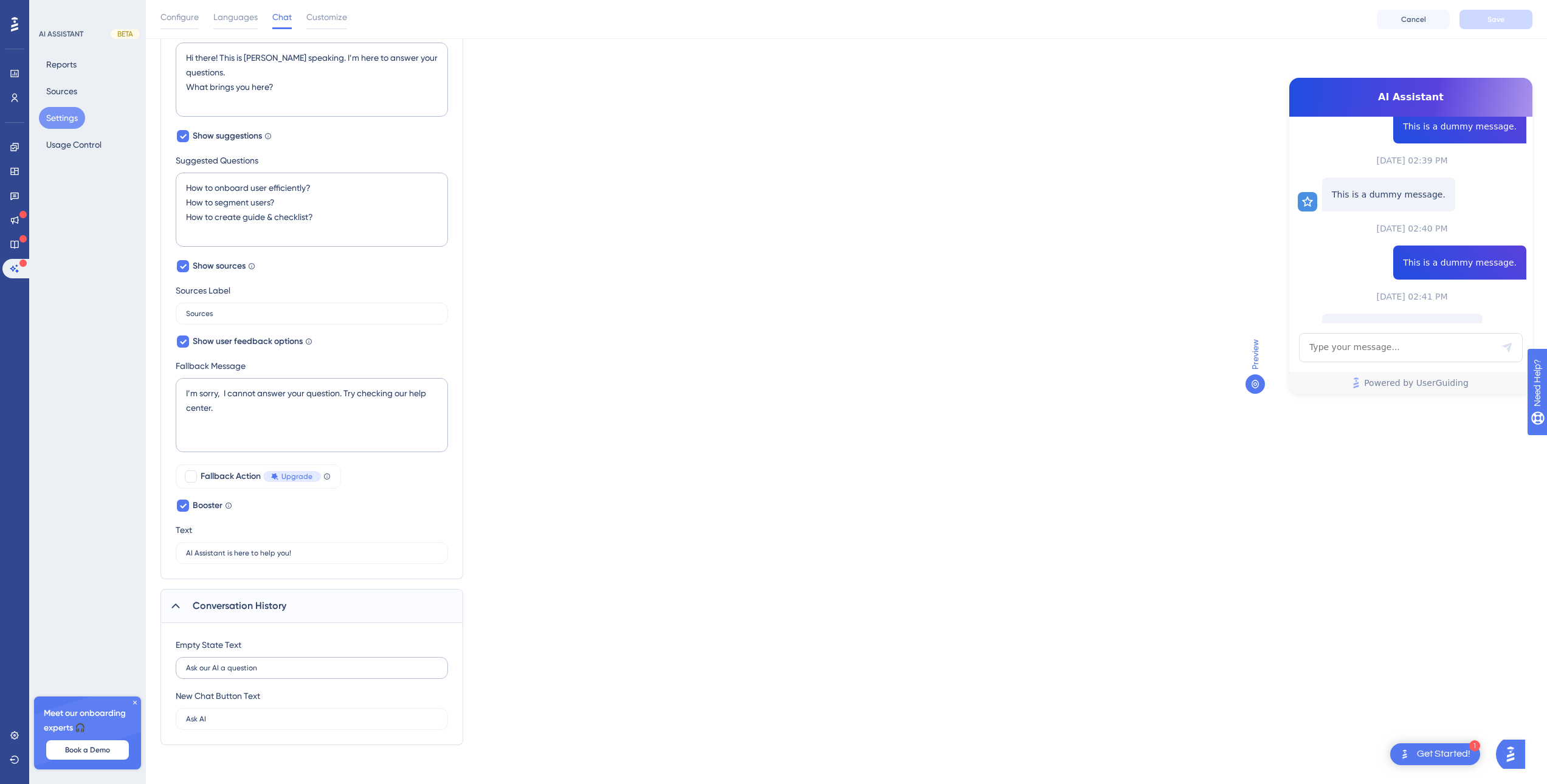
click at [247, 674] on label "Ask our AI a question" at bounding box center [312, 668] width 272 height 22
click at [247, 672] on input "Ask our AI a question" at bounding box center [312, 668] width 251 height 9
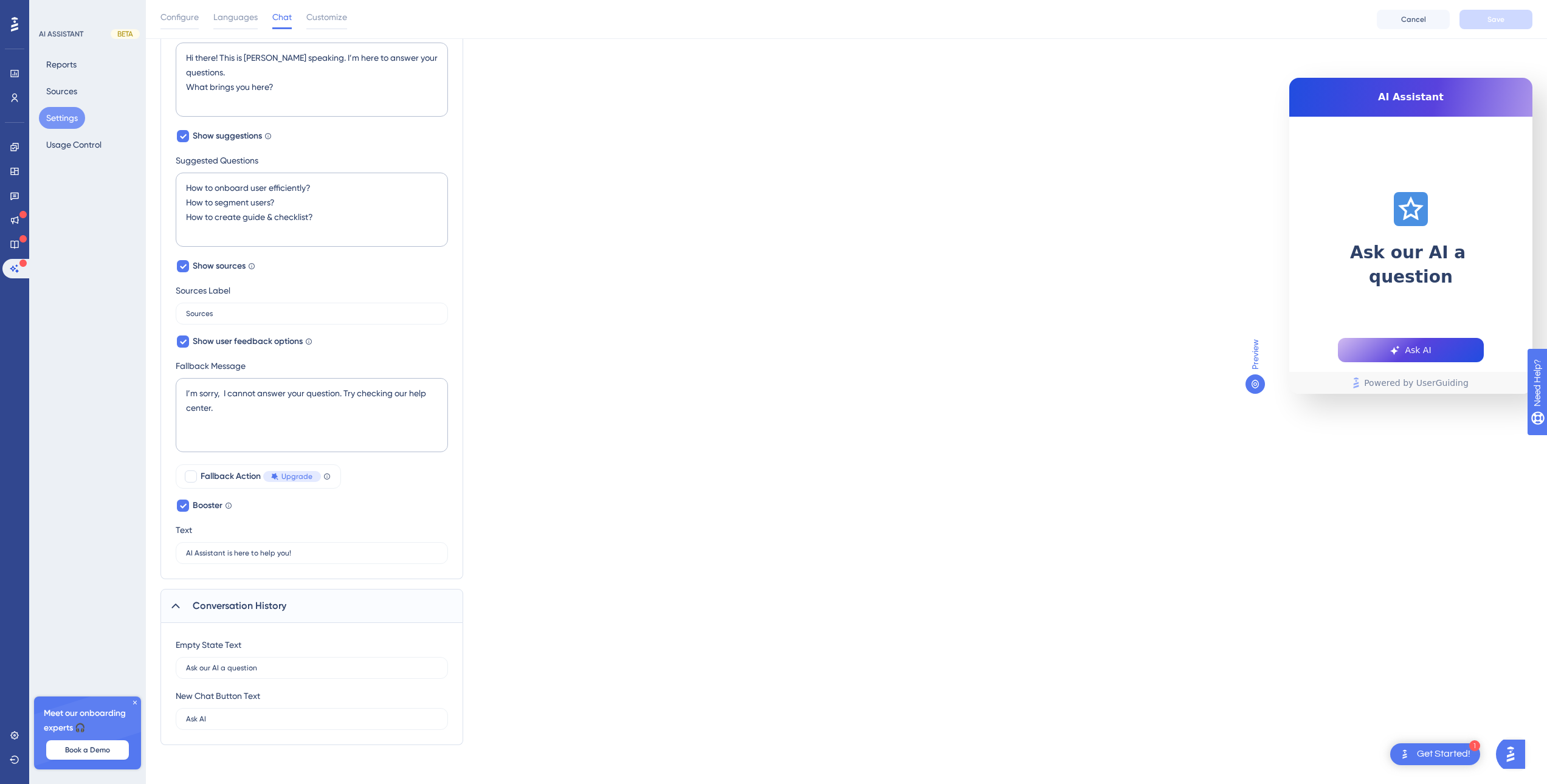
click at [170, 605] on icon at bounding box center [176, 606] width 12 height 12
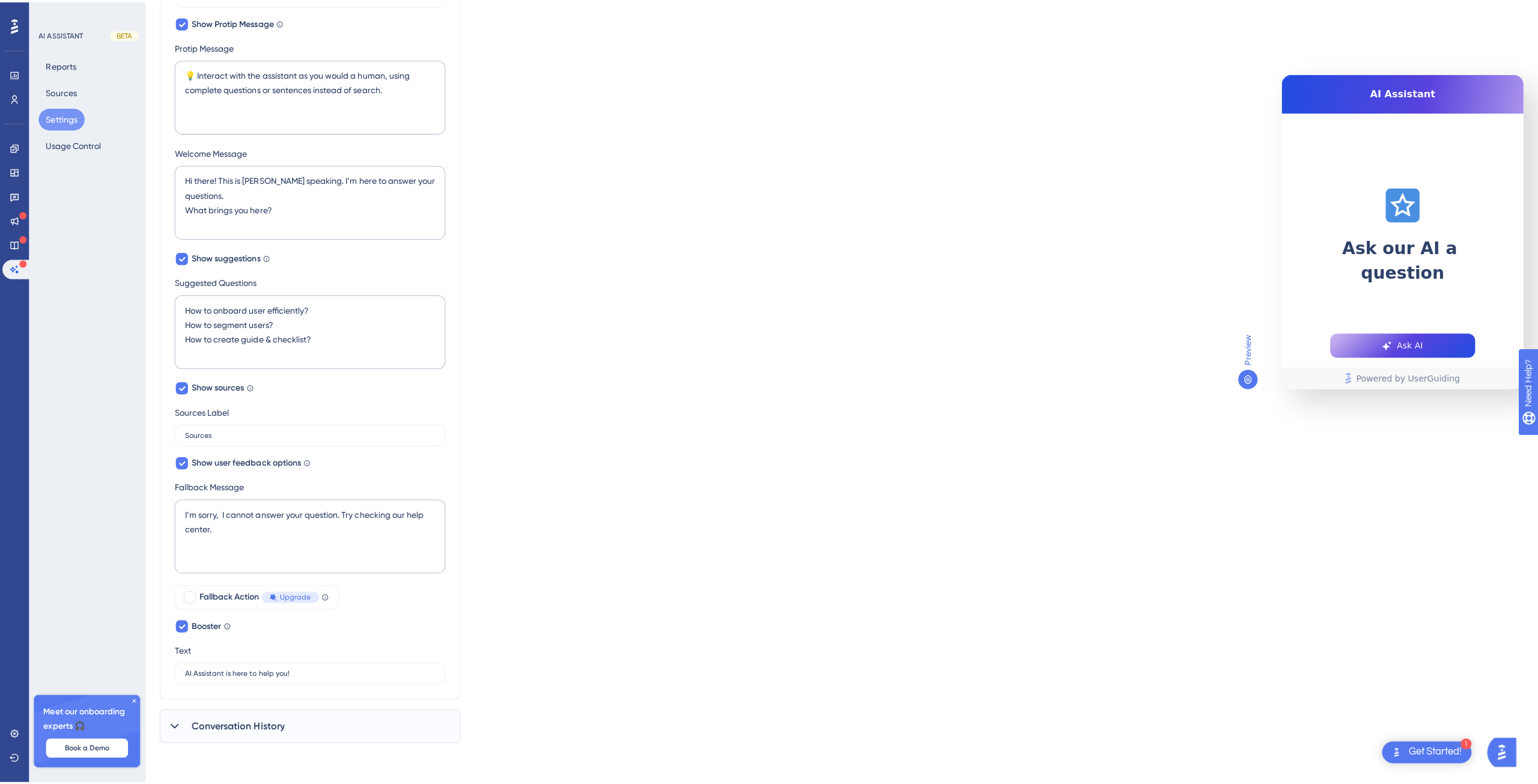
scroll to position [0, 0]
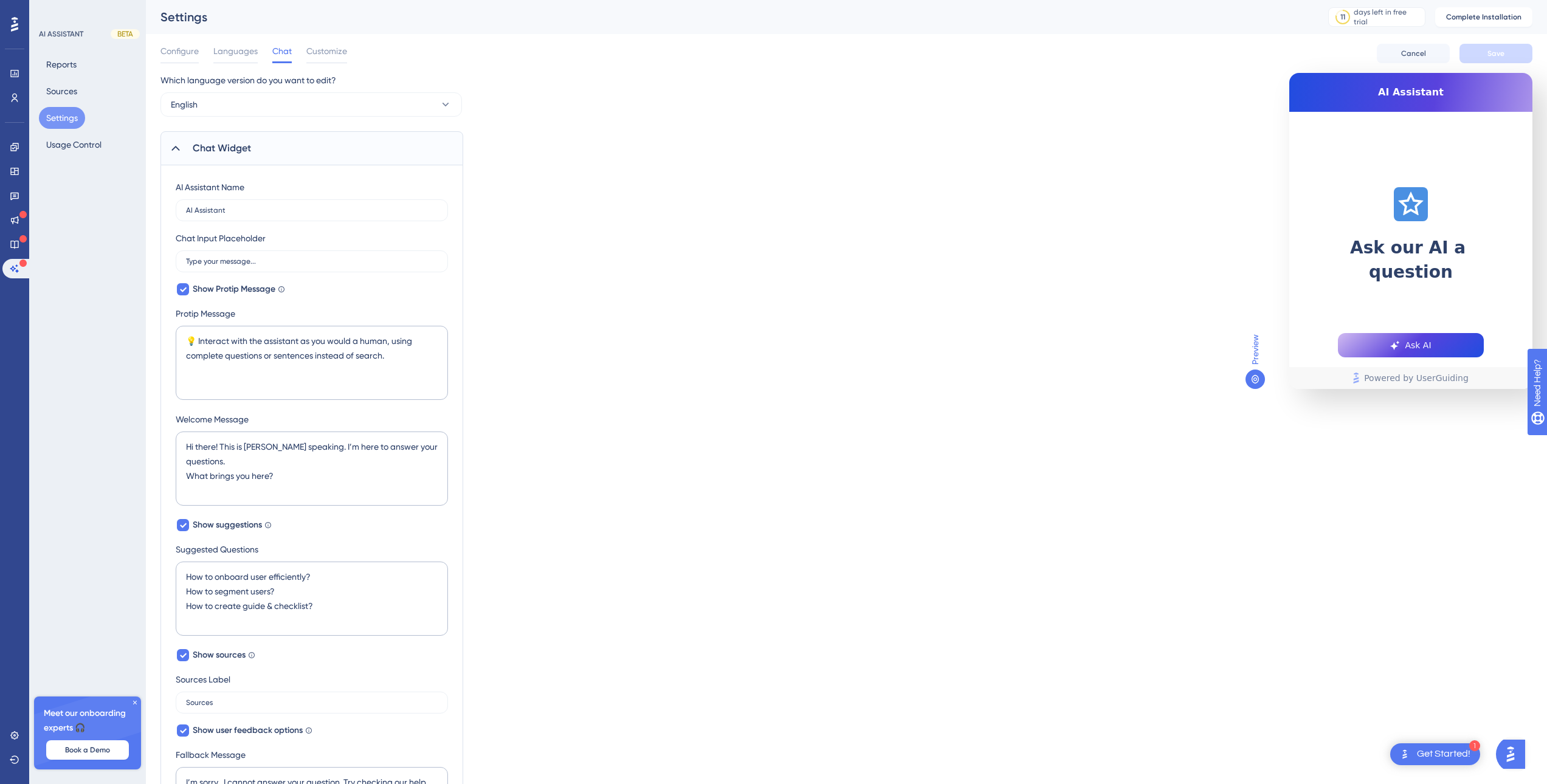
click at [172, 142] on icon at bounding box center [176, 149] width 12 height 12
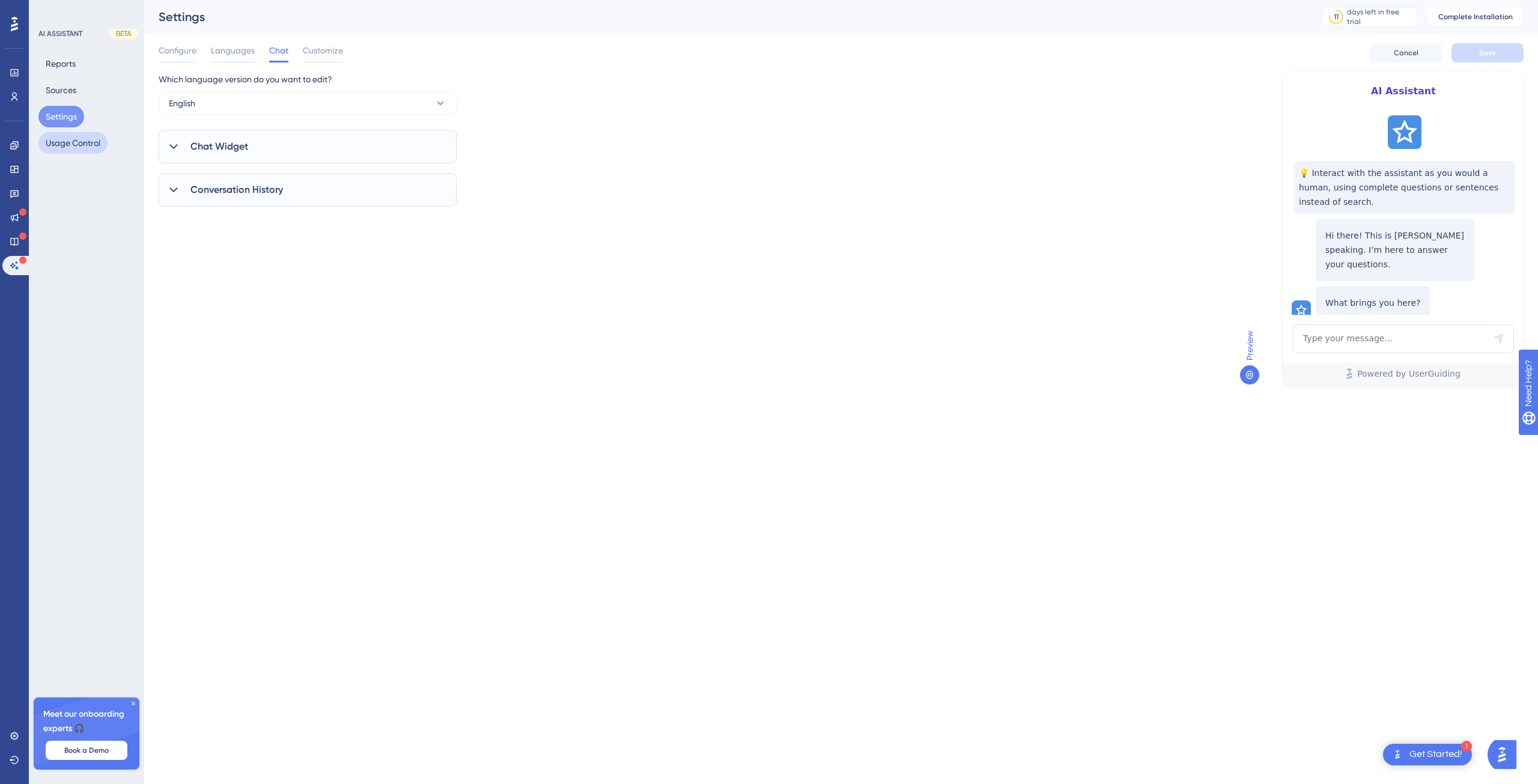
click at [75, 147] on button "Usage Control" at bounding box center [73, 143] width 69 height 22
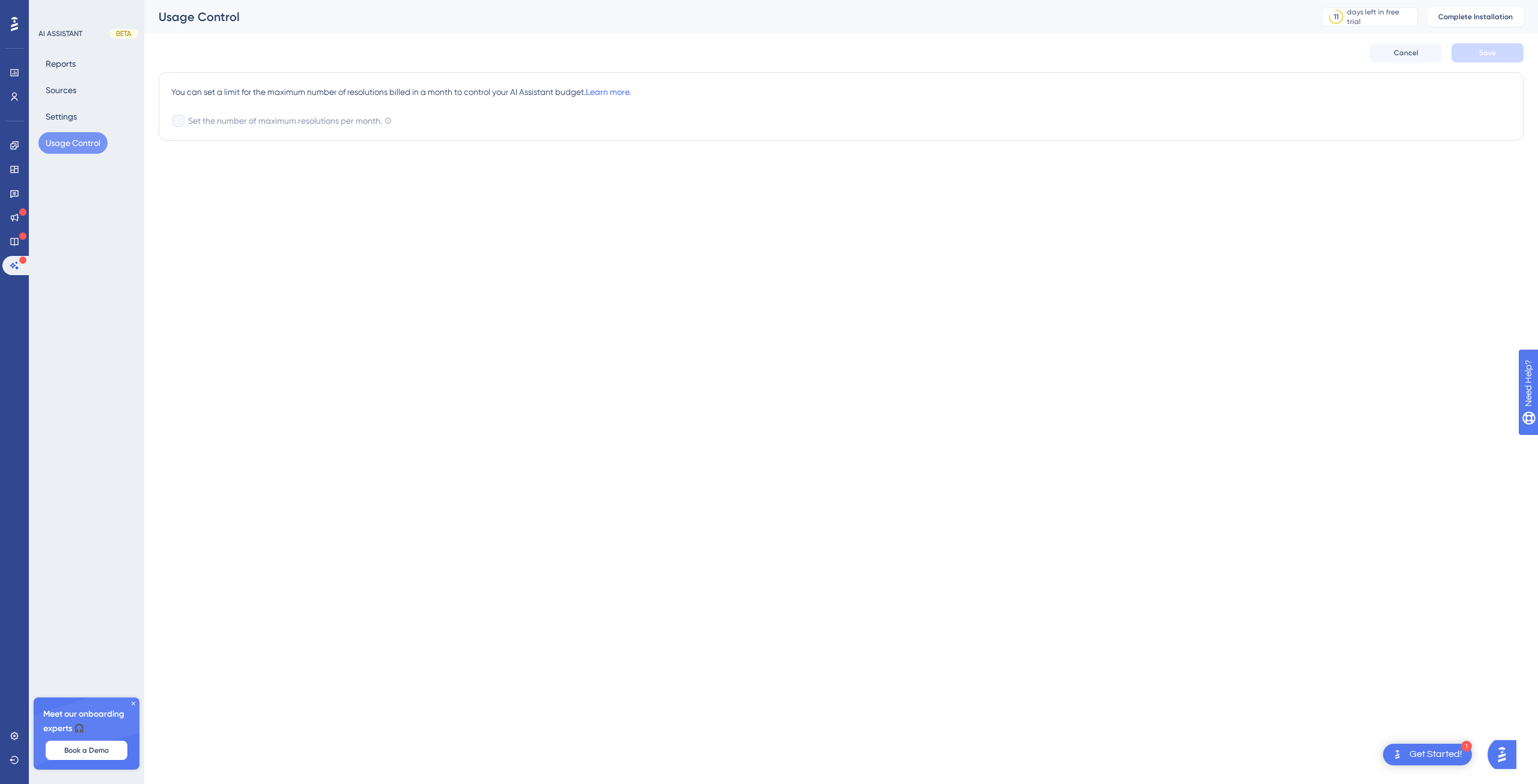
click at [215, 126] on span "Set the number of maximum resolutions per month." at bounding box center [285, 121] width 194 height 14
click at [79, 116] on button "Settings" at bounding box center [61, 117] width 46 height 22
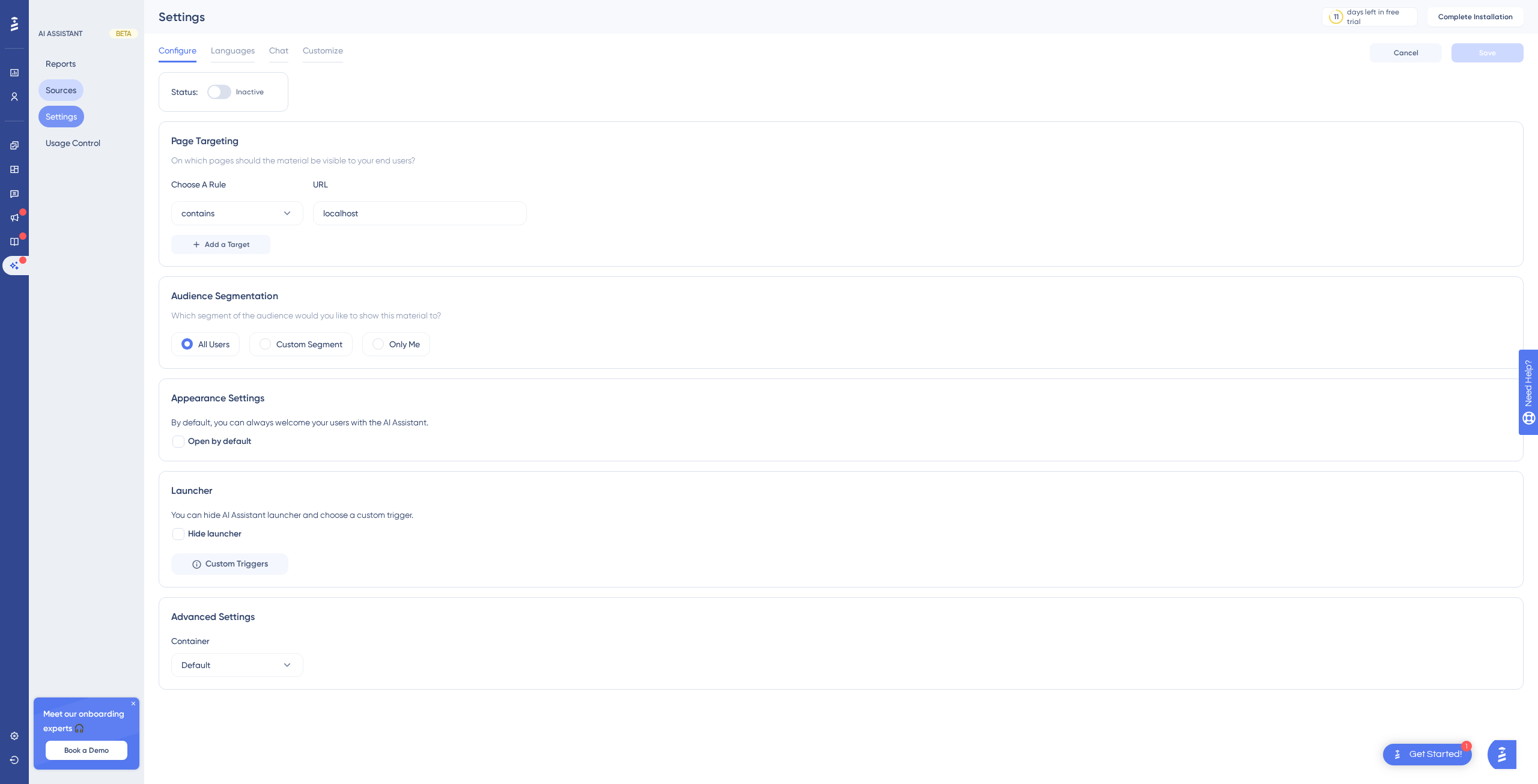
click at [67, 85] on button "Sources" at bounding box center [61, 90] width 45 height 22
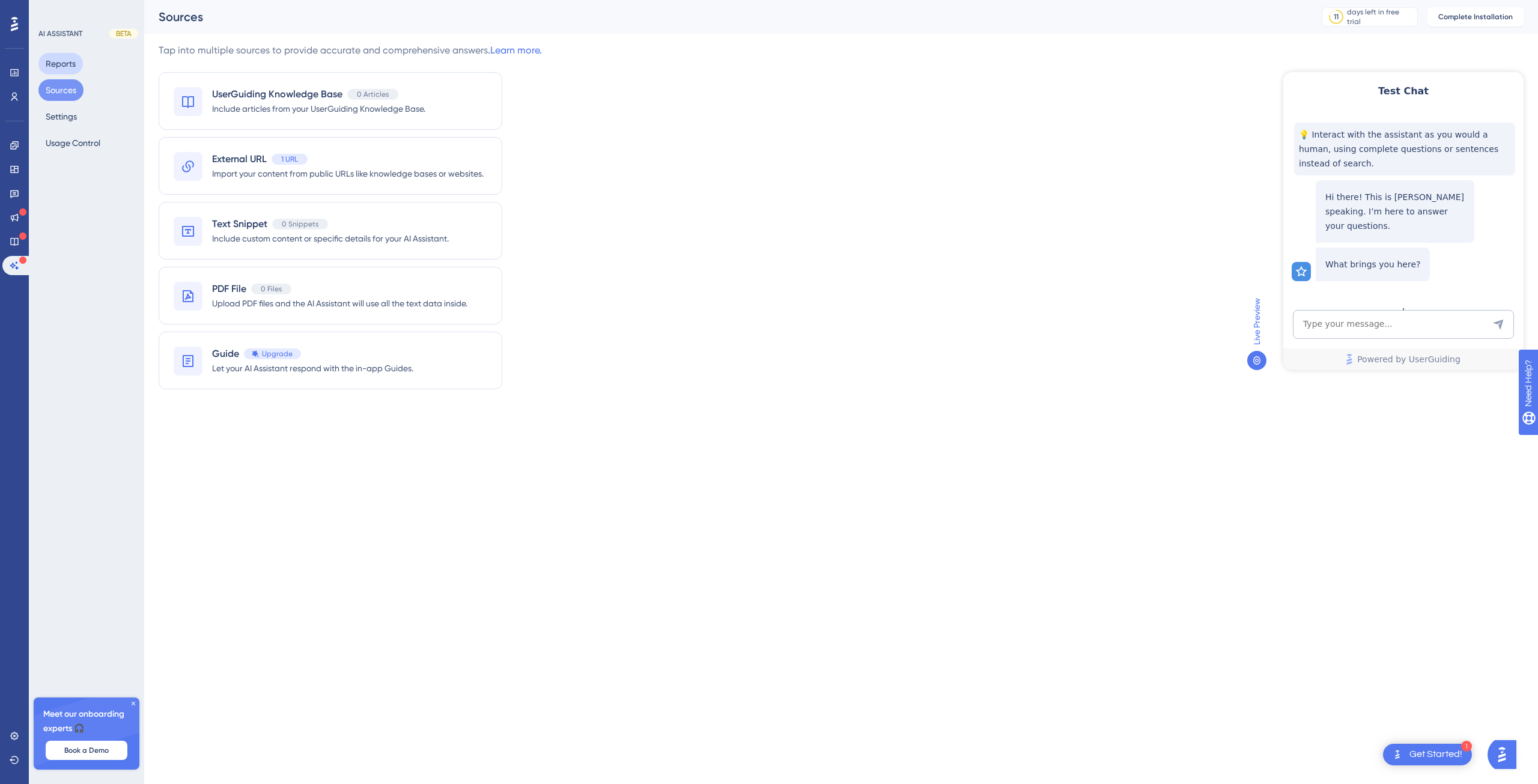
click at [63, 58] on button "Reports" at bounding box center [61, 64] width 45 height 22
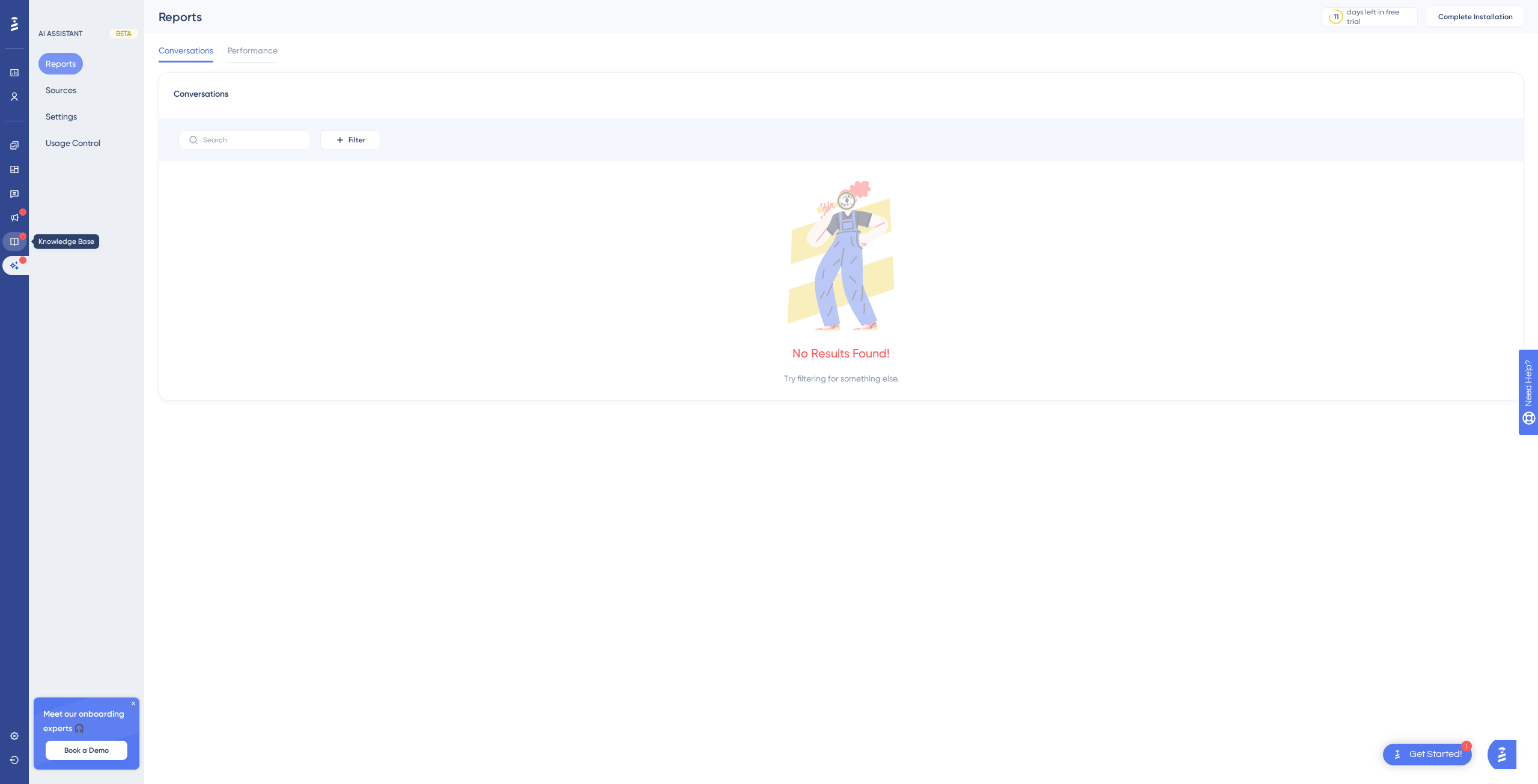
click at [17, 235] on link at bounding box center [14, 241] width 24 height 19
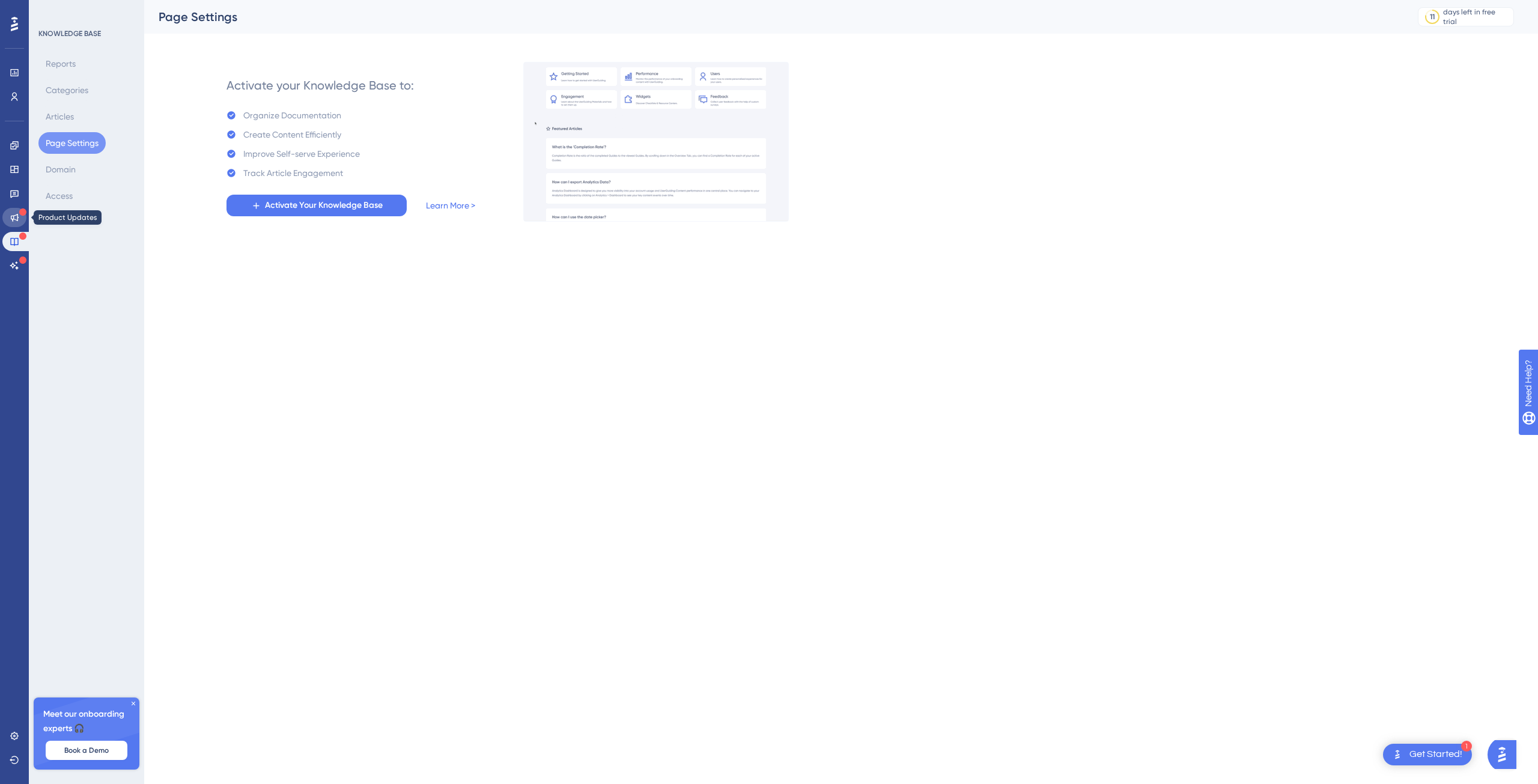
click at [17, 211] on link at bounding box center [14, 217] width 24 height 19
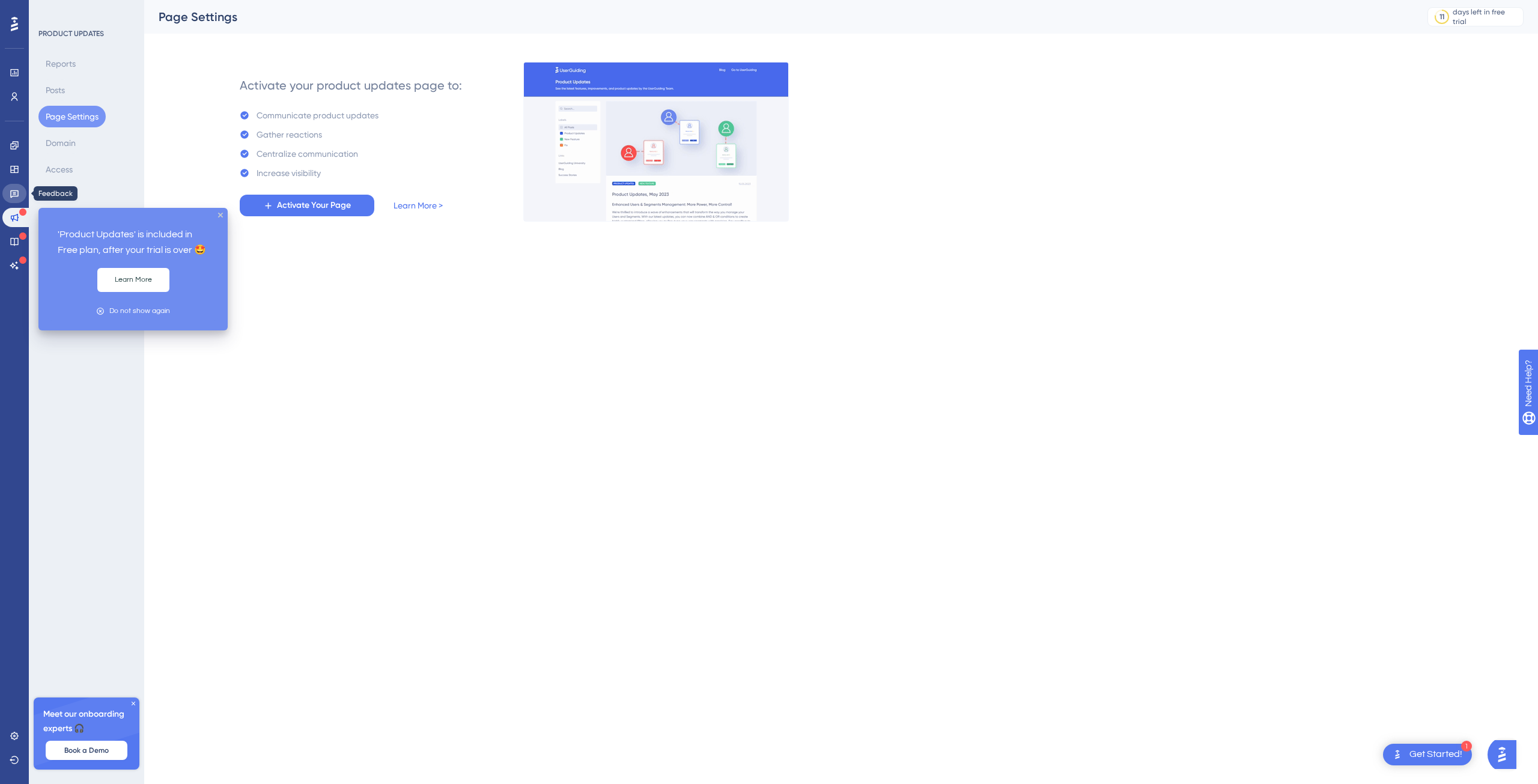
click at [20, 194] on link at bounding box center [14, 194] width 24 height 19
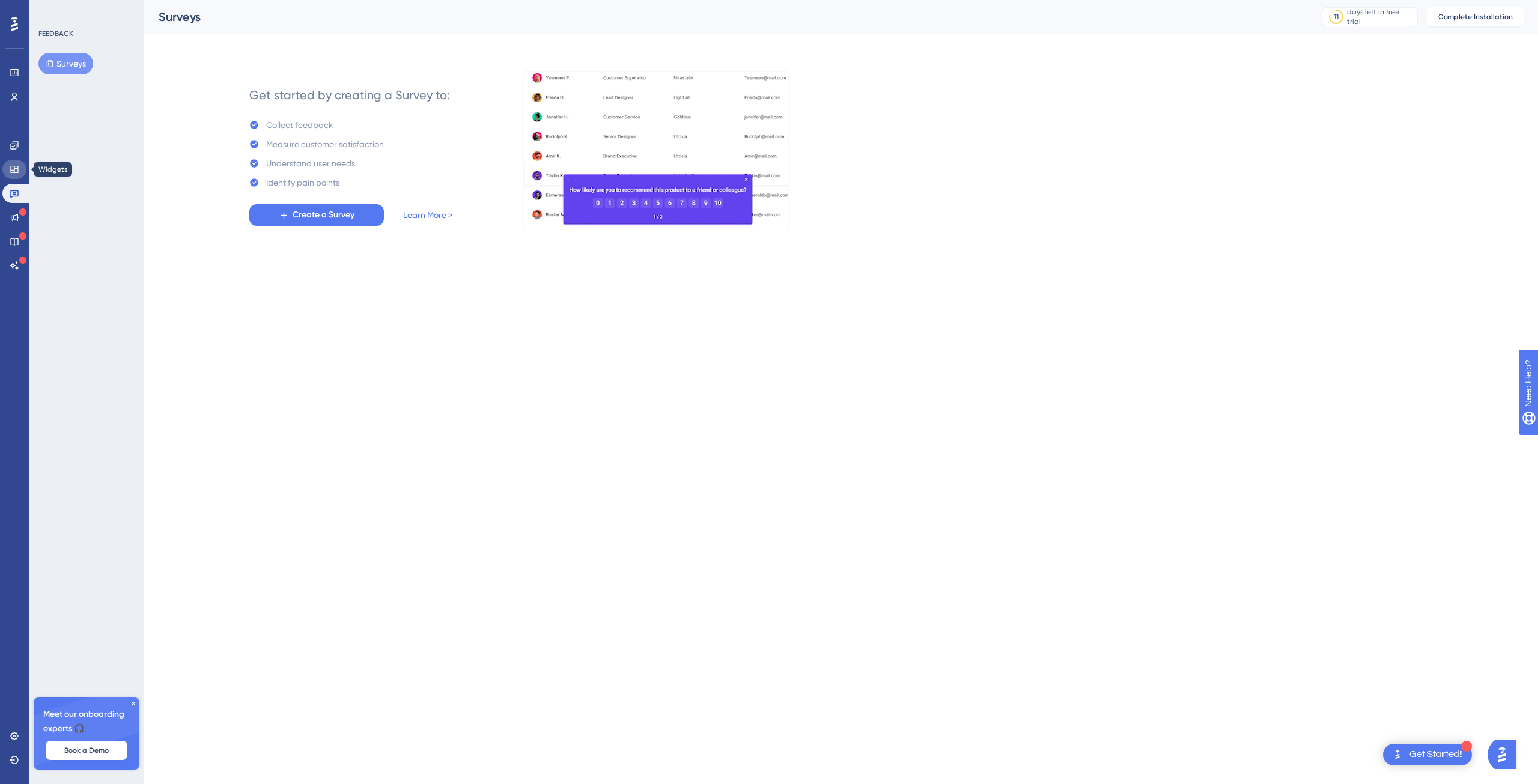
click at [13, 174] on link at bounding box center [14, 170] width 24 height 19
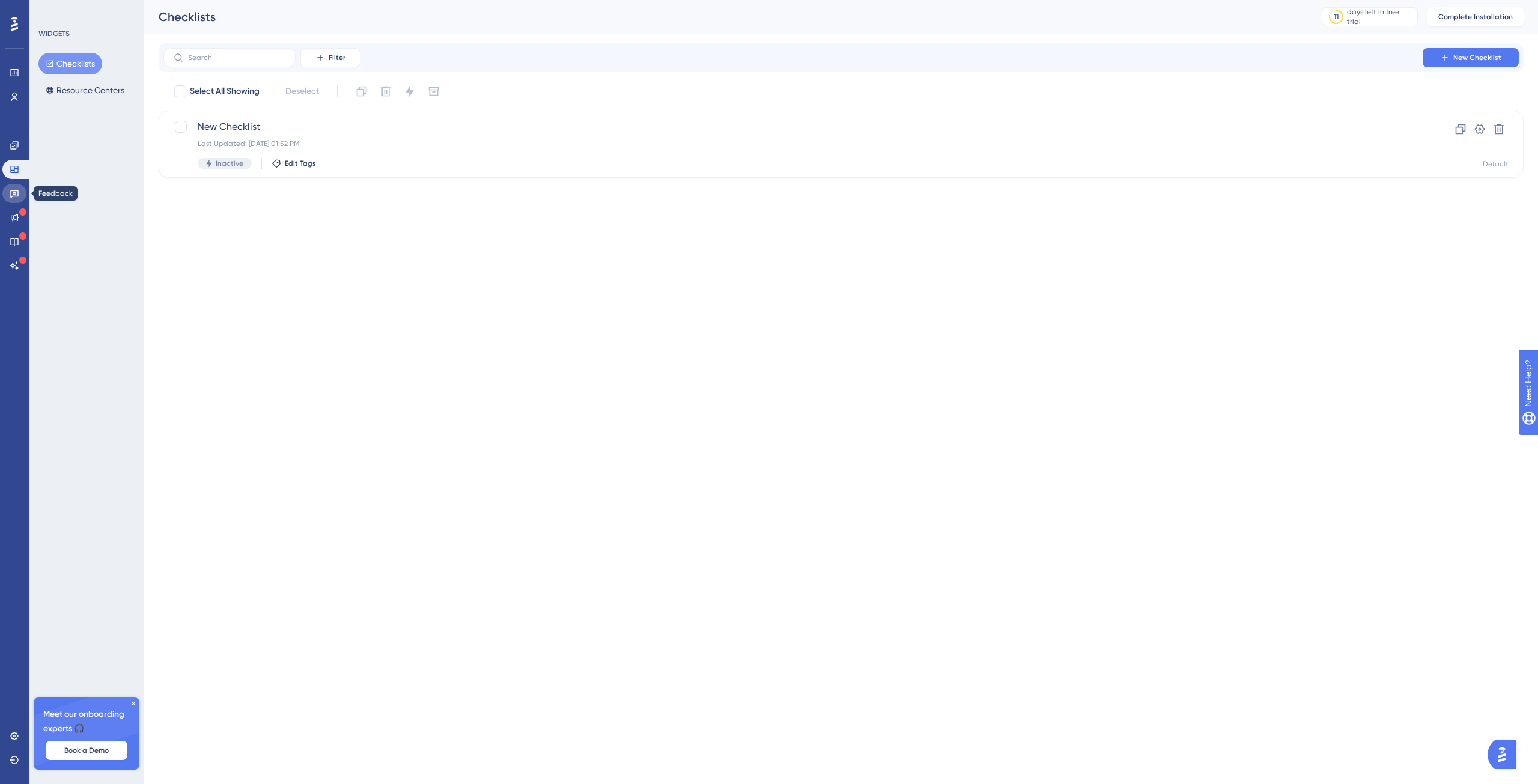
click at [13, 194] on icon at bounding box center [14, 194] width 8 height 8
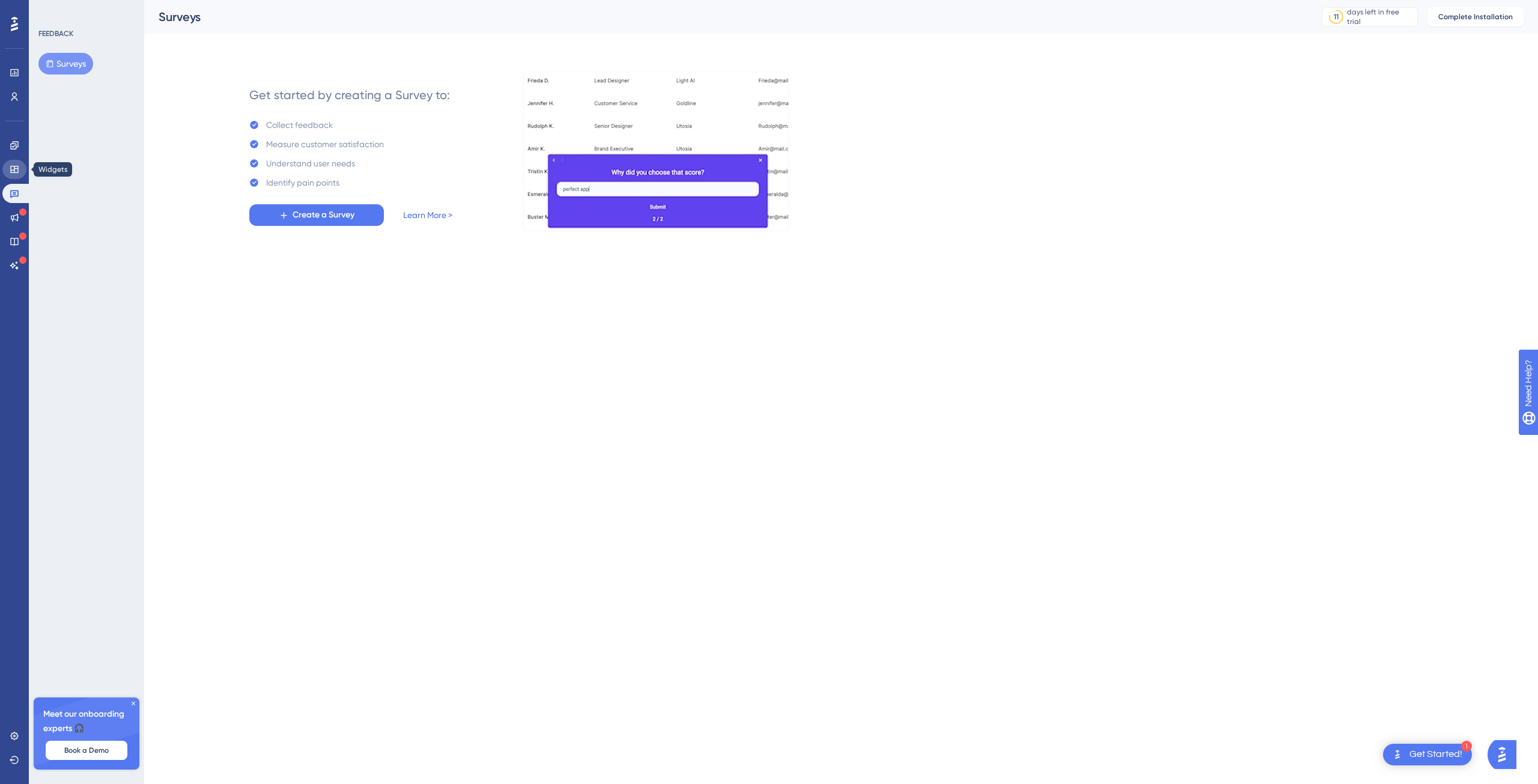
click at [16, 174] on icon at bounding box center [14, 170] width 10 height 10
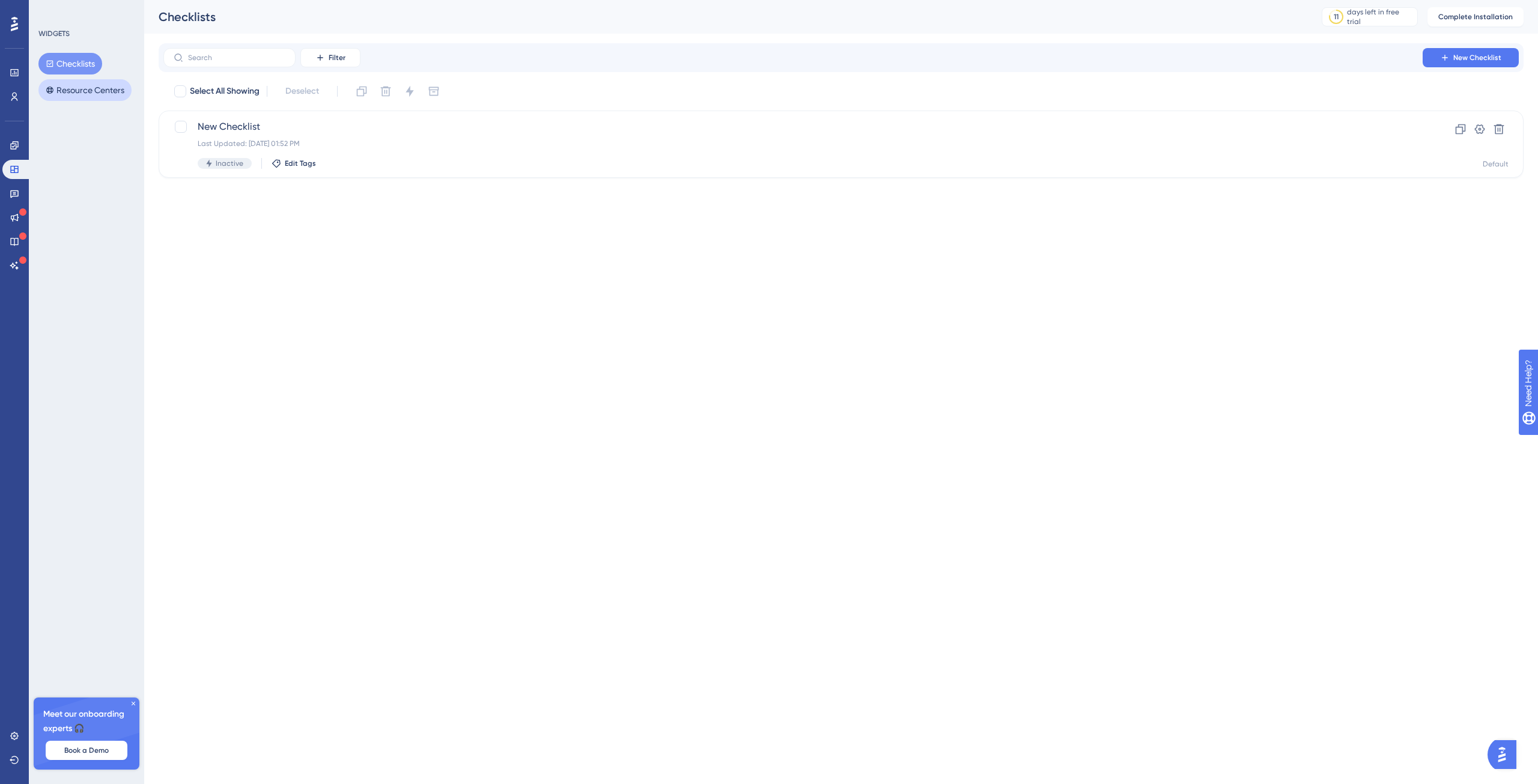
click at [79, 91] on button "Resource Centers" at bounding box center [85, 90] width 93 height 22
click at [255, 136] on div "New Resource Center Last Updated: [DATE] 01:58 PM Inactive Edit Tags" at bounding box center [792, 144] width 1191 height 49
click at [185, 131] on div at bounding box center [181, 127] width 12 height 12
checkbox input "true"
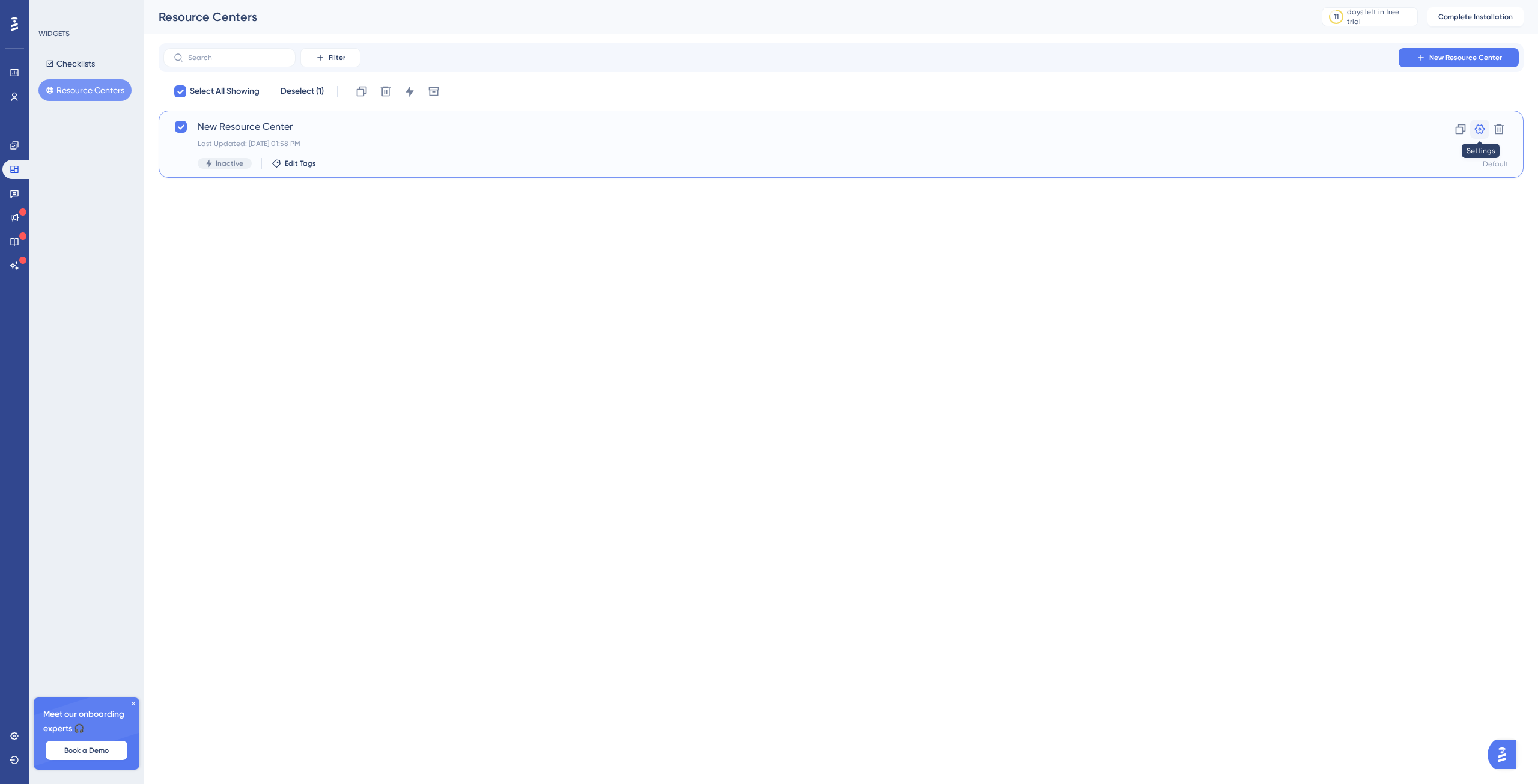
click at [1472, 132] on button at bounding box center [1480, 129] width 19 height 19
click at [227, 163] on span "Inactive" at bounding box center [229, 164] width 28 height 10
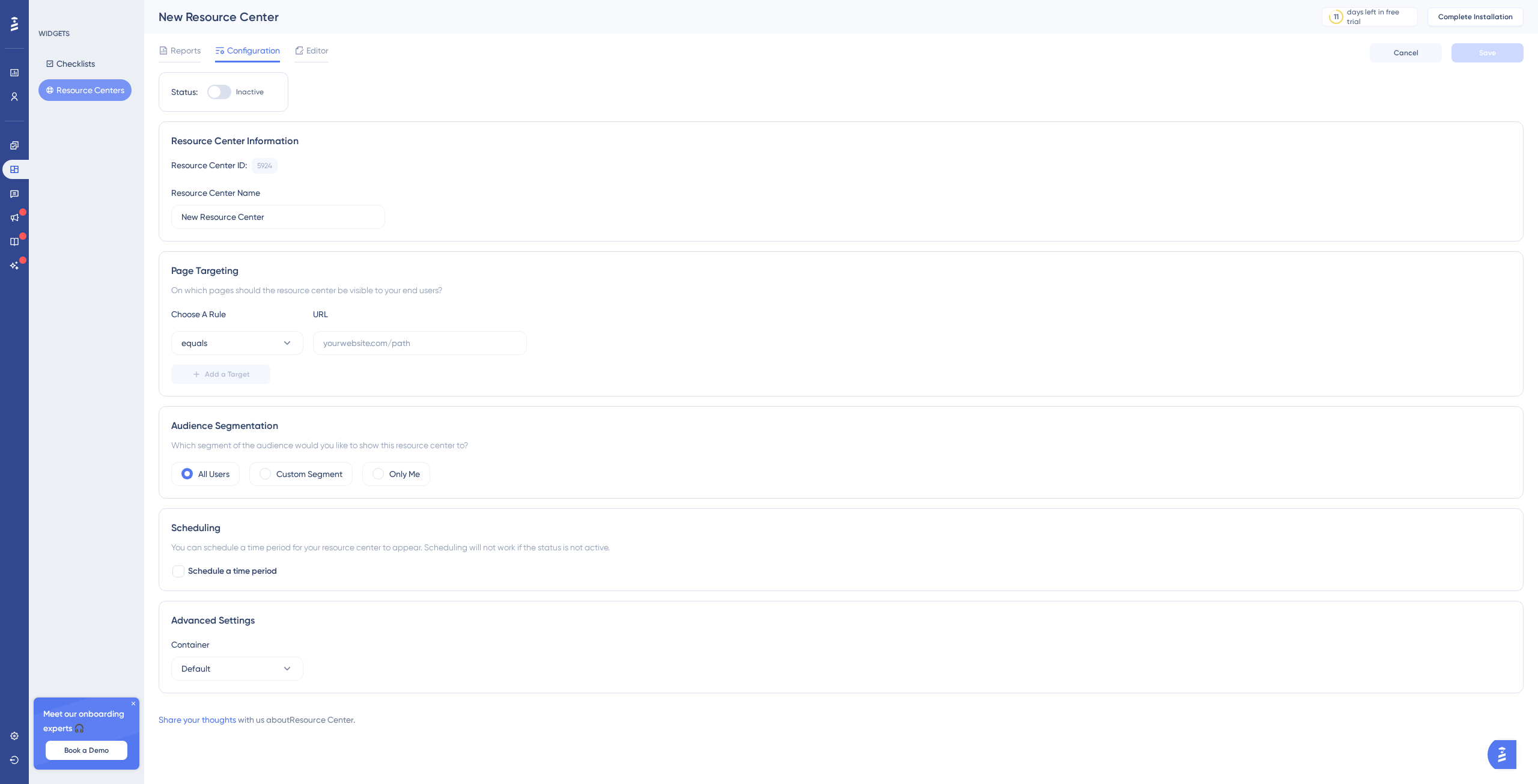
click at [1467, 17] on span "Complete Installation" at bounding box center [1475, 17] width 75 height 10
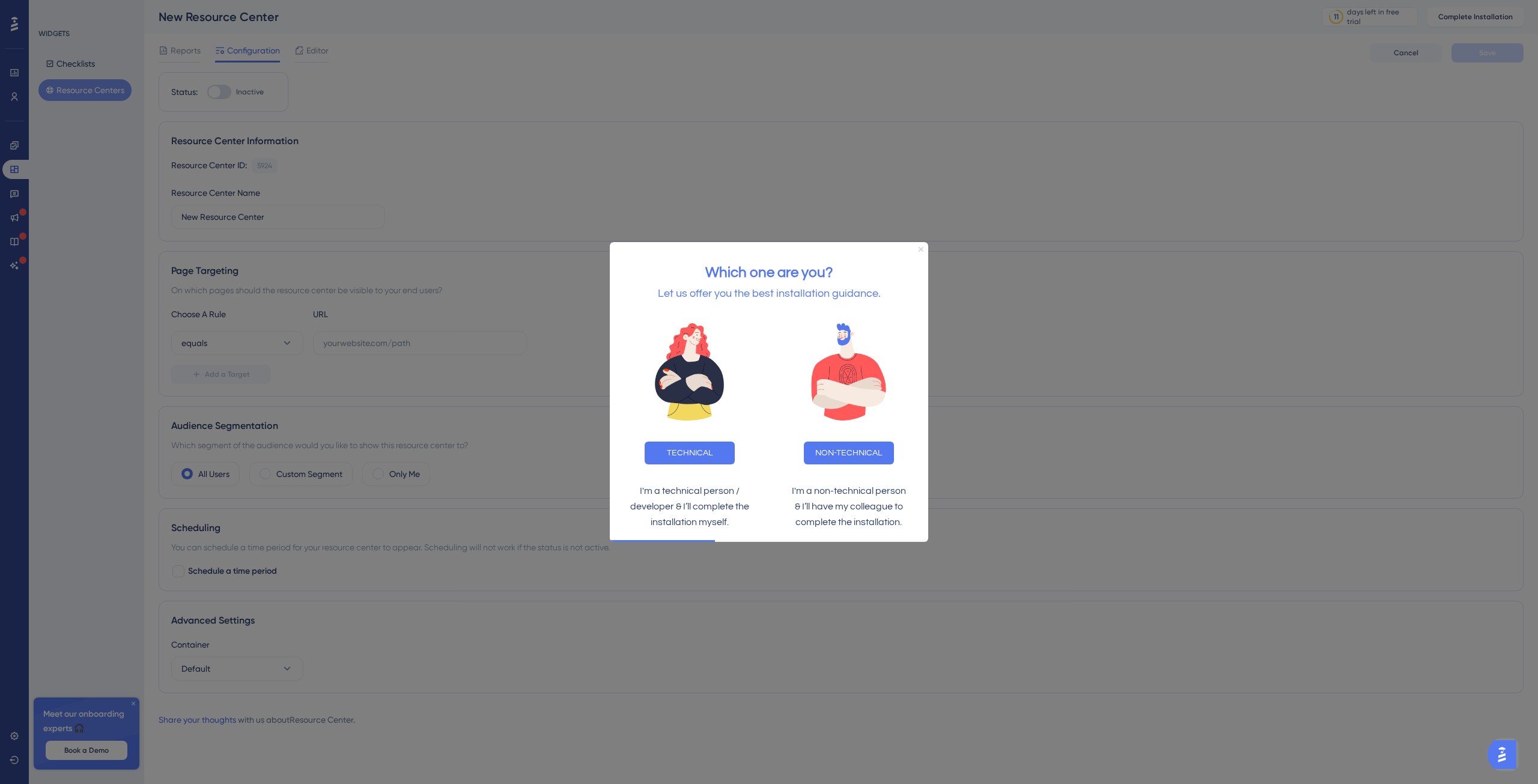
click at [920, 248] on icon "Close Preview" at bounding box center [921, 249] width 5 height 5
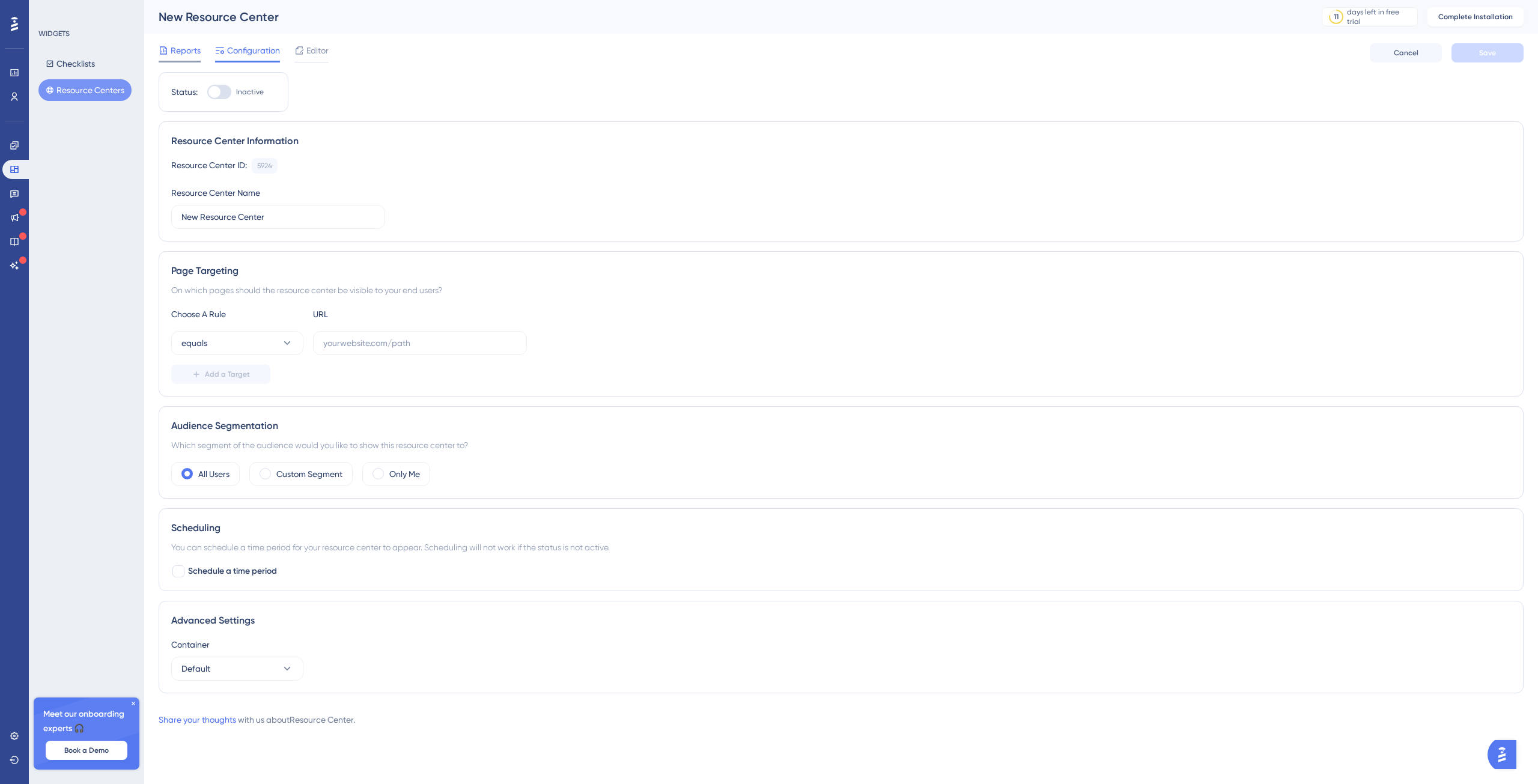
click at [189, 55] on span "Reports" at bounding box center [186, 51] width 30 height 14
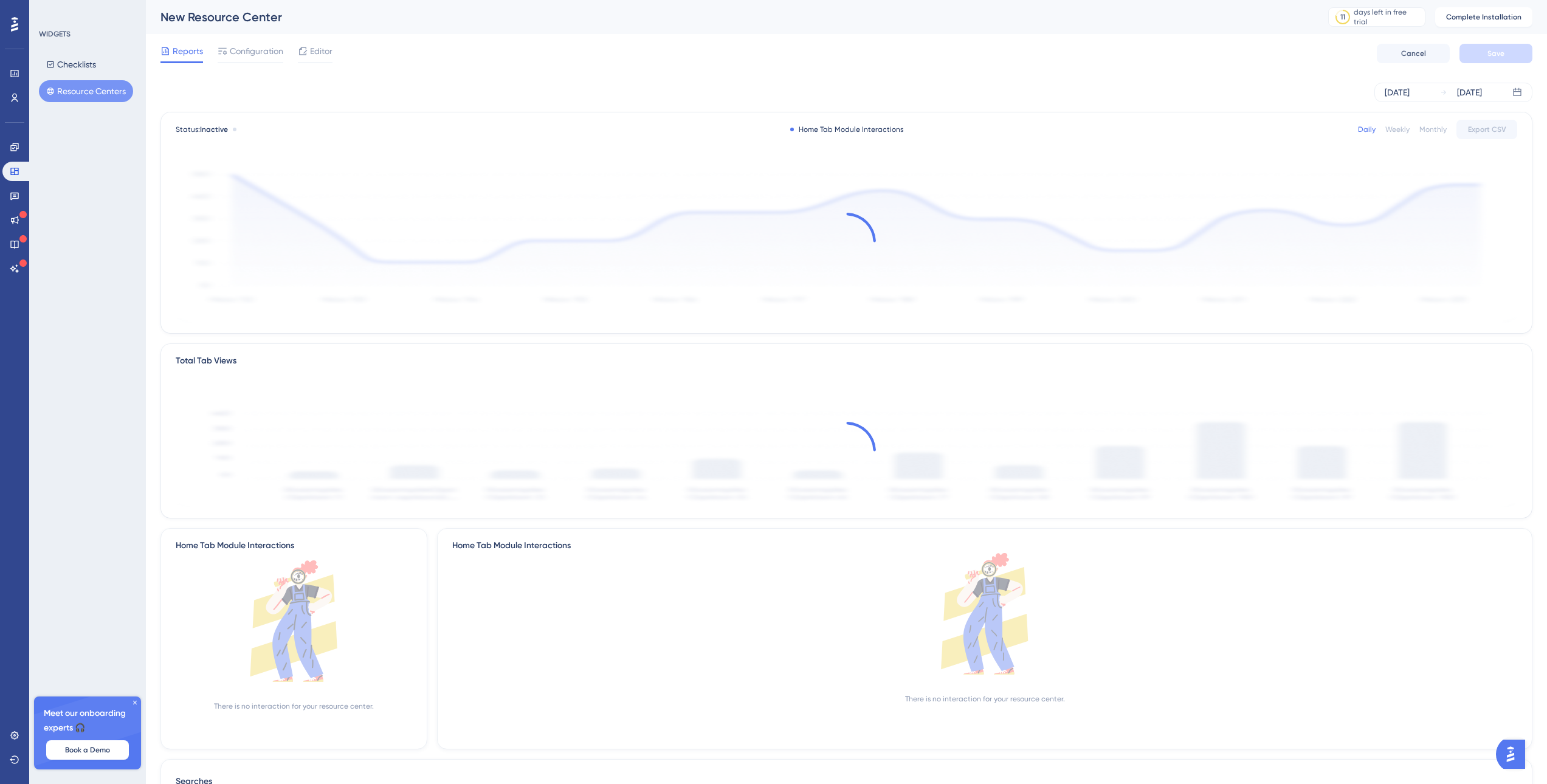
click at [261, 43] on div "Reports Configuration Editor Cancel Save" at bounding box center [846, 54] width 1372 height 39
click at [256, 50] on span "Configuration" at bounding box center [256, 51] width 54 height 15
